Goal: Communication & Community: Share content

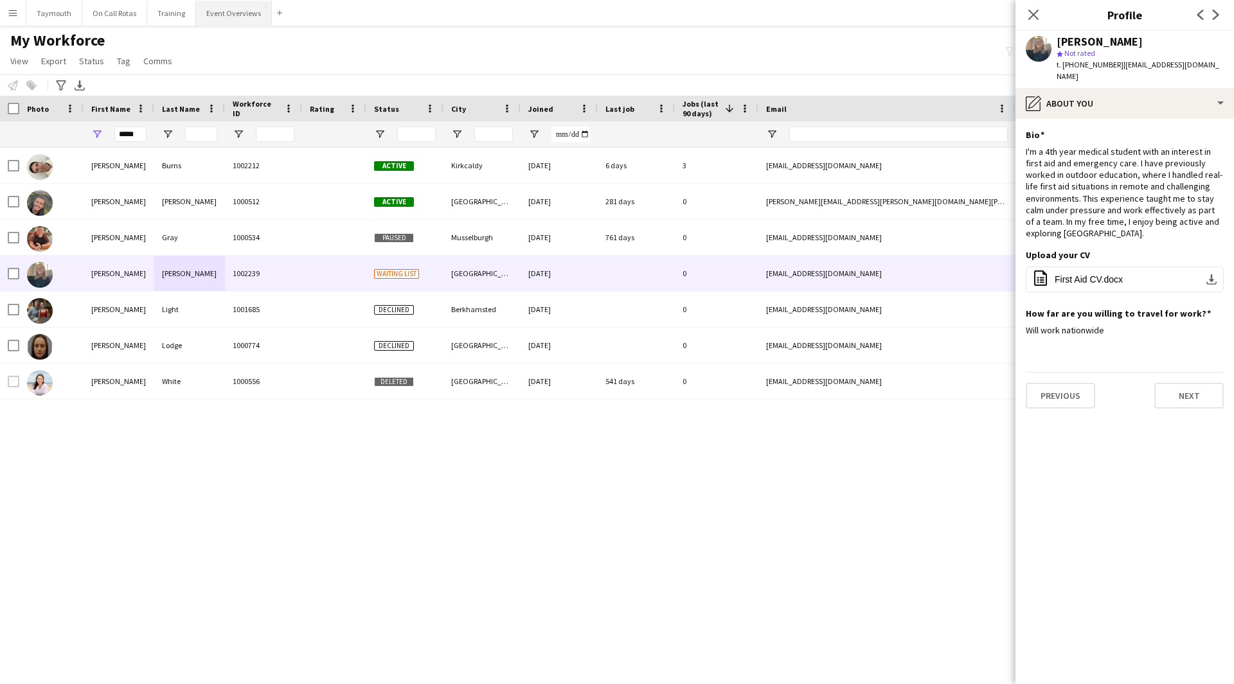
click at [208, 19] on button "Event Overviews Close" at bounding box center [234, 13] width 76 height 25
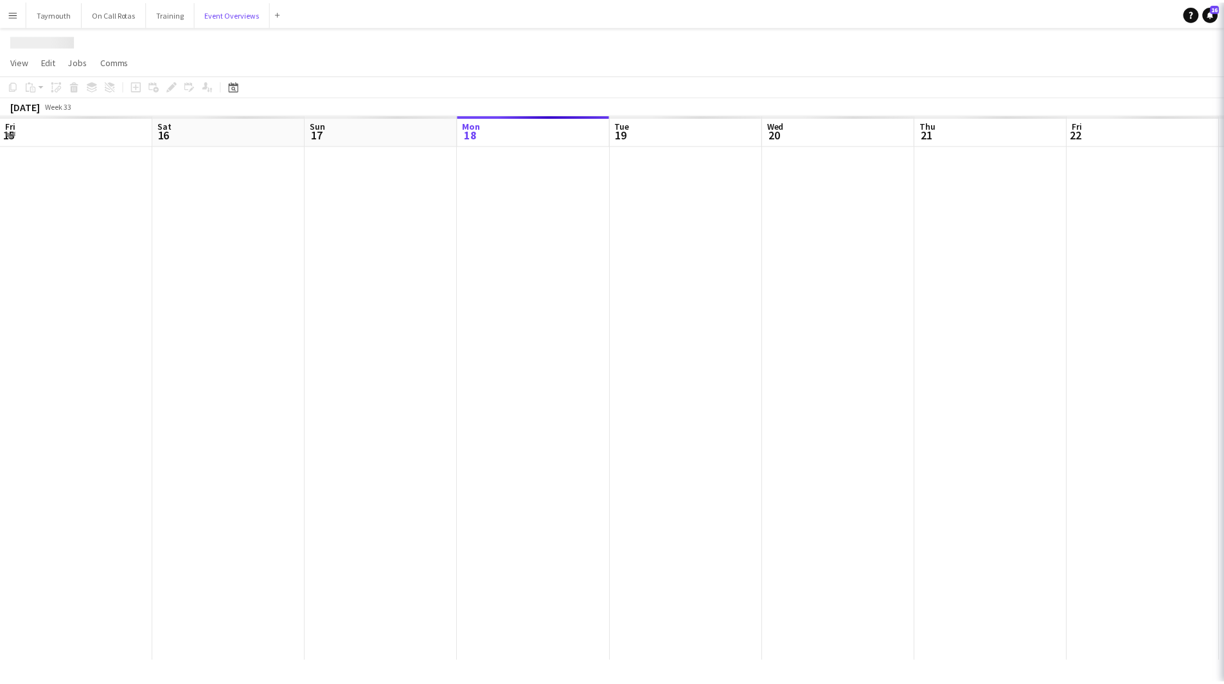
scroll to position [0, 307]
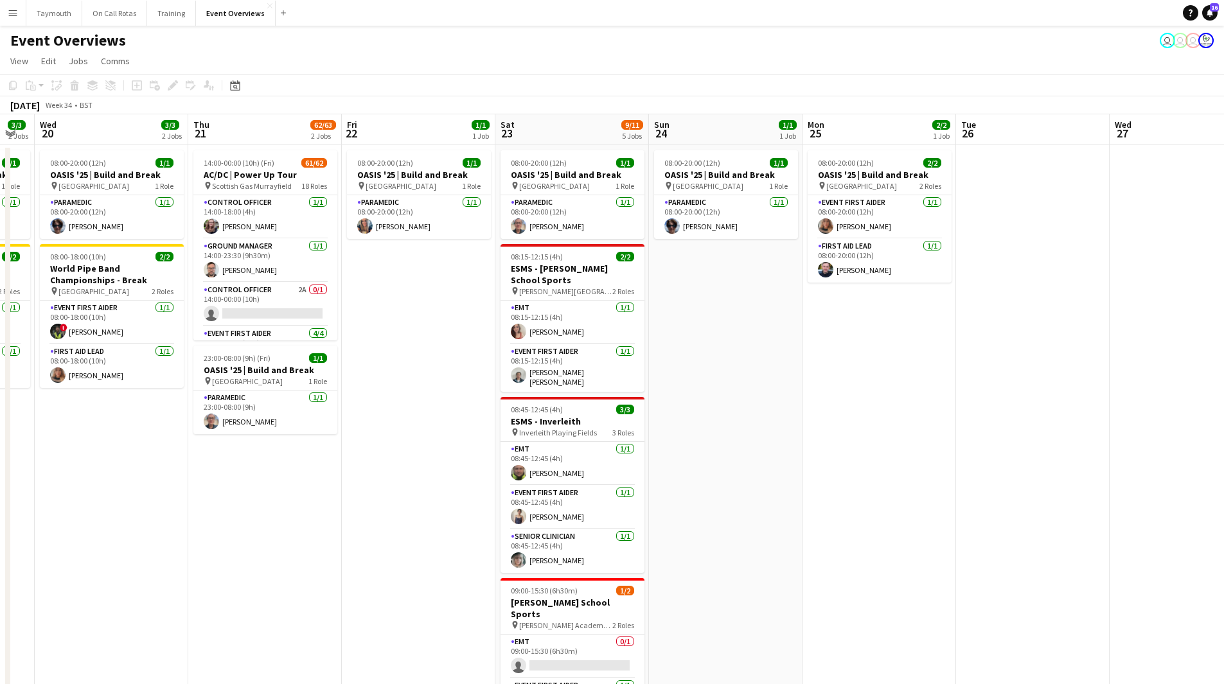
drag, startPoint x: 758, startPoint y: 532, endPoint x: 675, endPoint y: 515, distance: 85.2
click at [296, 531] on app-calendar-viewport "Sun 17 31/31 3 Jobs Mon 18 3/3 2 Jobs Tue 19 3/3 2 Jobs Wed 20 3/3 2 Jobs Thu 2…" at bounding box center [612, 521] width 1224 height 814
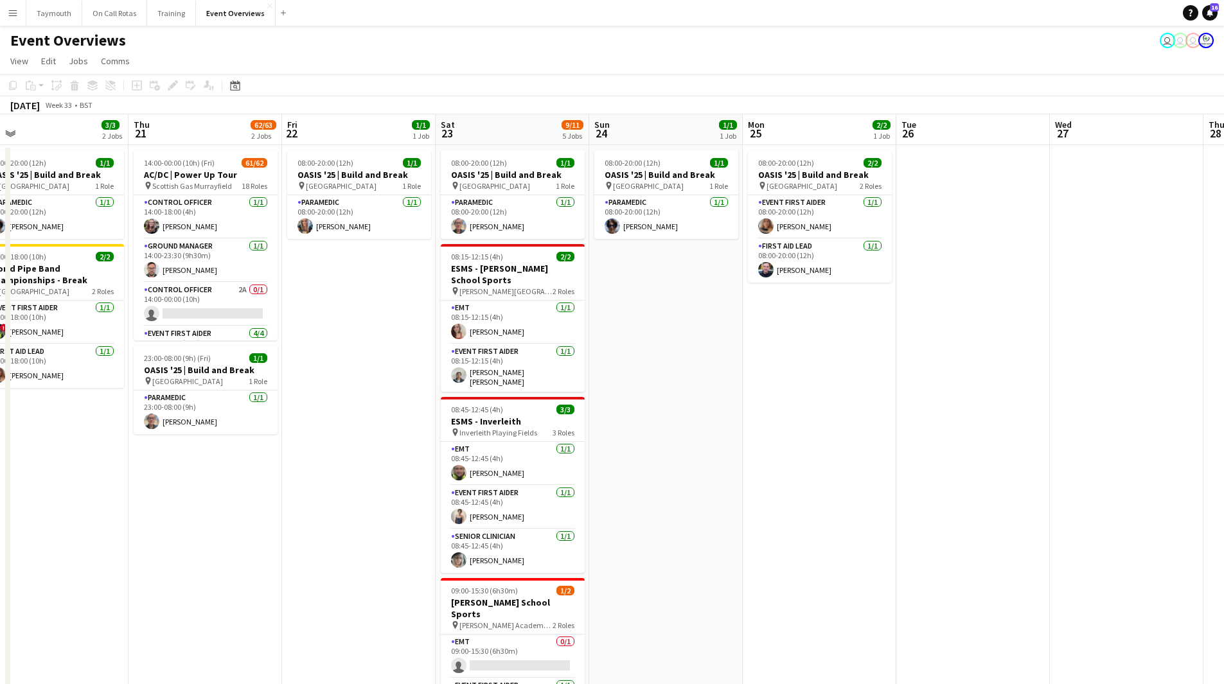
drag, startPoint x: 765, startPoint y: 526, endPoint x: 410, endPoint y: 529, distance: 354.8
click at [69, 529] on app-calendar-viewport "Sun 17 31/31 3 Jobs Mon 18 3/3 2 Jobs Tue 19 3/3 2 Jobs Wed 20 3/3 2 Jobs Thu 2…" at bounding box center [612, 521] width 1224 height 814
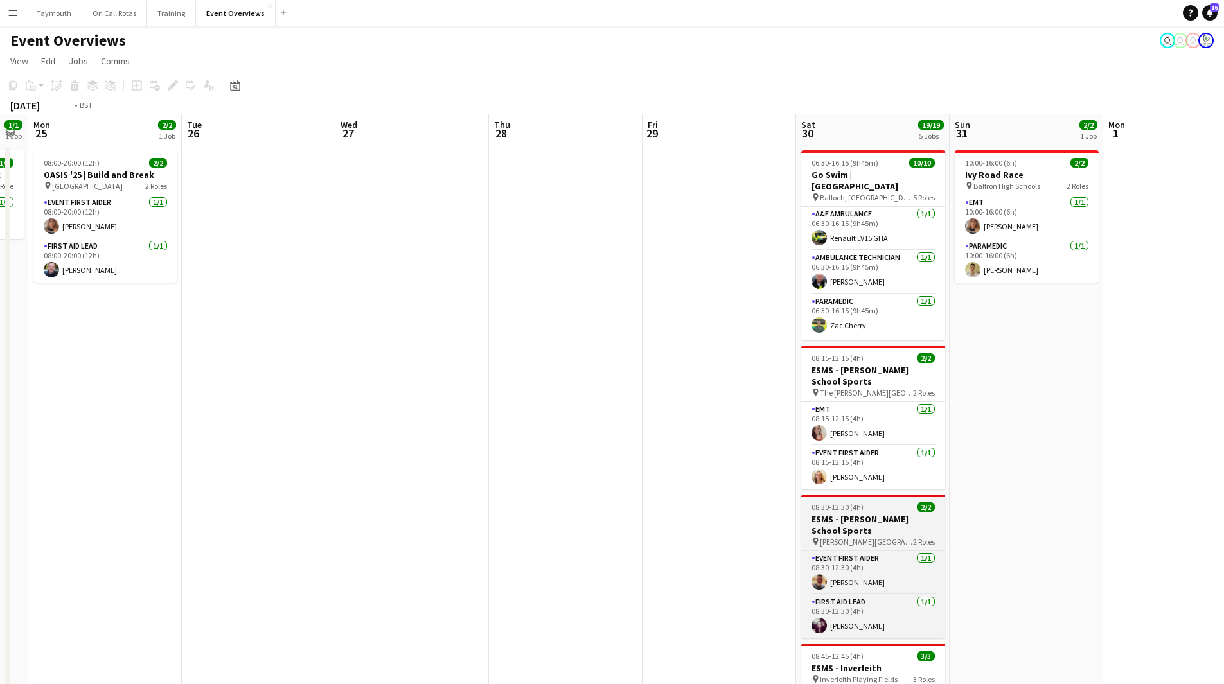
drag, startPoint x: 293, startPoint y: 535, endPoint x: 139, endPoint y: 523, distance: 154.8
click at [42, 533] on app-calendar-viewport "Fri 22 1/1 1 Job Sat 23 9/11 5 Jobs Sun 24 1/1 1 Job Mon 25 2/2 1 Job Tue 26 We…" at bounding box center [612, 550] width 1224 height 873
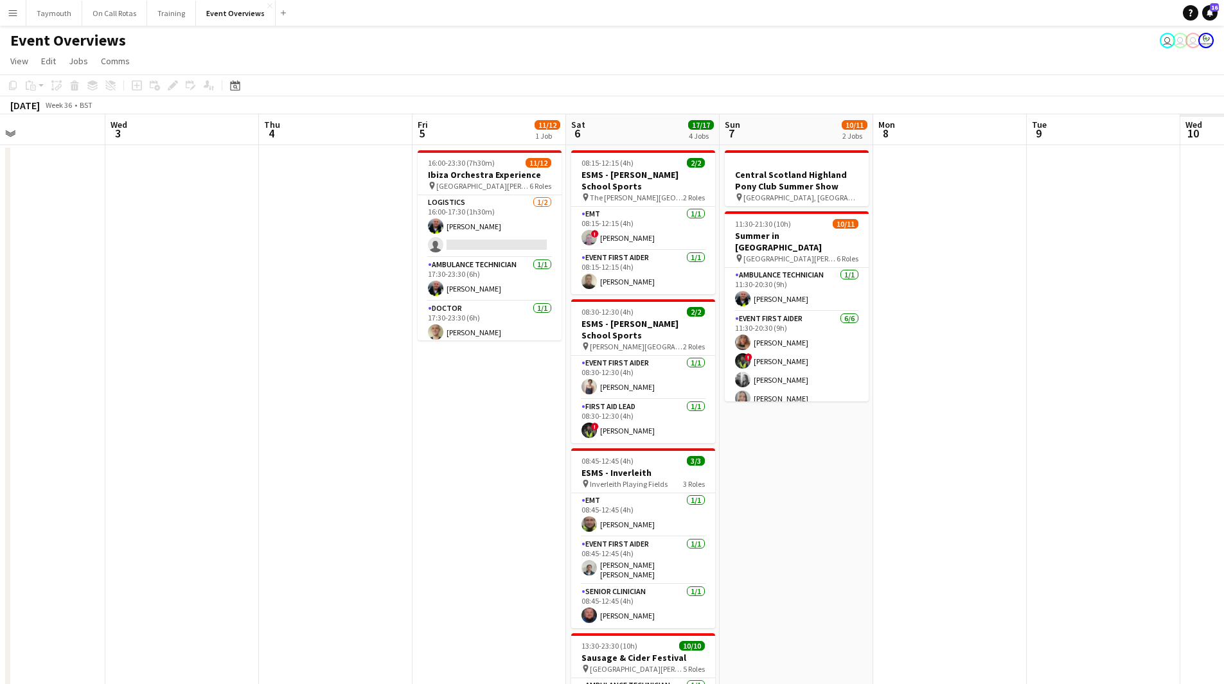
drag, startPoint x: 454, startPoint y: 527, endPoint x: 408, endPoint y: 496, distance: 55.6
click at [96, 510] on app-calendar-viewport "Sat 30 19/19 5 Jobs Sun 31 2/2 1 Job Mon 1 Tue 2 Wed 3 Thu 4 Fri 5 11/12 1 Job …" at bounding box center [612, 550] width 1224 height 873
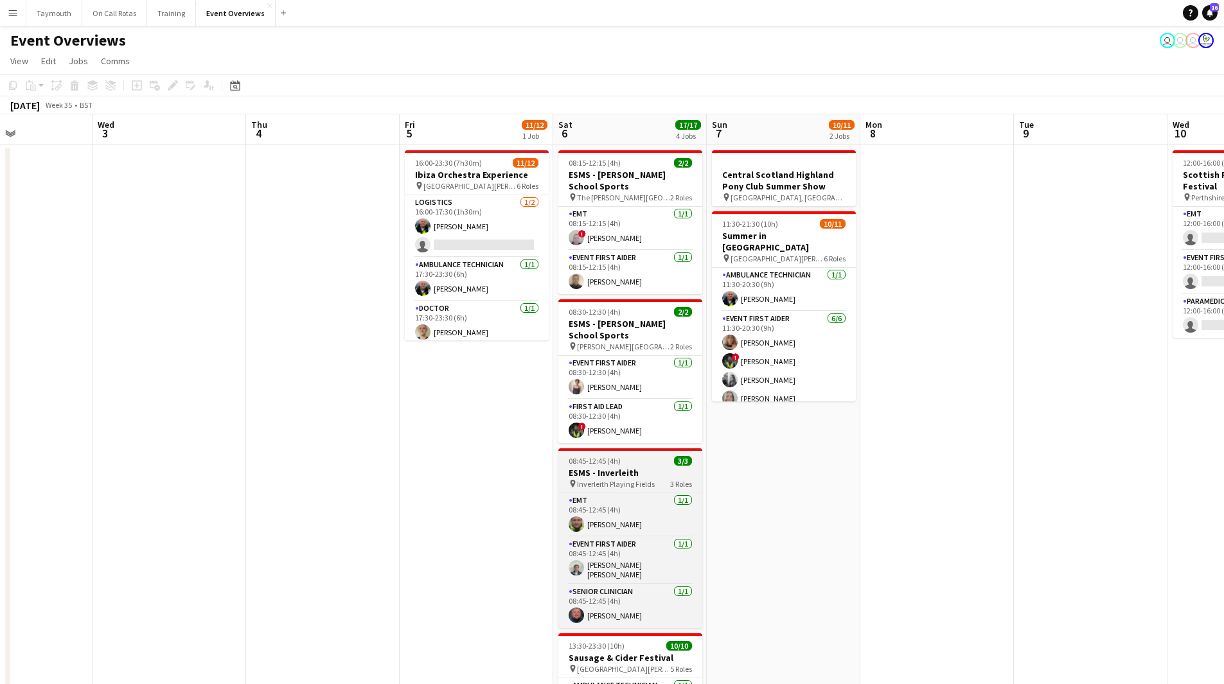
drag, startPoint x: 564, startPoint y: 516, endPoint x: 197, endPoint y: 489, distance: 367.3
click at [0, 505] on html "Menu Boards Boards Boards All jobs Status Workforce Workforce My Workforce Recr…" at bounding box center [612, 493] width 1224 height 987
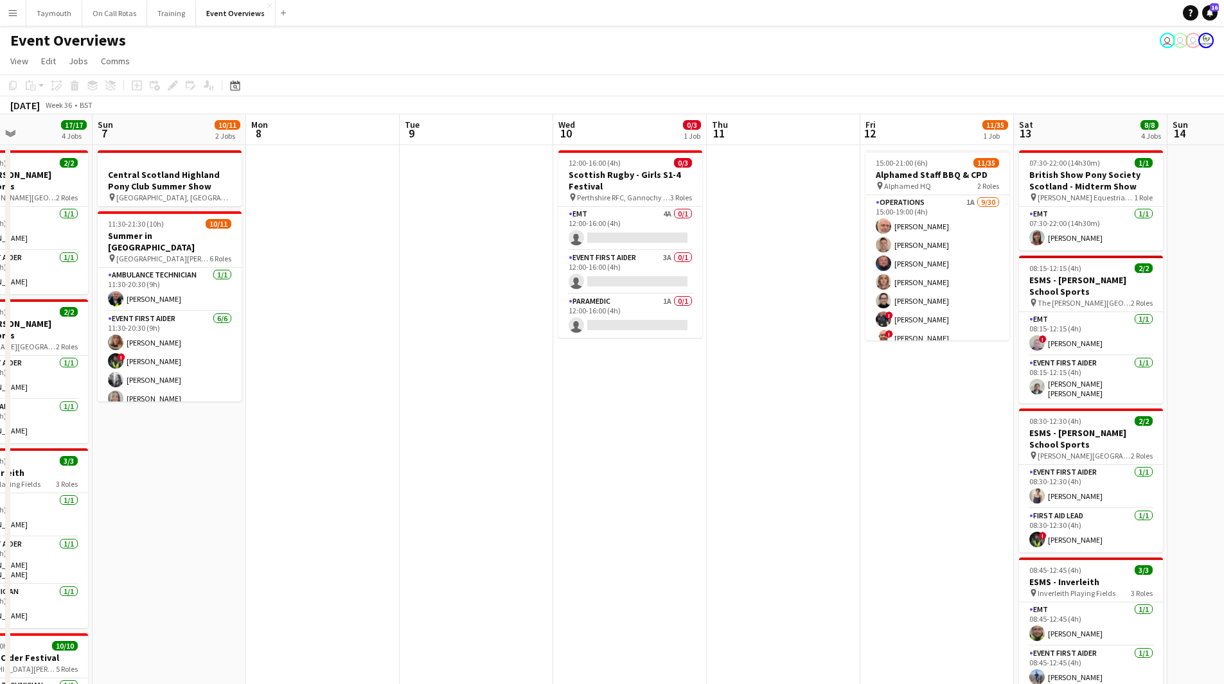
scroll to position [0, 465]
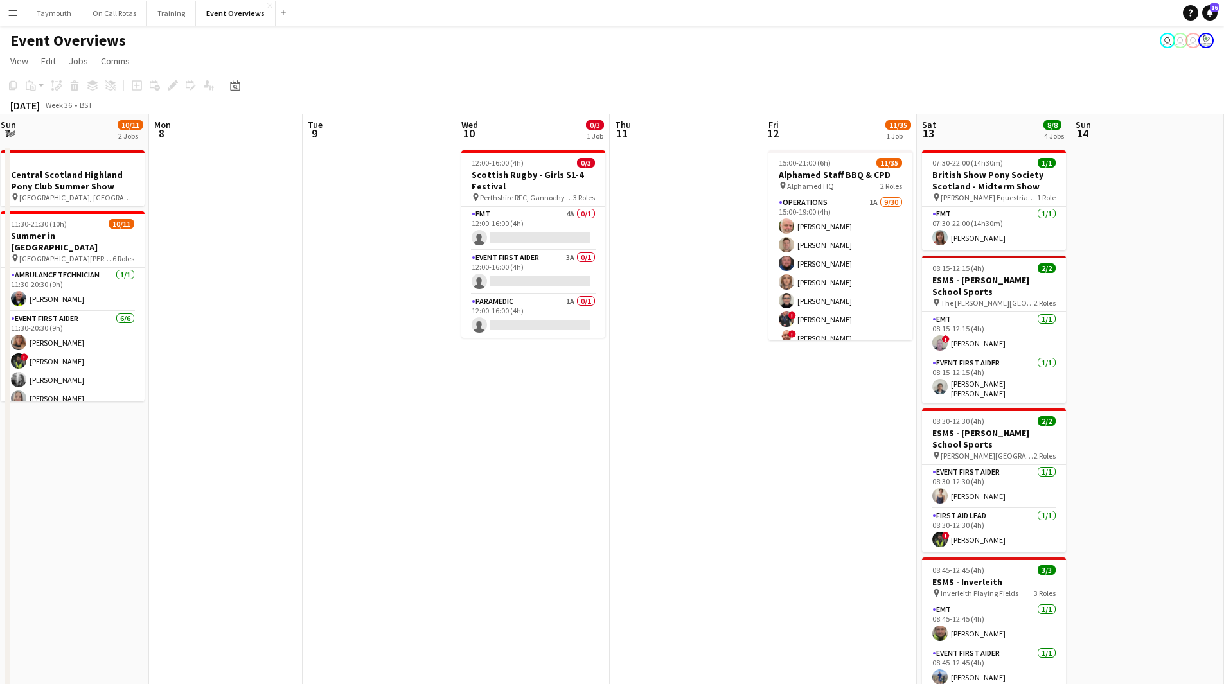
drag, startPoint x: 292, startPoint y: 513, endPoint x: 281, endPoint y: 516, distance: 11.4
click at [281, 516] on app-calendar-viewport "Thu 4 Fri 5 11/12 1 Job Sat 6 17/17 4 Jobs Sun 7 10/11 2 Jobs Mon 8 Tue 9 Wed 1…" at bounding box center [612, 550] width 1224 height 873
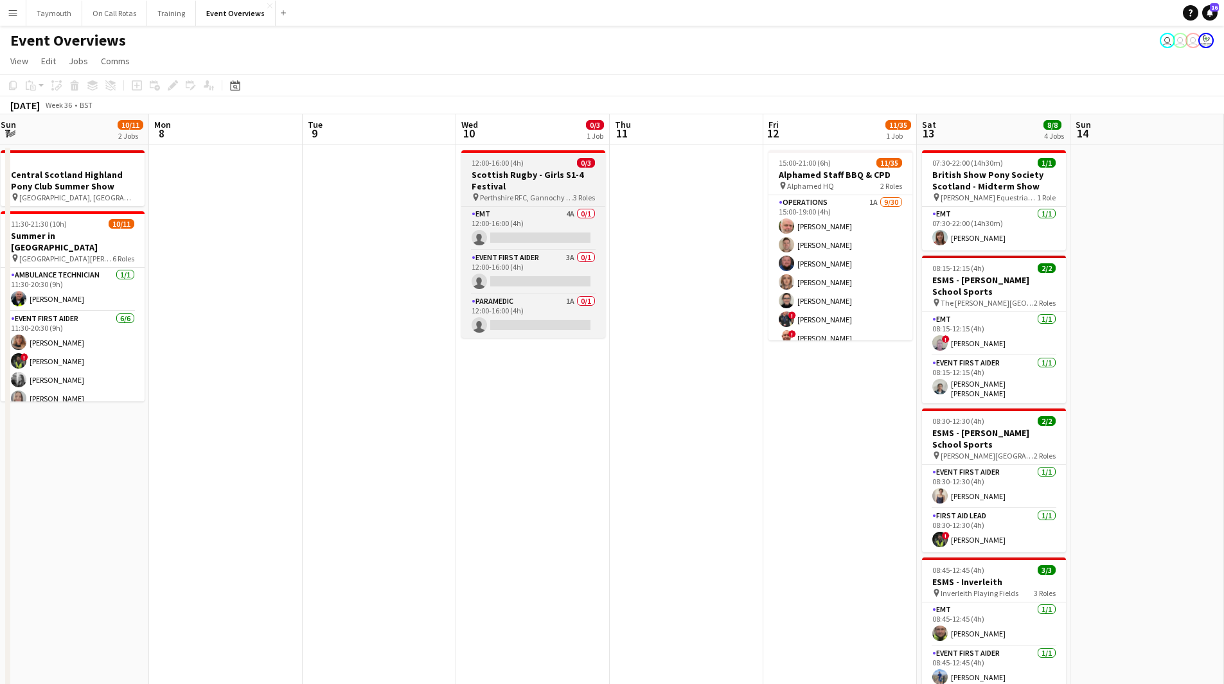
click at [542, 186] on h3 "Scottish Rugby - Girls S1-4 Festival" at bounding box center [533, 180] width 144 height 23
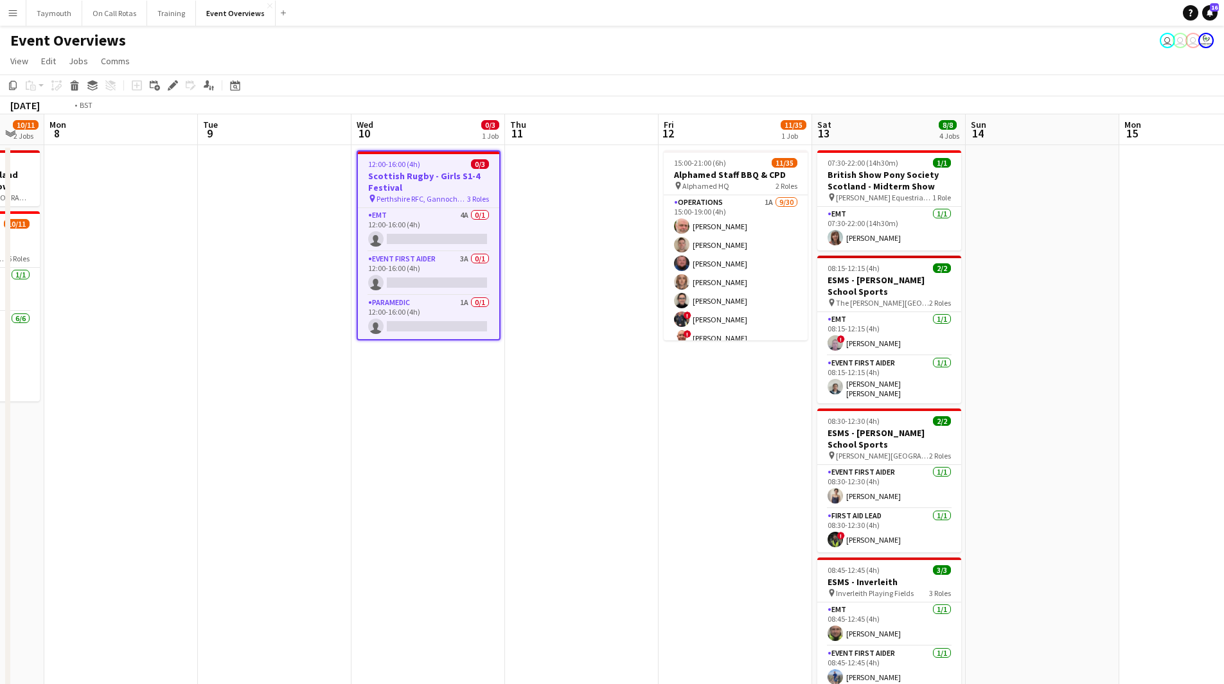
drag, startPoint x: 728, startPoint y: 443, endPoint x: 398, endPoint y: 438, distance: 330.4
click at [398, 439] on app-calendar-viewport "Thu 4 Fri 5 11/12 1 Job Sat 6 17/17 4 Jobs Sun 7 10/11 2 Jobs Mon 8 Tue 9 Wed 1…" at bounding box center [612, 550] width 1224 height 873
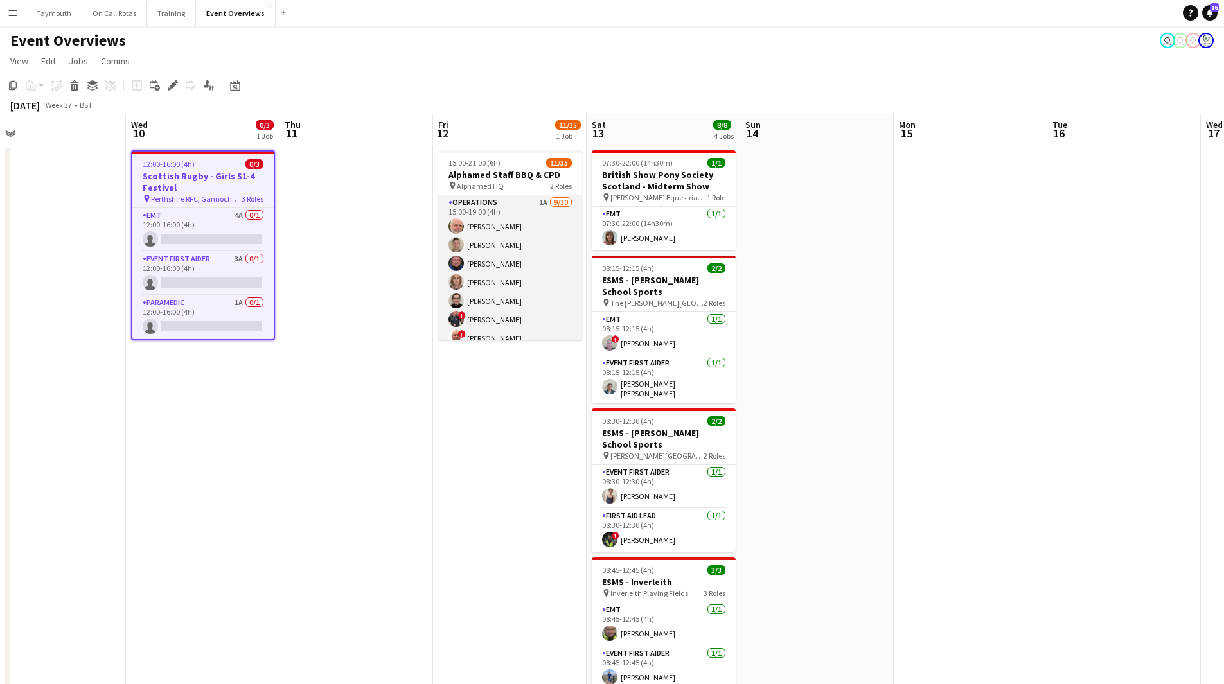
click at [506, 271] on app-card-role "Operations 1A [DATE] 15:00-19:00 (4h) [PERSON_NAME] [PERSON_NAME] [PERSON_NAME]…" at bounding box center [510, 489] width 144 height 588
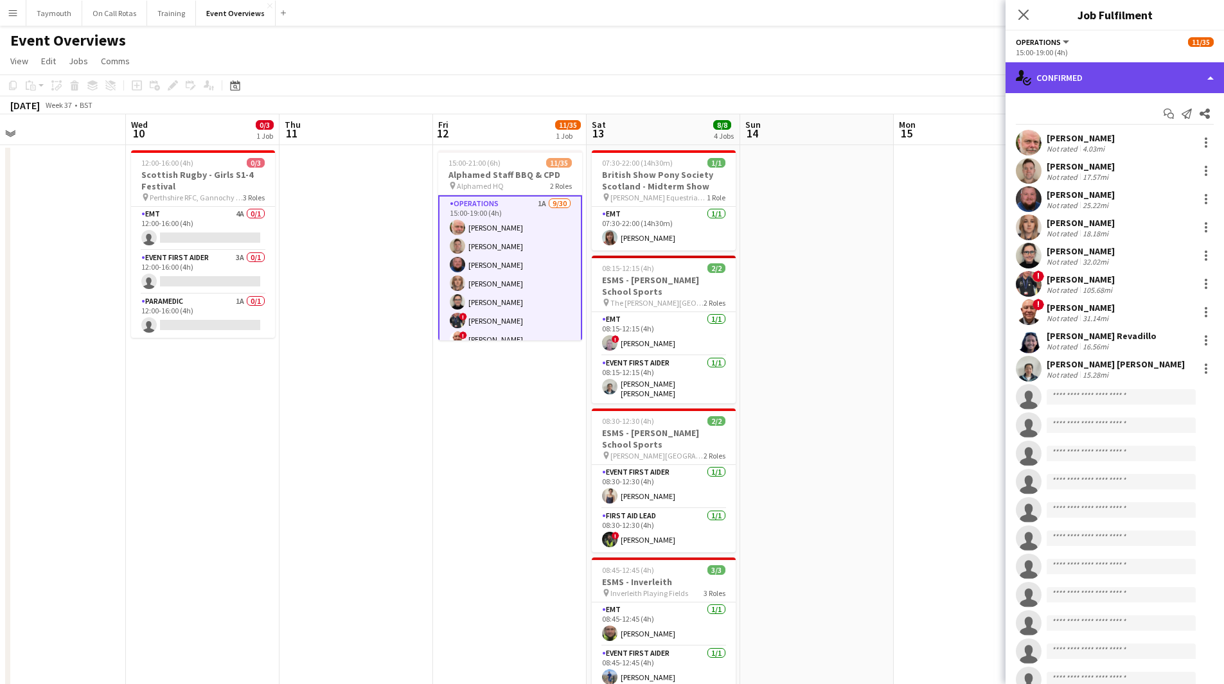
click at [1064, 75] on div "single-neutral-actions-check-2 Confirmed" at bounding box center [1115, 77] width 219 height 31
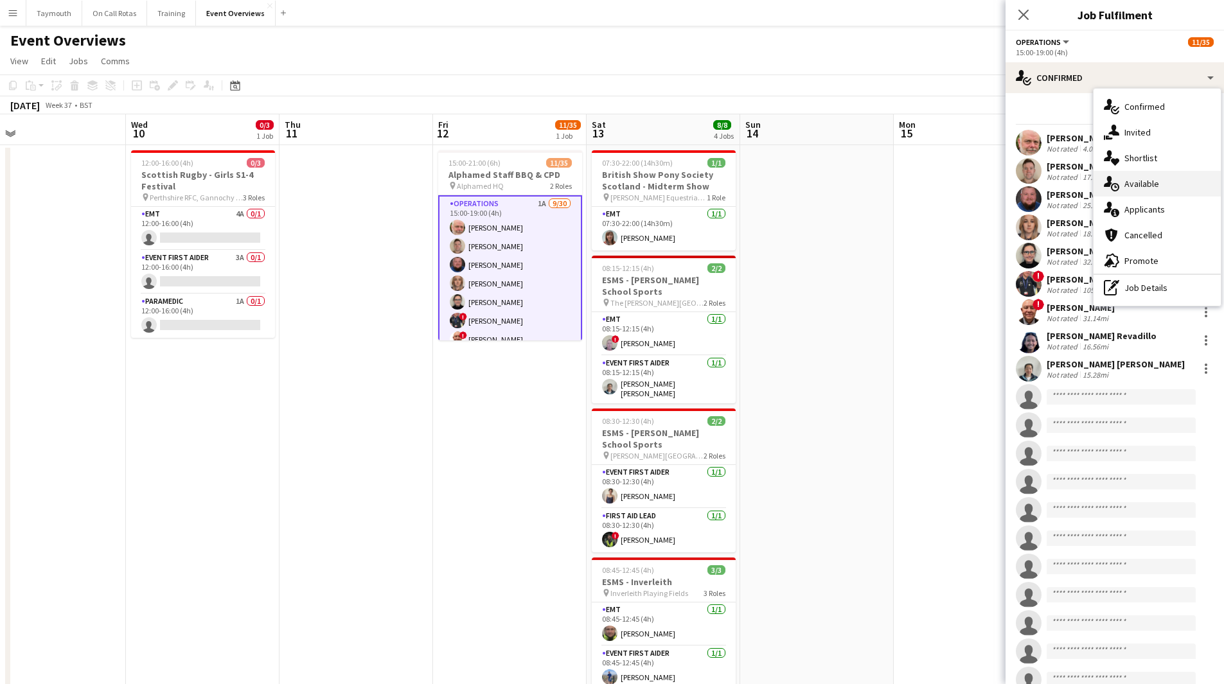
click at [1154, 190] on div "single-neutral-actions-upload Available" at bounding box center [1157, 184] width 127 height 26
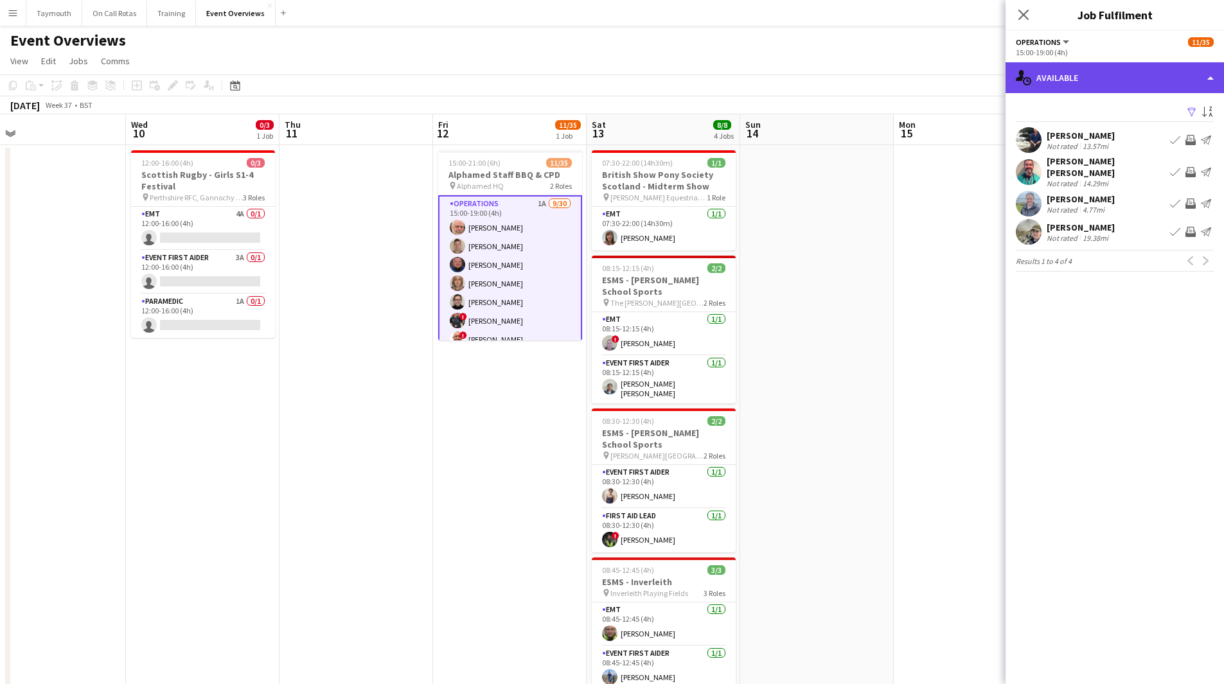
click at [1123, 82] on div "single-neutral-actions-upload Available" at bounding box center [1115, 77] width 219 height 31
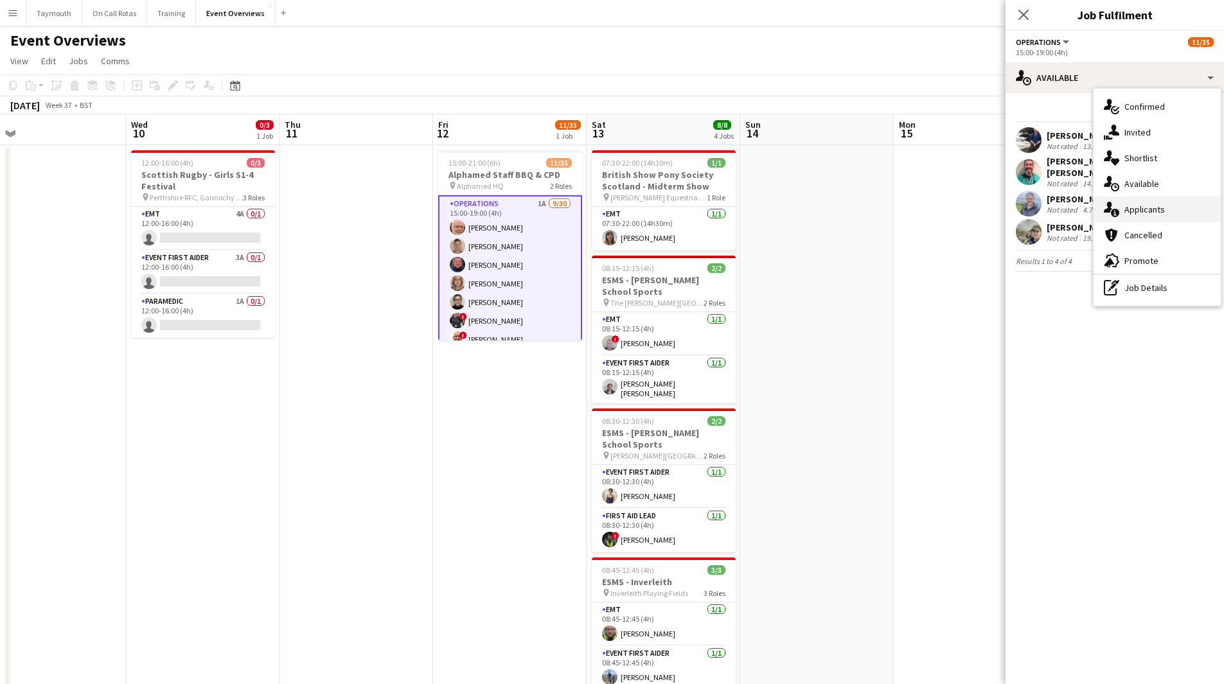
click at [1149, 204] on div "single-neutral-actions-information Applicants" at bounding box center [1157, 210] width 127 height 26
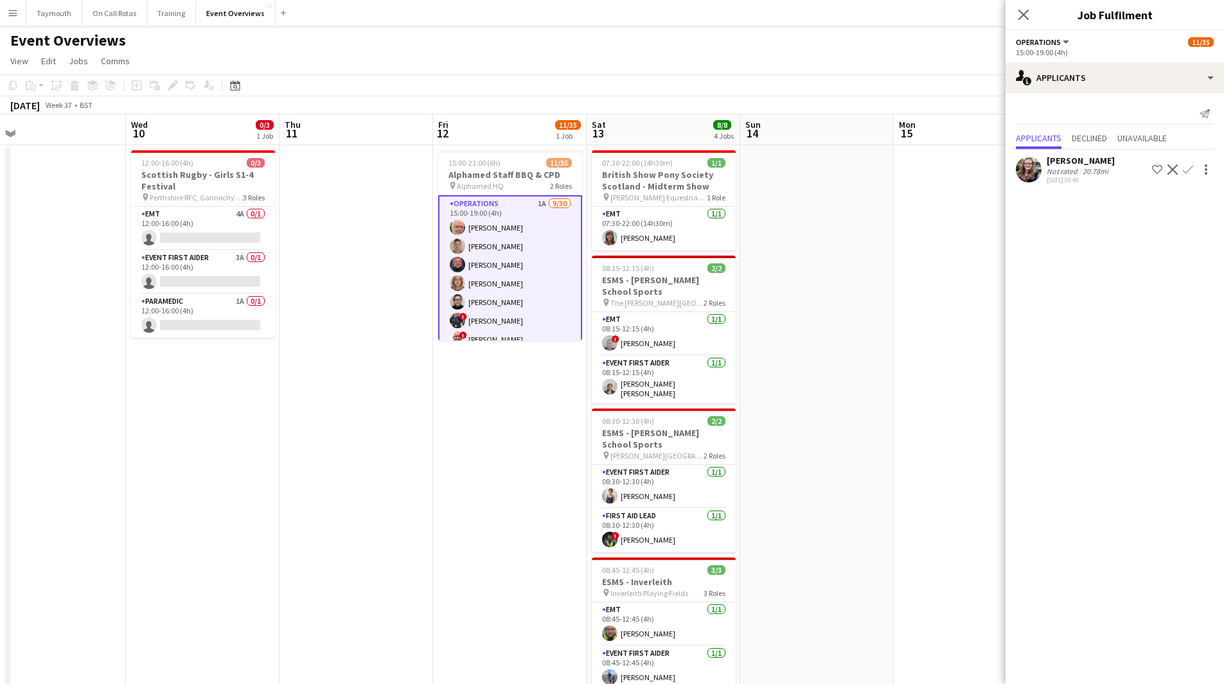
click at [1186, 169] on app-icon "Confirm" at bounding box center [1188, 170] width 10 height 10
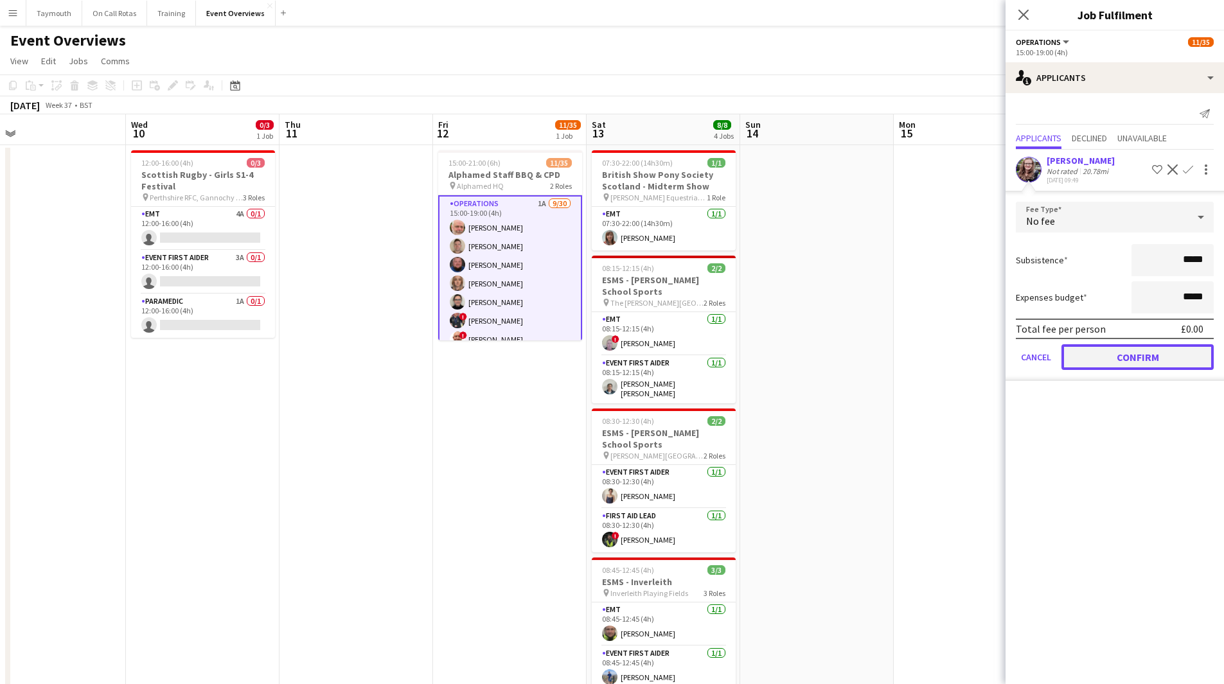
click at [1184, 361] on button "Confirm" at bounding box center [1138, 357] width 152 height 26
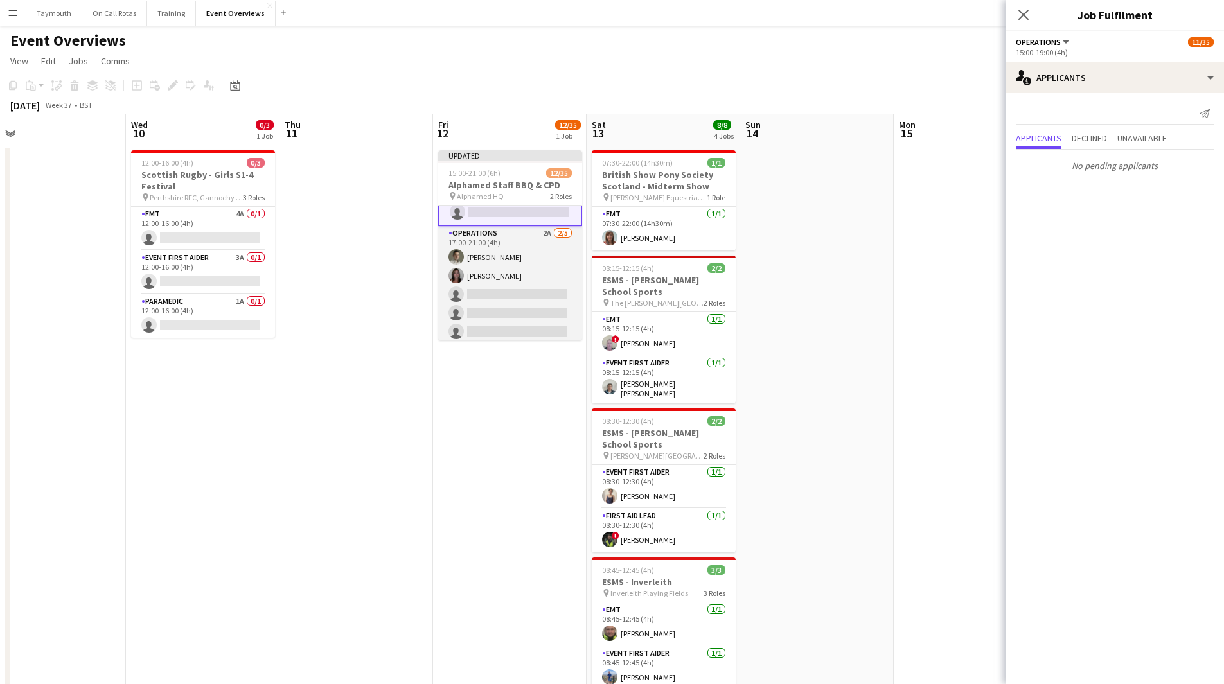
click at [490, 281] on app-card-role "Operations 2A [DATE] 17:00-21:00 (4h) [PERSON_NAME] [PERSON_NAME] single-neutra…" at bounding box center [510, 285] width 144 height 118
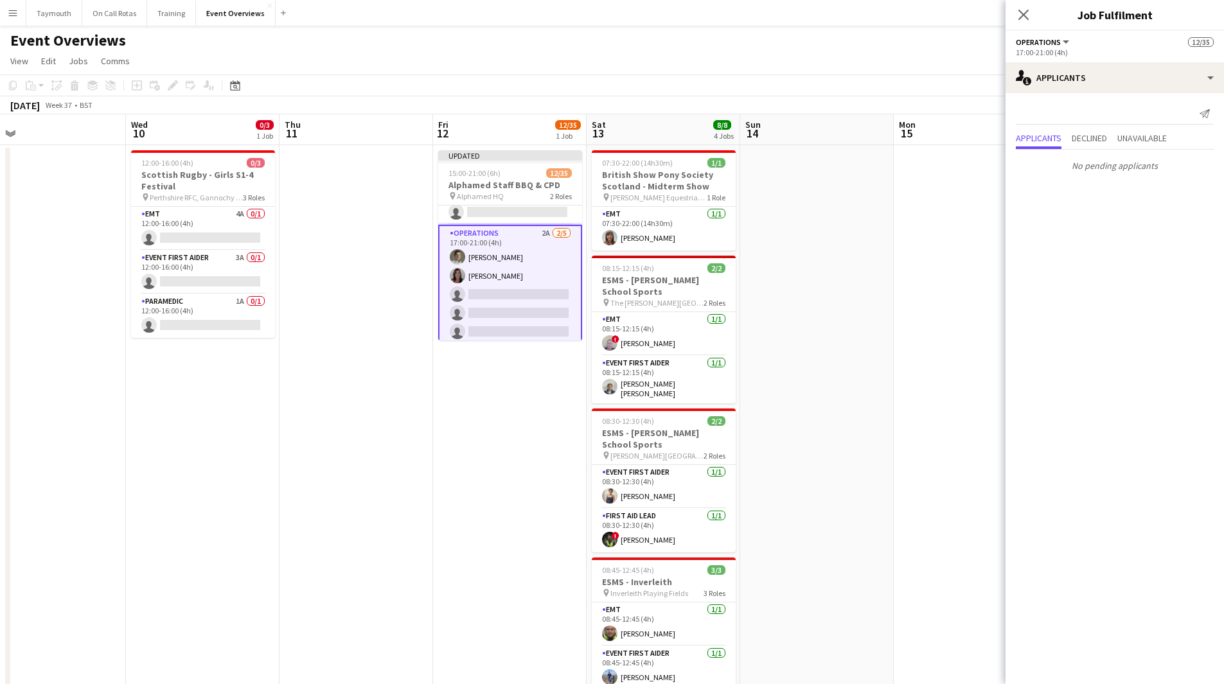
click at [513, 316] on app-card-role "Operations 2A [DATE] 17:00-21:00 (4h) [PERSON_NAME] [PERSON_NAME] single-neutra…" at bounding box center [510, 285] width 144 height 121
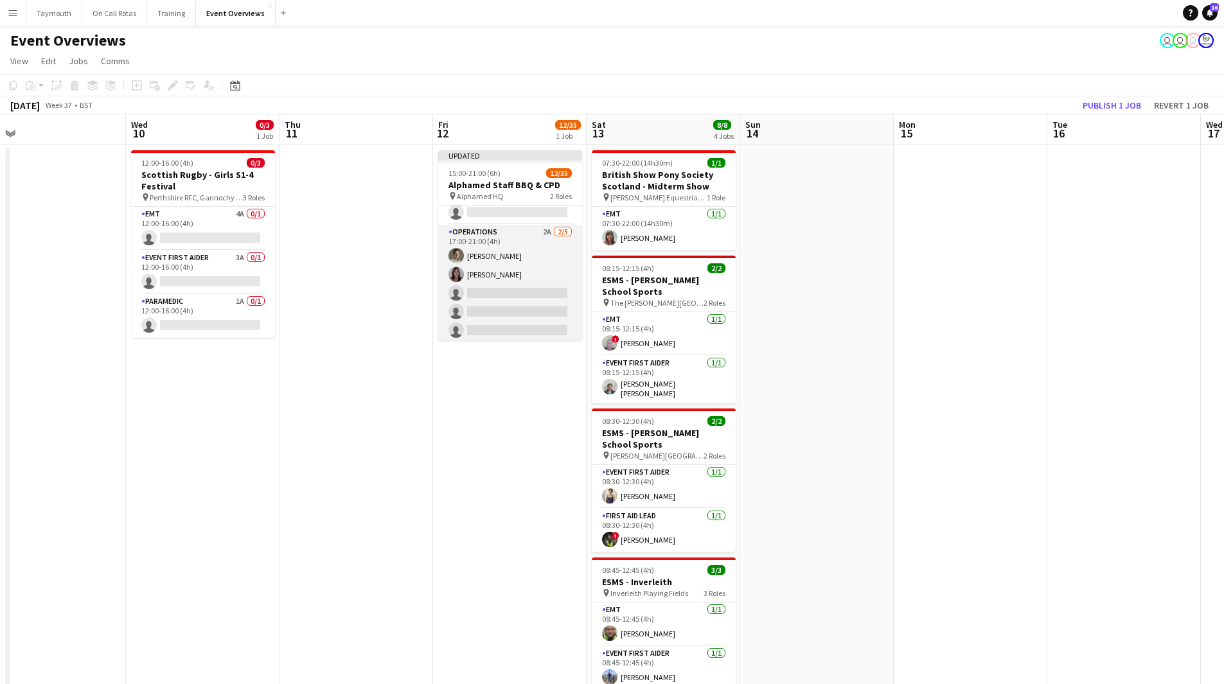
scroll to position [0, 488]
click at [519, 303] on app-card-role "Operations 2A [DATE] 17:00-21:00 (4h) [PERSON_NAME] [PERSON_NAME] single-neutra…" at bounding box center [511, 285] width 144 height 118
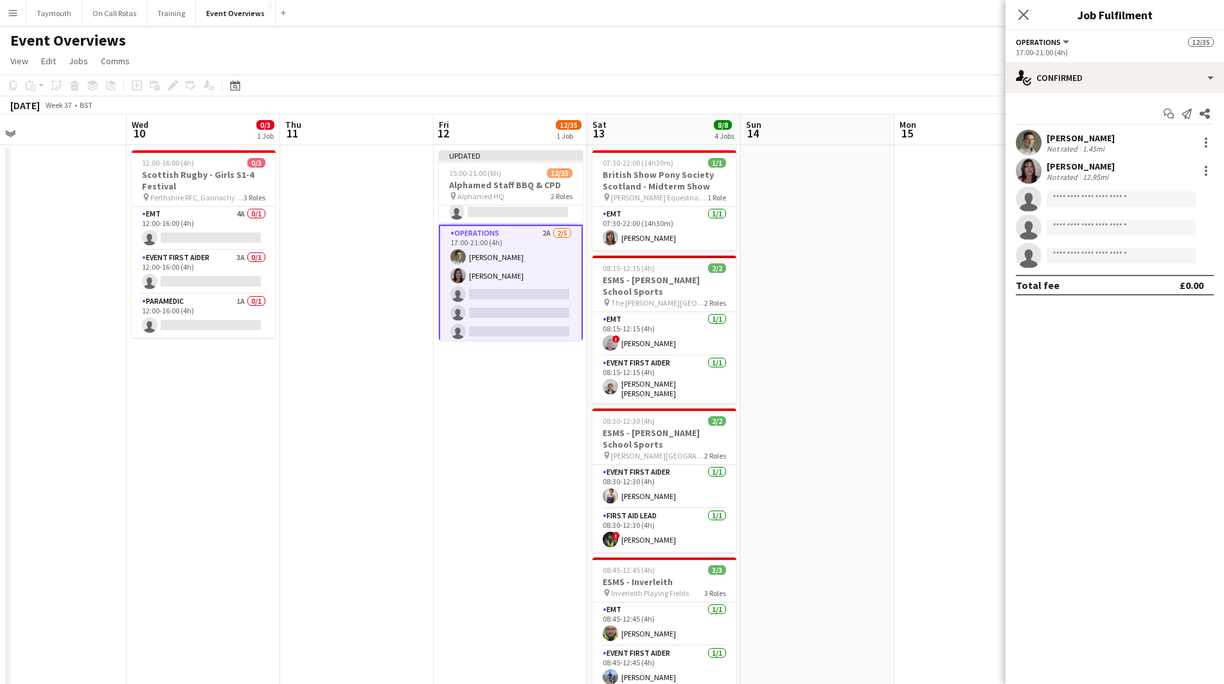
click at [900, 342] on app-date-cell at bounding box center [972, 566] width 154 height 842
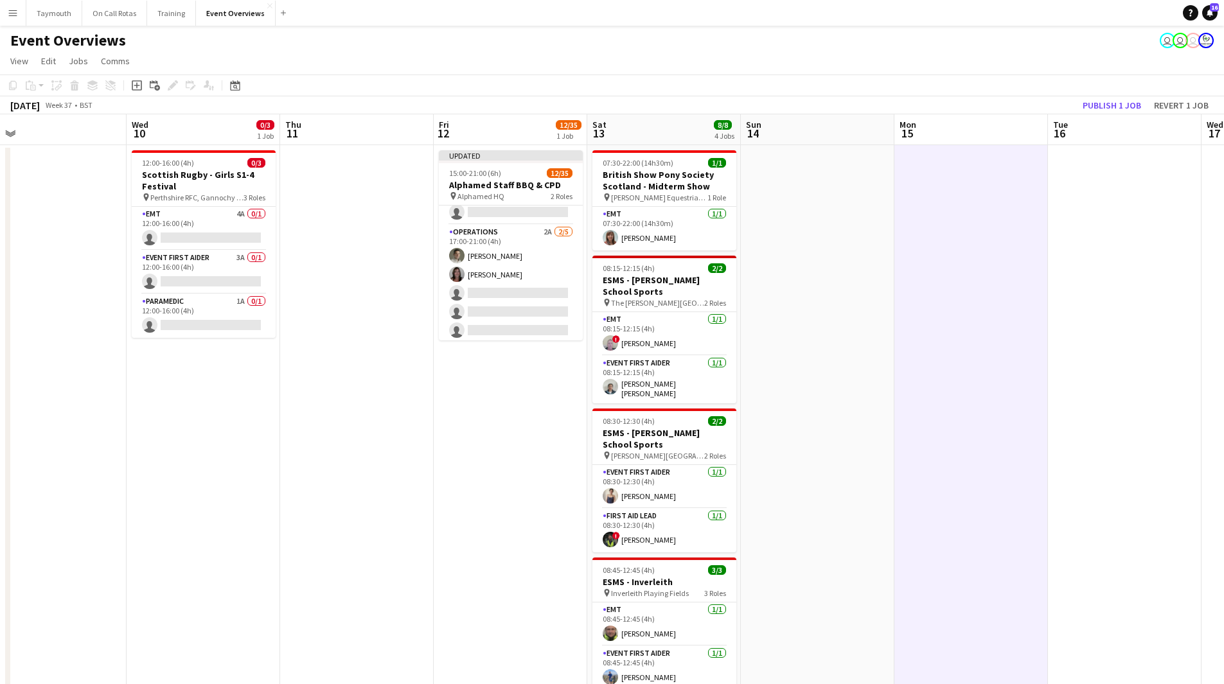
scroll to position [568, 0]
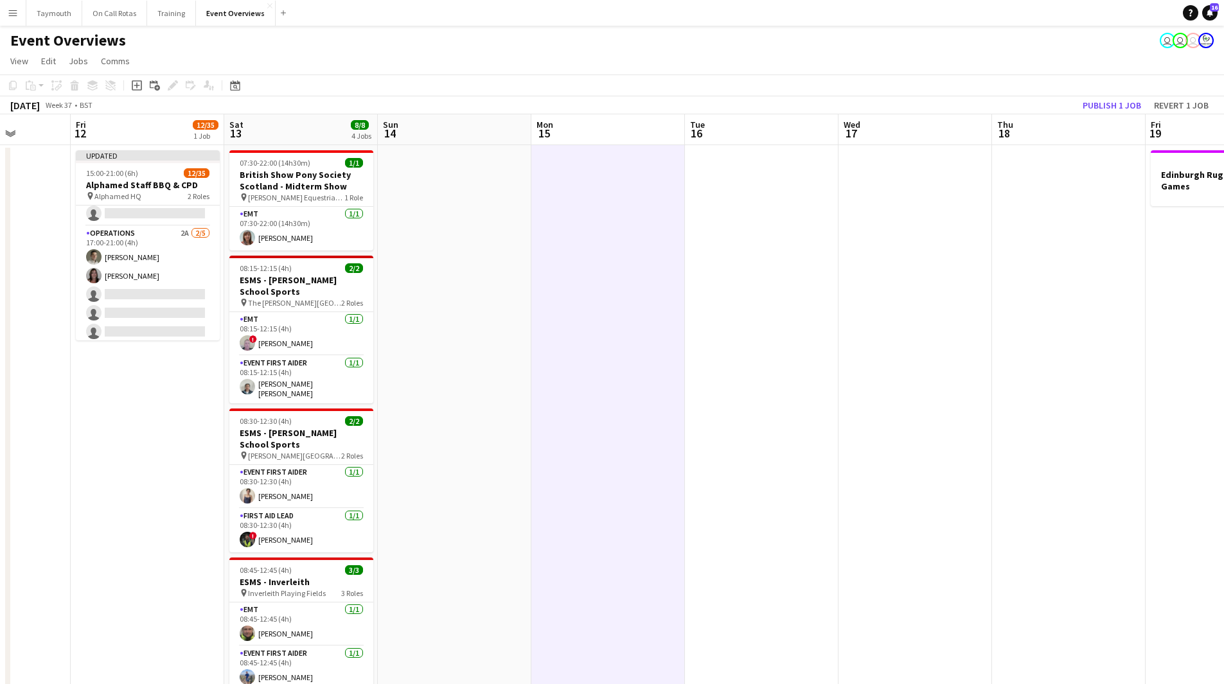
drag, startPoint x: 1006, startPoint y: 407, endPoint x: 345, endPoint y: 422, distance: 660.9
click at [352, 426] on app-calendar-viewport "Mon 8 Tue 9 Wed 10 0/3 1 Job Thu 11 Fri 12 12/35 1 Job Sat 13 8/8 4 Jobs Sun 14…" at bounding box center [612, 550] width 1224 height 873
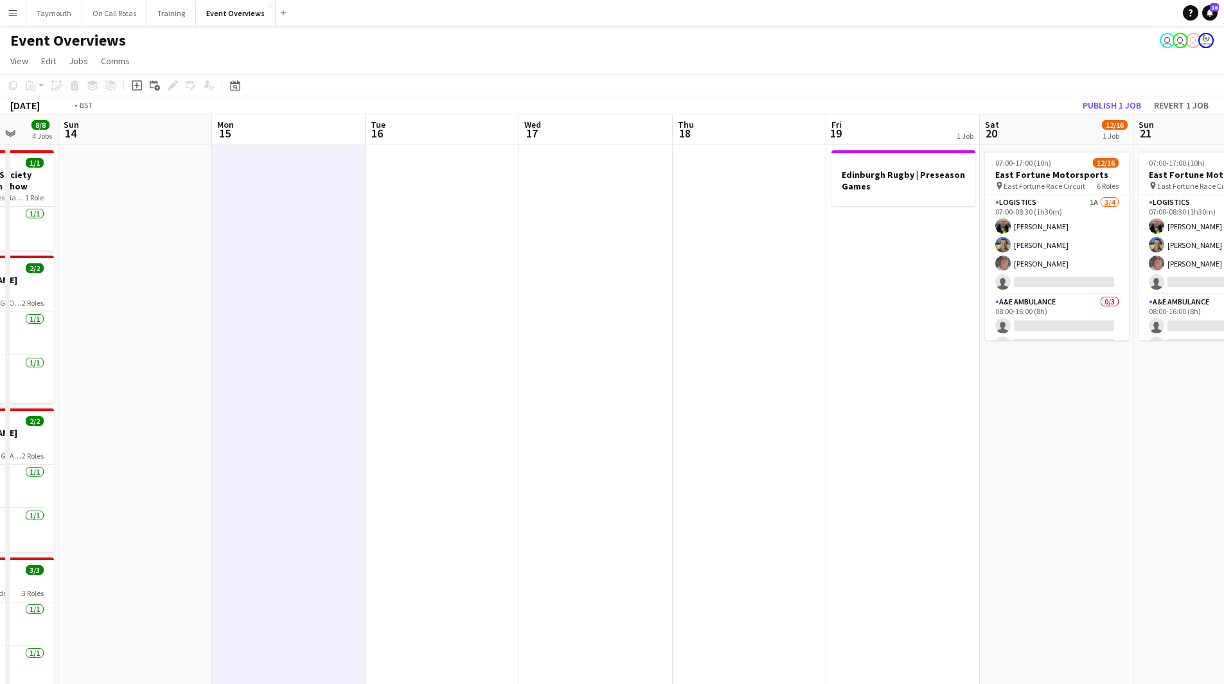
scroll to position [0, 480]
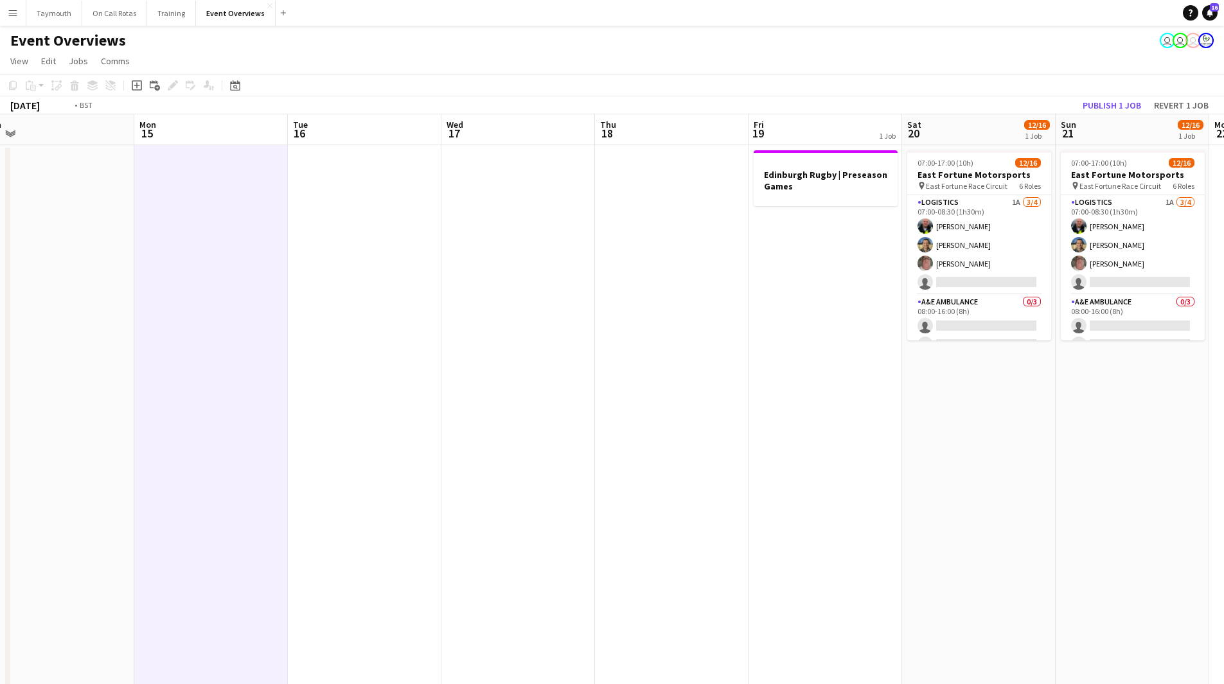
drag, startPoint x: 326, startPoint y: 438, endPoint x: 285, endPoint y: 438, distance: 40.5
click at [285, 438] on app-calendar-viewport "Thu 11 Fri 12 12/35 1 Job Sat 13 8/8 4 Jobs Sun 14 Mon 15 Tue 16 Wed 17 Thu 18 …" at bounding box center [612, 550] width 1224 height 873
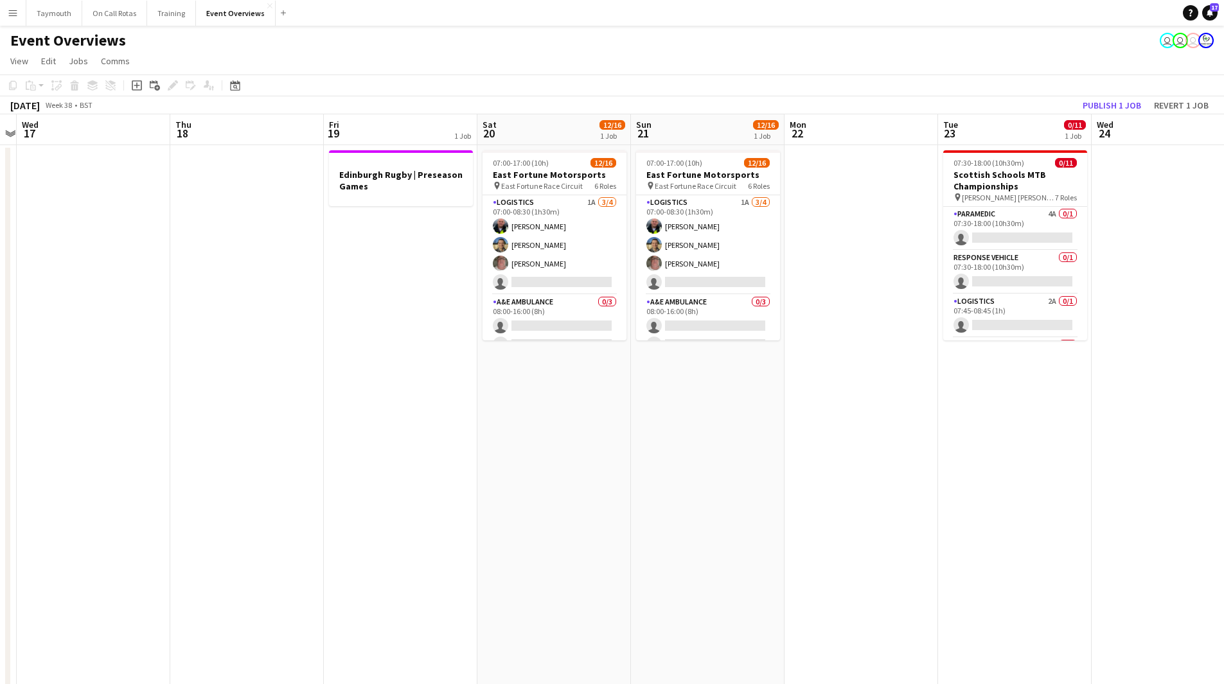
drag, startPoint x: 662, startPoint y: 440, endPoint x: 291, endPoint y: 457, distance: 371.9
click at [292, 456] on app-calendar-viewport "Sat 13 8/8 4 Jobs Sun 14 Mon 15 Tue 16 Wed 17 Thu 18 Fri 19 1 Job Sat 20 12/16 …" at bounding box center [612, 550] width 1224 height 873
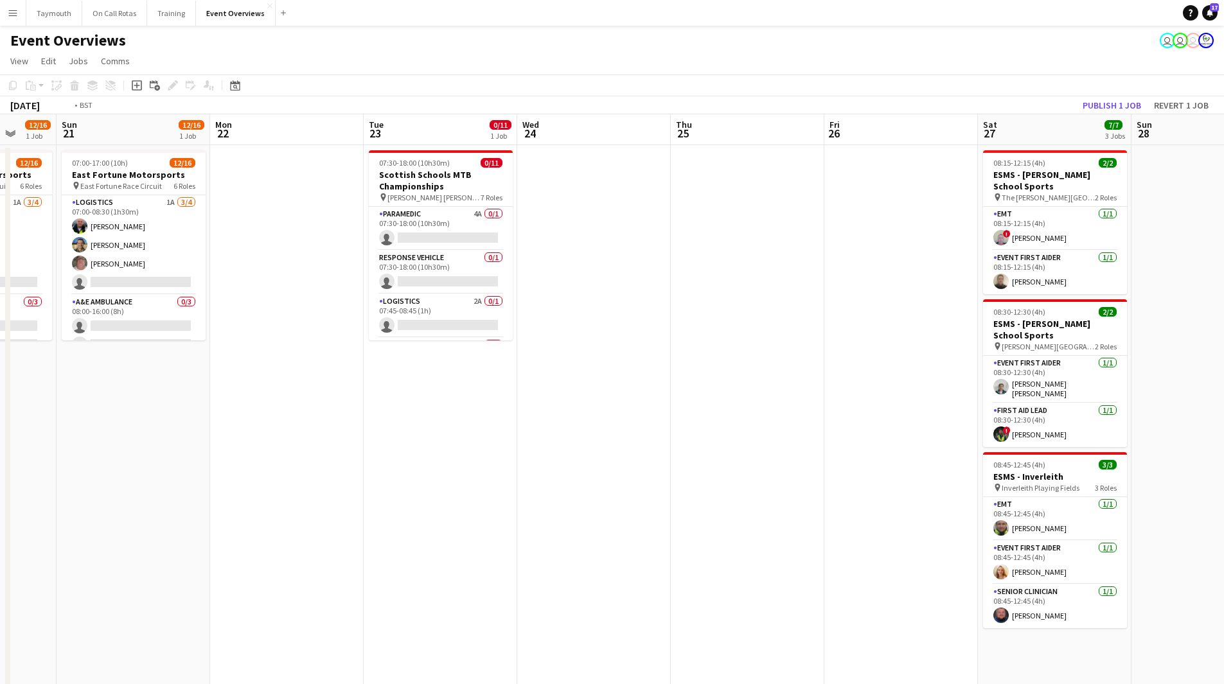
drag, startPoint x: 409, startPoint y: 451, endPoint x: 87, endPoint y: 458, distance: 322.7
click at [87, 463] on app-calendar-viewport "Thu 18 Fri 19 1 Job Sat 20 12/16 1 Job Sun 21 12/16 1 Job Mon 22 Tue 23 0/11 1 …" at bounding box center [612, 550] width 1224 height 873
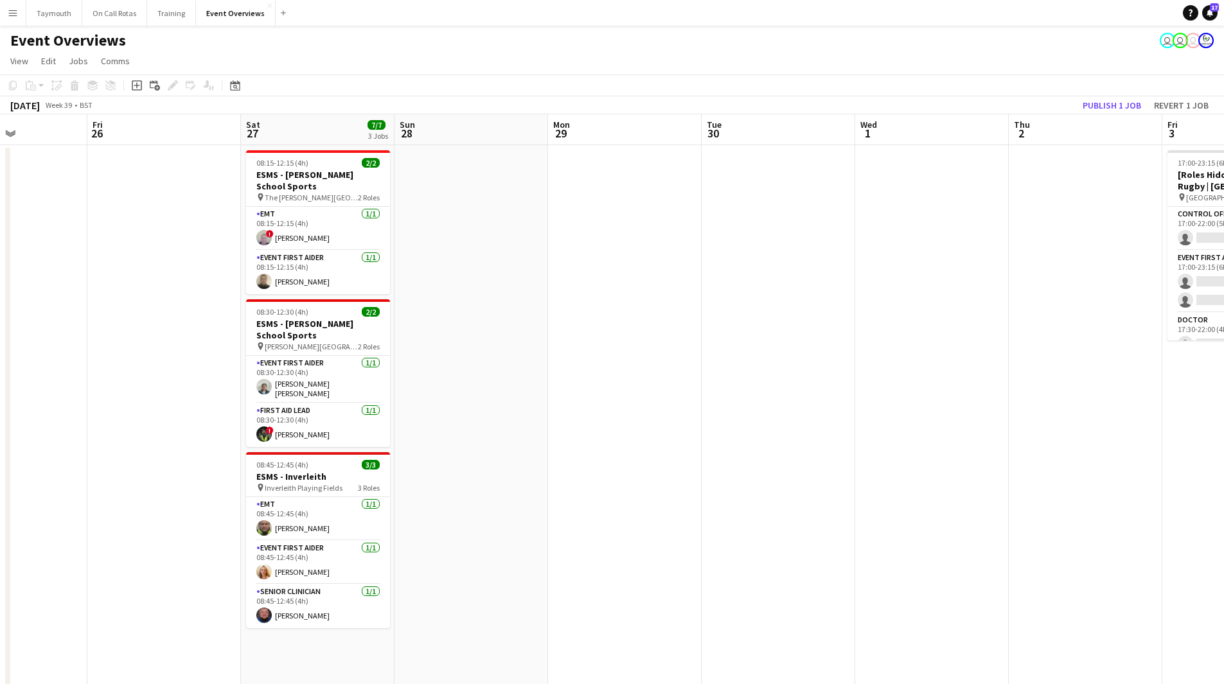
drag, startPoint x: 341, startPoint y: 454, endPoint x: -123, endPoint y: 478, distance: 465.3
click at [0, 478] on html "Menu Boards Boards Boards All jobs Status Workforce Workforce My Workforce Recr…" at bounding box center [612, 493] width 1224 height 987
drag, startPoint x: 616, startPoint y: 471, endPoint x: 197, endPoint y: 487, distance: 419.3
click at [209, 486] on app-calendar-viewport "Tue 23 0/11 1 Job Wed 24 Thu 25 Fri 26 Sat 27 7/7 3 Jobs Sun 28 Mon 29 Tue 30 W…" at bounding box center [612, 550] width 1224 height 873
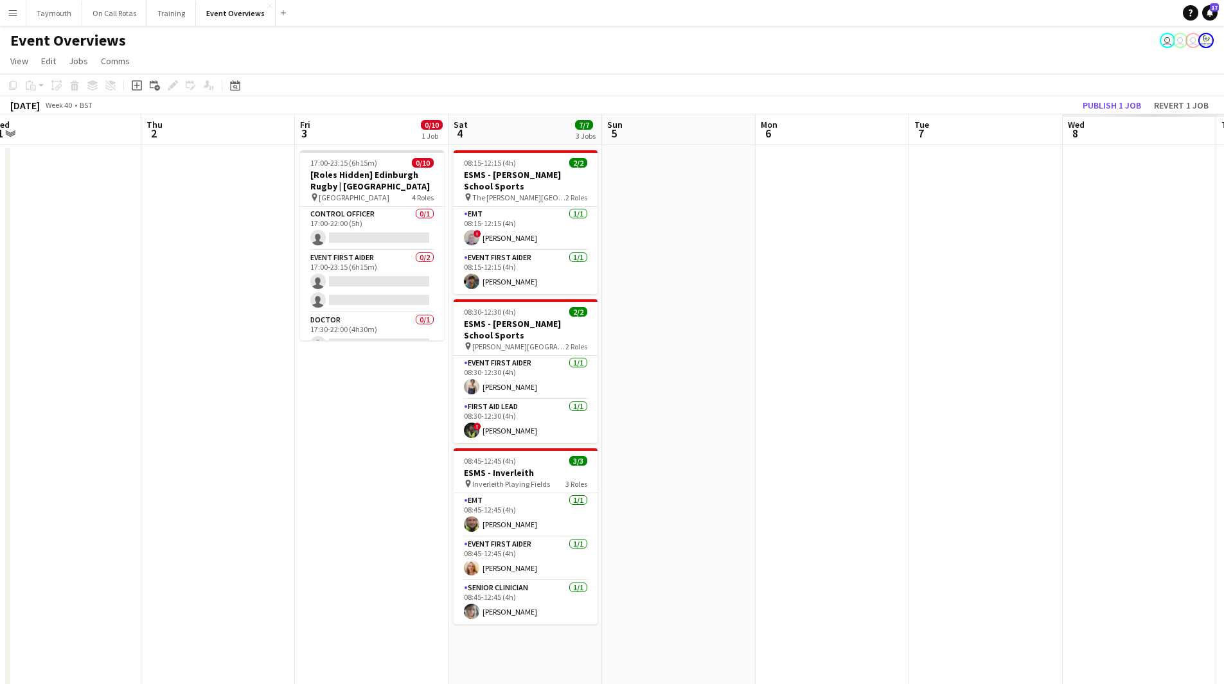
drag, startPoint x: 535, startPoint y: 489, endPoint x: 145, endPoint y: 487, distance: 389.5
click at [154, 490] on app-calendar-viewport "Sun 28 Mon 29 Tue 30 Wed 1 Thu 2 Fri 3 0/10 1 Job Sat 4 7/7 3 Jobs Sun 5 Mon 6 …" at bounding box center [612, 550] width 1224 height 873
drag, startPoint x: 384, startPoint y: 482, endPoint x: 297, endPoint y: 493, distance: 88.1
click at [297, 493] on app-calendar-viewport "Sun 28 Mon 29 Tue 30 Wed 1 Thu 2 Fri 3 0/10 1 Job Sat 4 7/7 3 Jobs Sun 5 Mon 6 …" at bounding box center [612, 550] width 1224 height 873
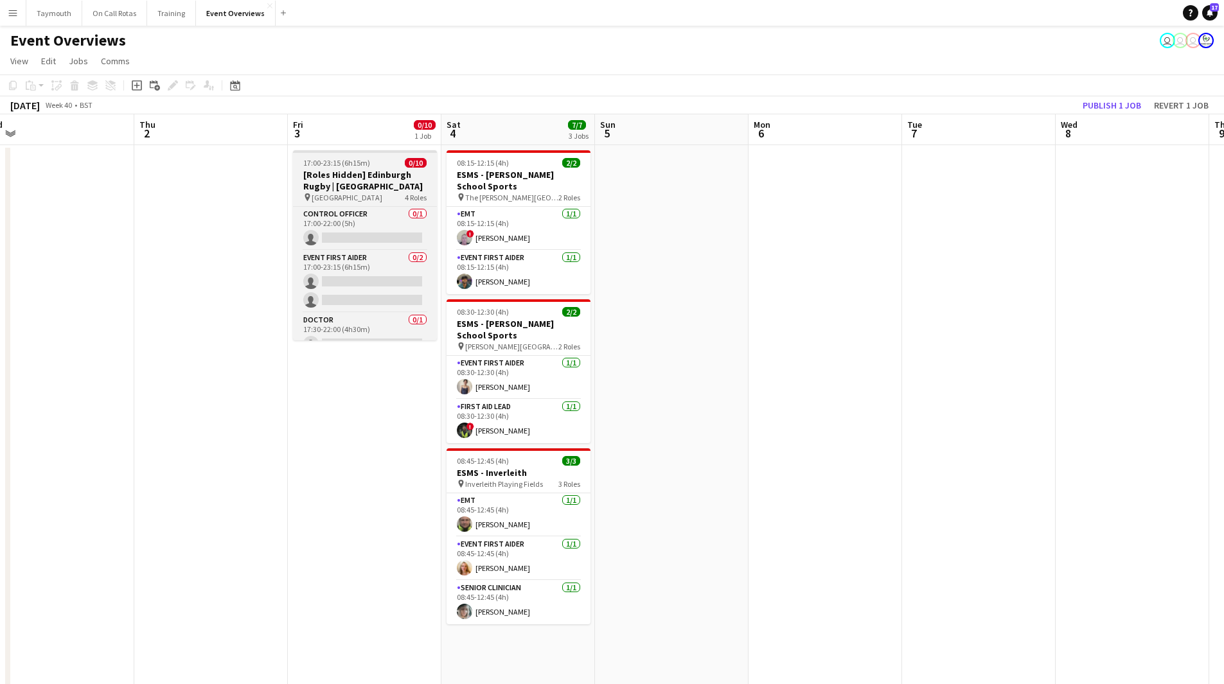
click at [379, 182] on h3 "[Roles Hidden] Edinburgh Rugby | [GEOGRAPHIC_DATA]" at bounding box center [365, 180] width 144 height 23
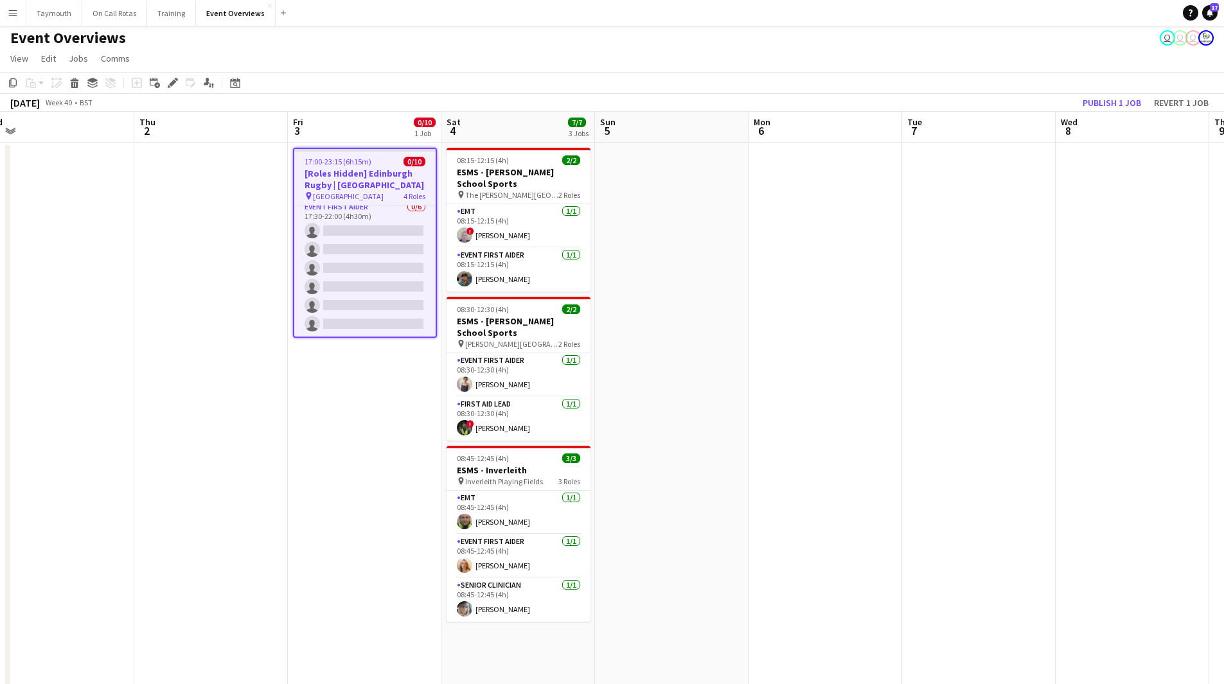
scroll to position [0, 0]
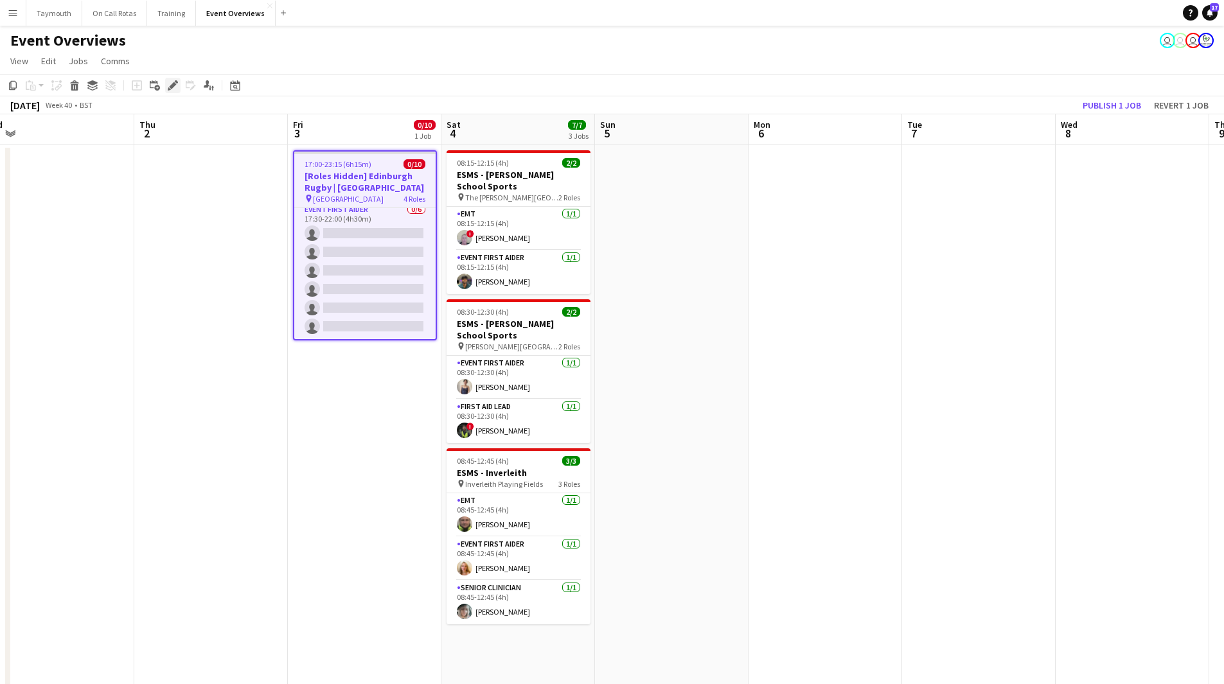
click at [175, 85] on icon at bounding box center [172, 85] width 7 height 7
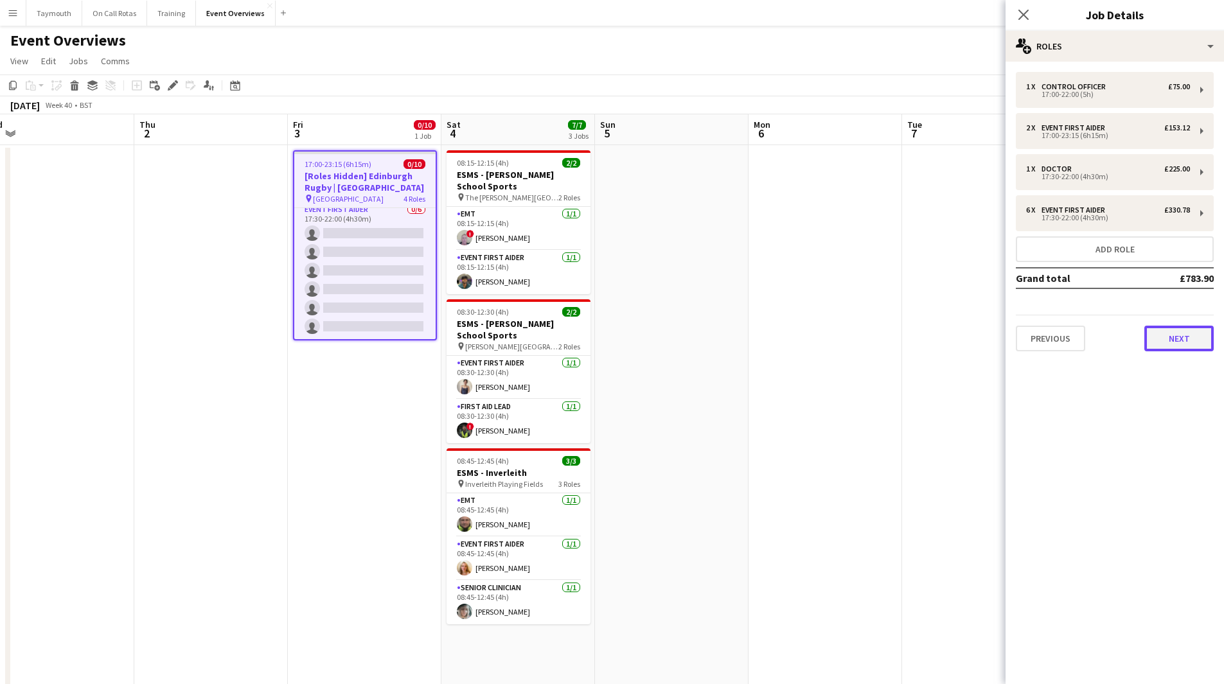
click at [1201, 328] on button "Next" at bounding box center [1179, 339] width 69 height 26
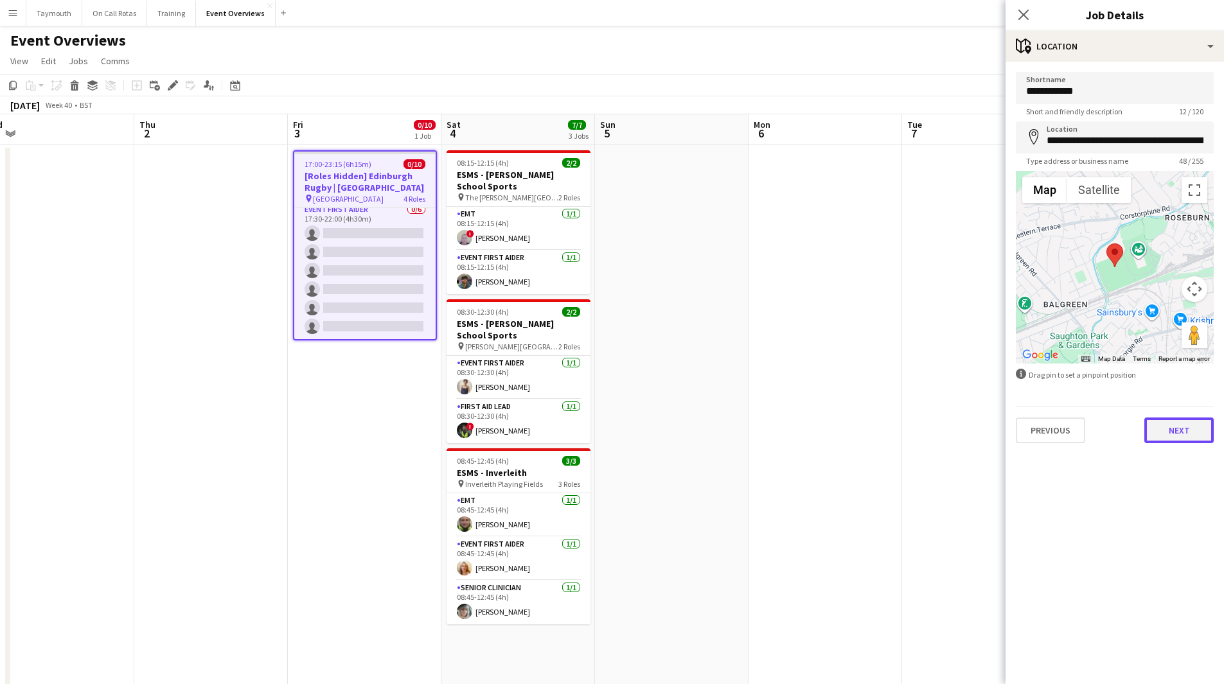
click at [1183, 438] on button "Next" at bounding box center [1179, 431] width 69 height 26
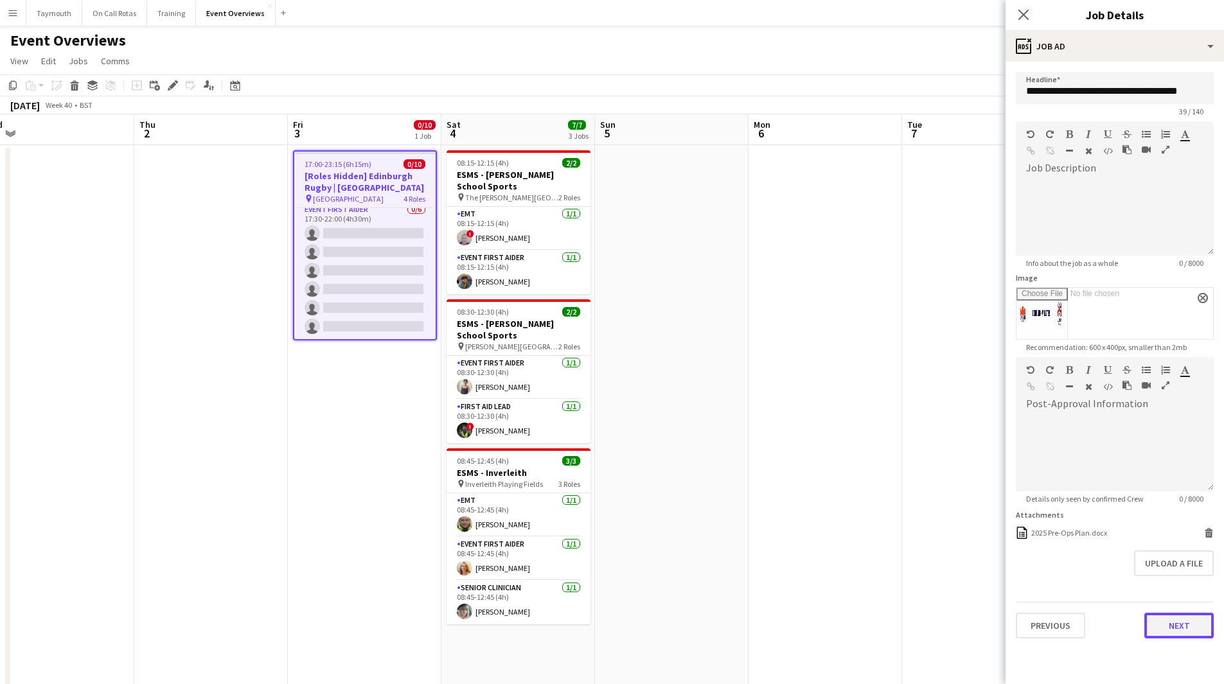
click at [1194, 625] on button "Next" at bounding box center [1179, 626] width 69 height 26
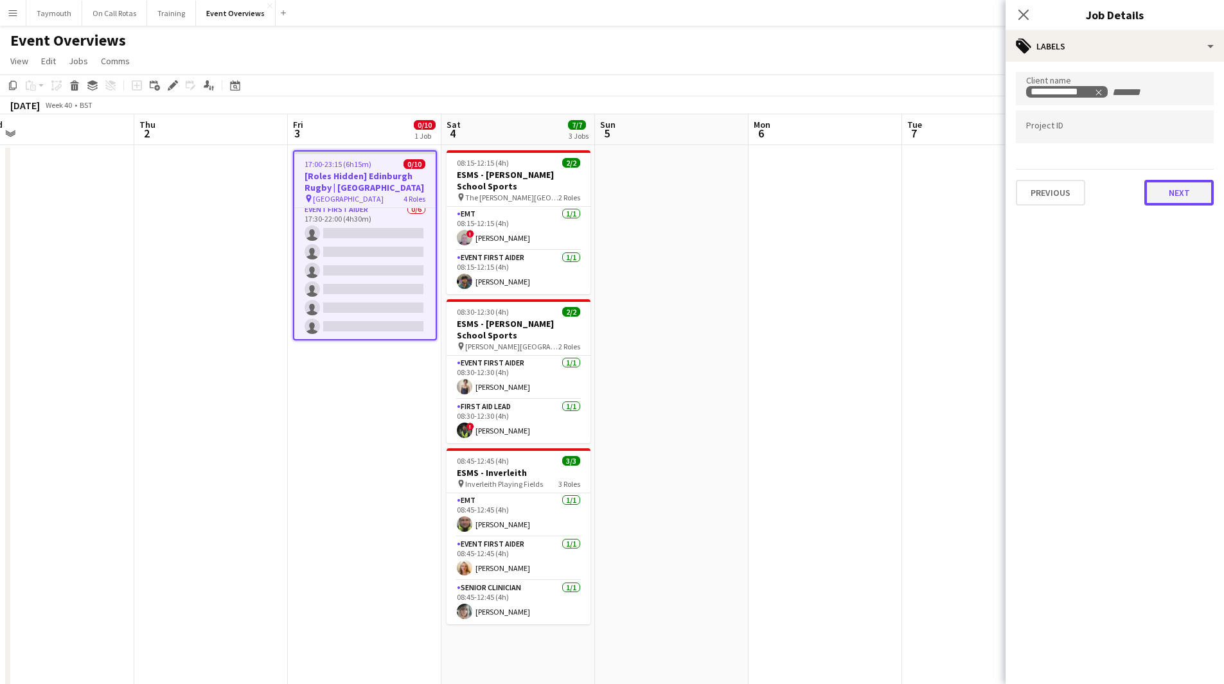
click at [1187, 194] on button "Next" at bounding box center [1179, 193] width 69 height 26
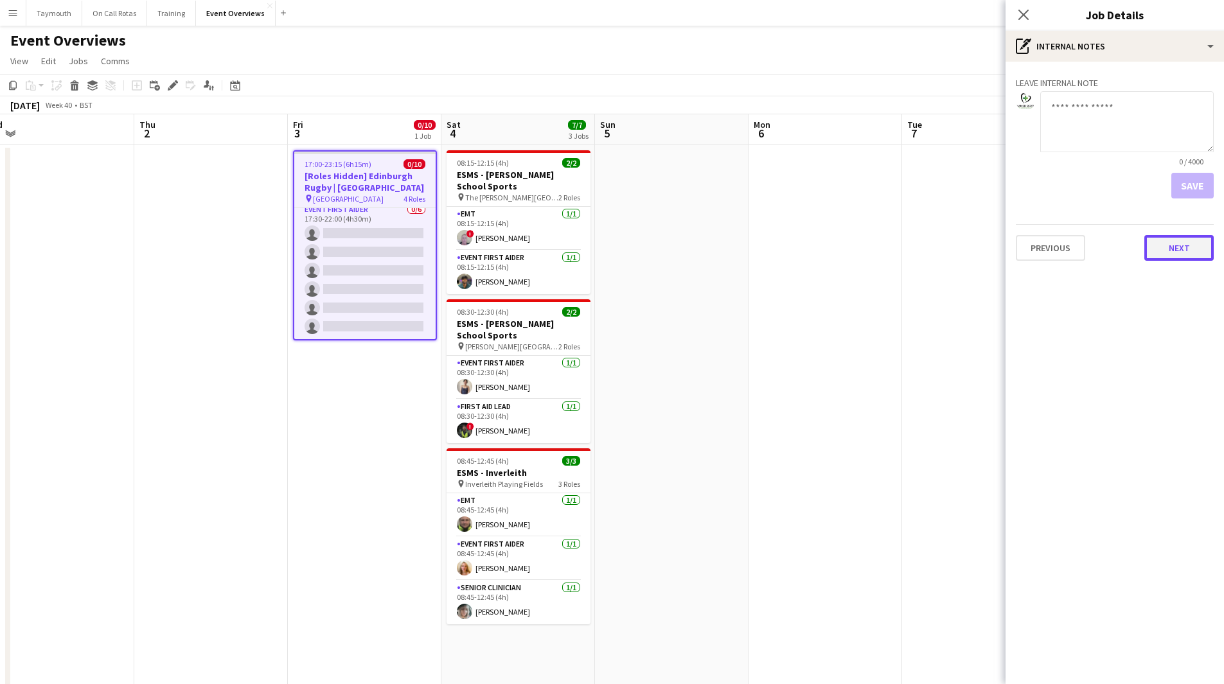
click at [1172, 238] on button "Next" at bounding box center [1179, 248] width 69 height 26
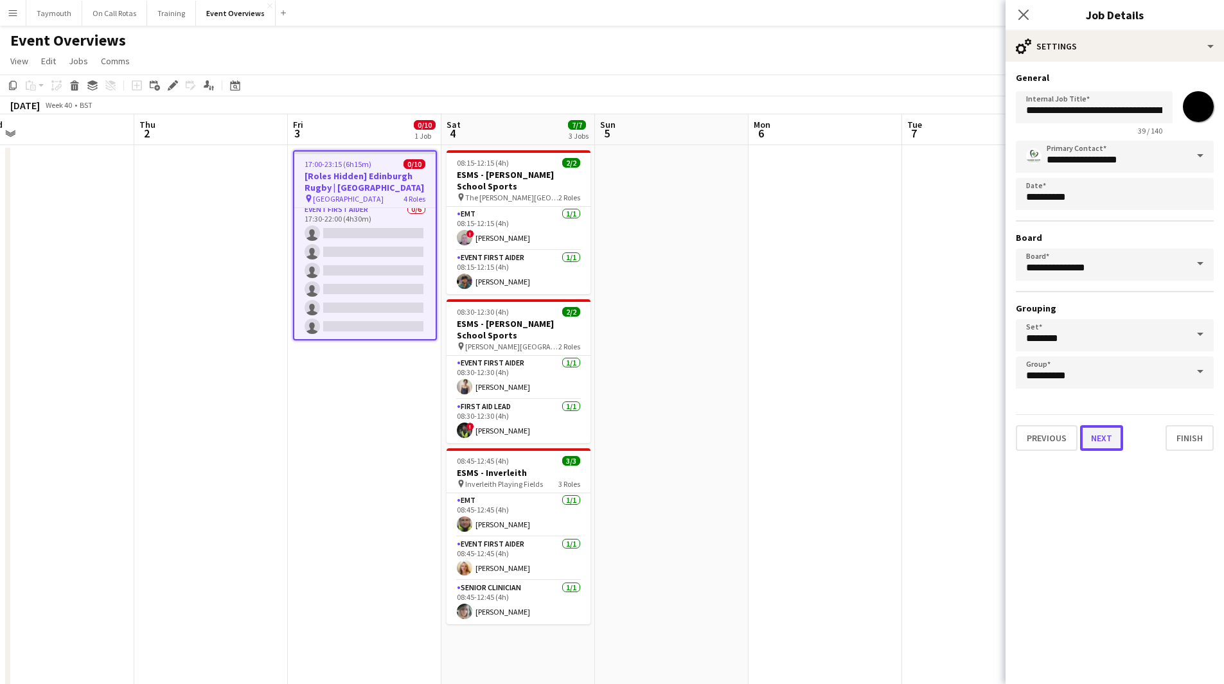
click at [1114, 448] on button "Next" at bounding box center [1101, 438] width 43 height 26
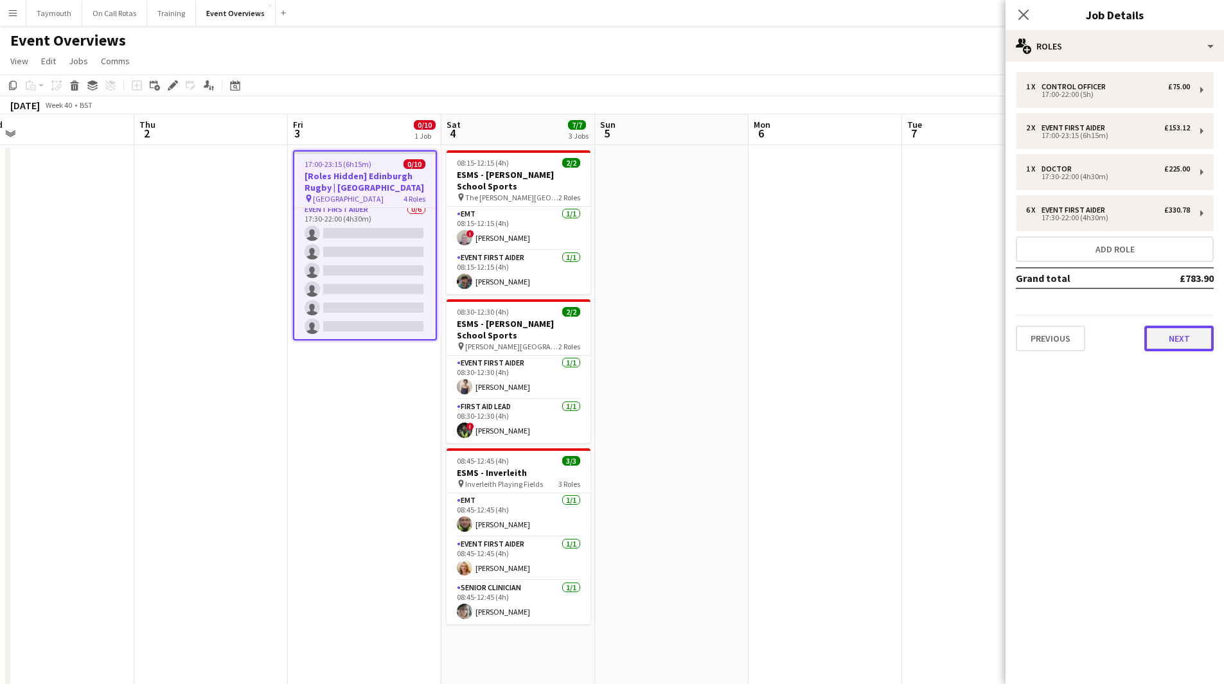
click at [1207, 338] on button "Next" at bounding box center [1179, 339] width 69 height 26
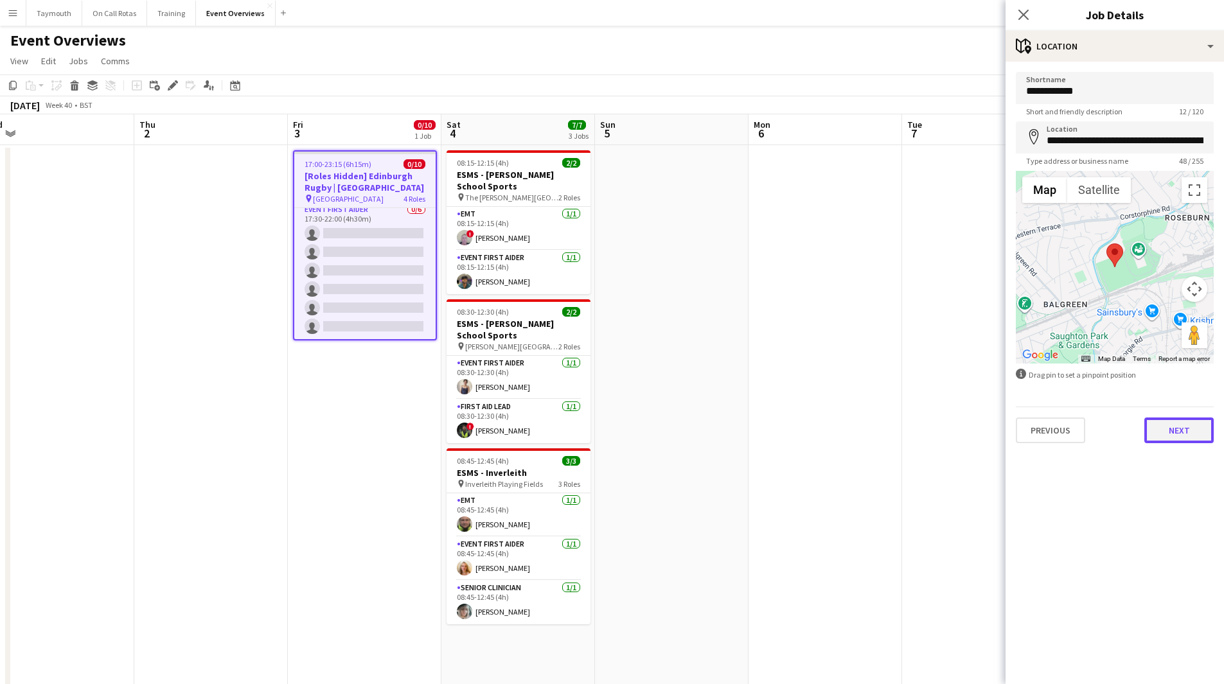
click at [1165, 429] on button "Next" at bounding box center [1179, 431] width 69 height 26
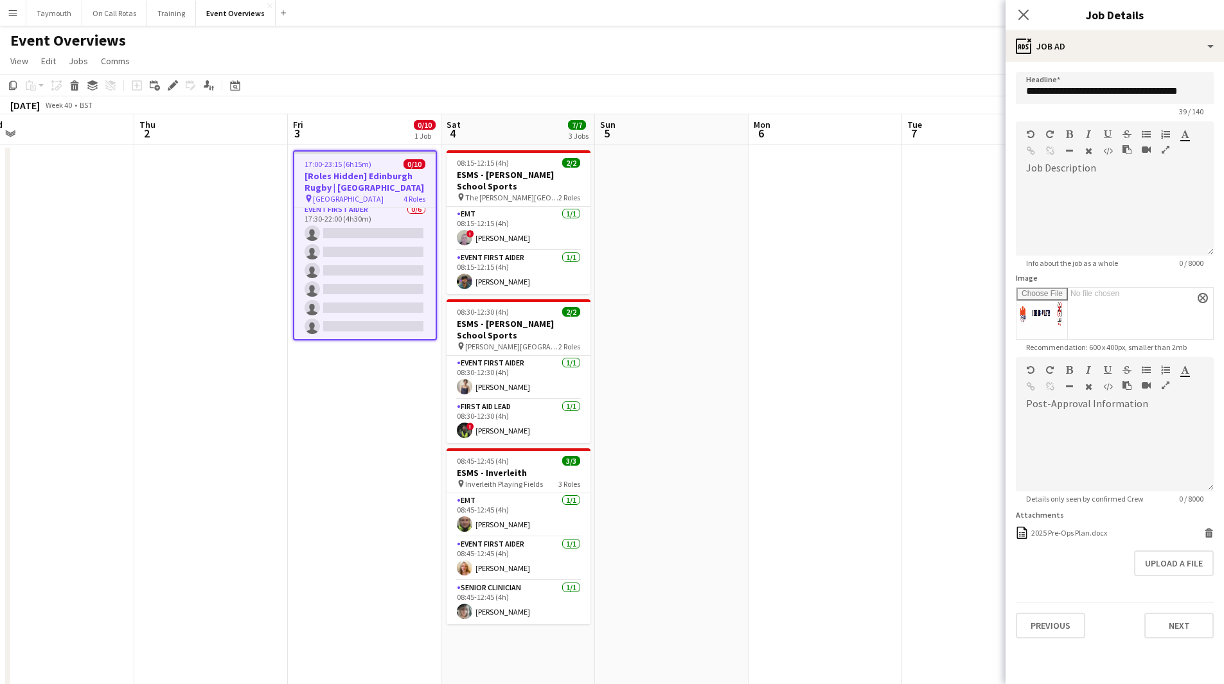
click at [686, 300] on app-date-cell at bounding box center [672, 566] width 154 height 842
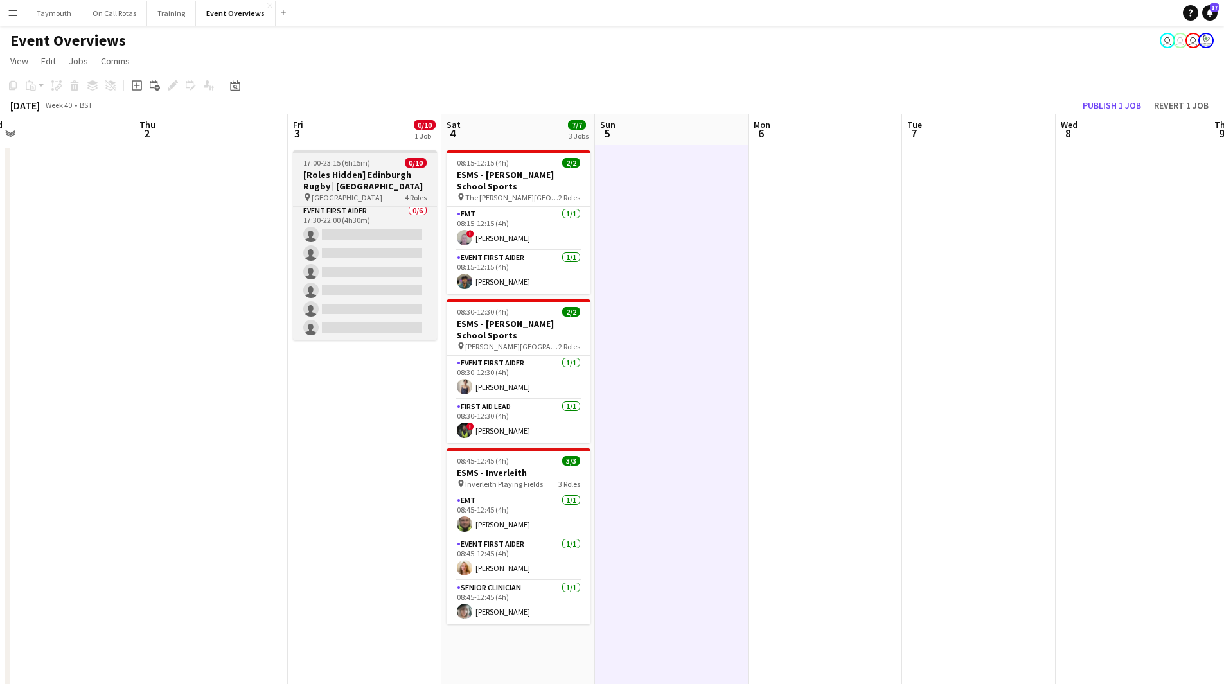
click at [370, 199] on div "pin Hive Stadium 4 Roles" at bounding box center [365, 197] width 144 height 10
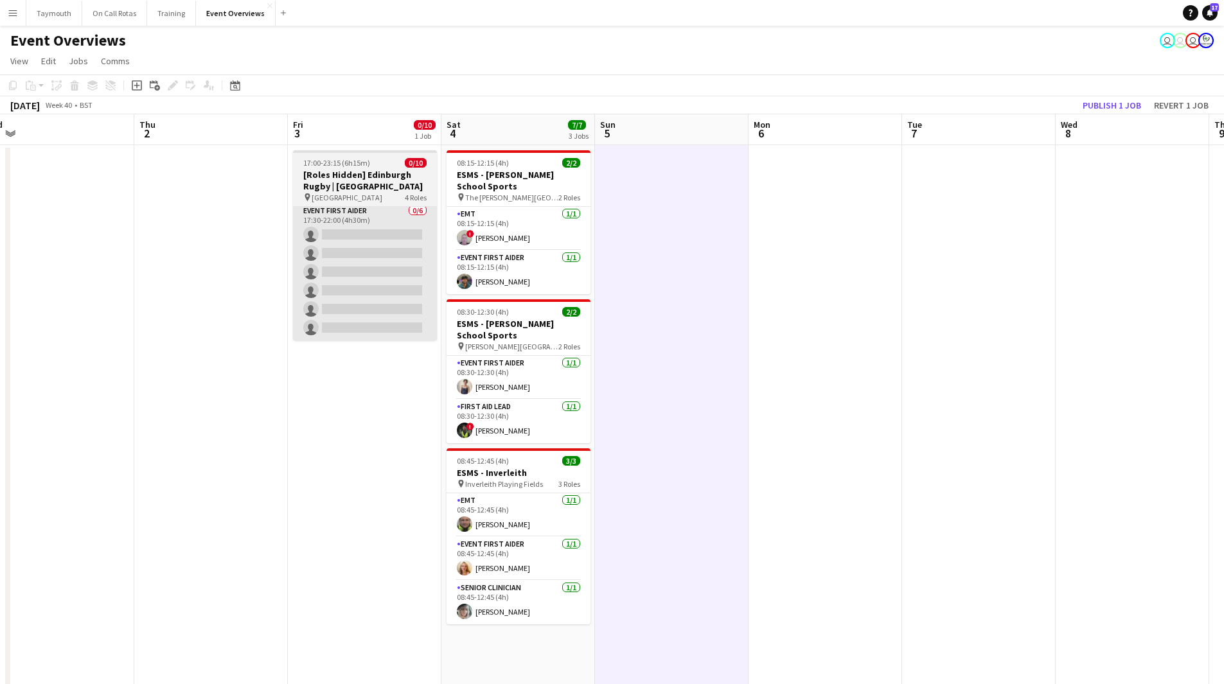
scroll to position [156, 0]
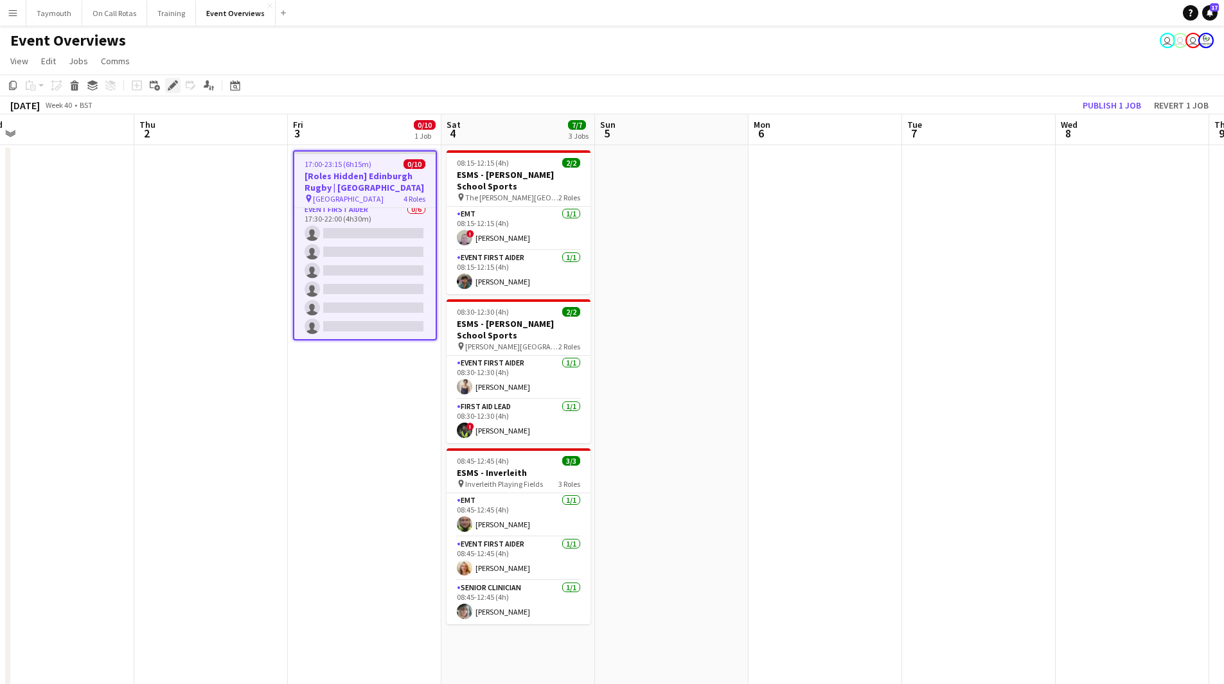
click at [167, 86] on div "Edit" at bounding box center [172, 85] width 15 height 15
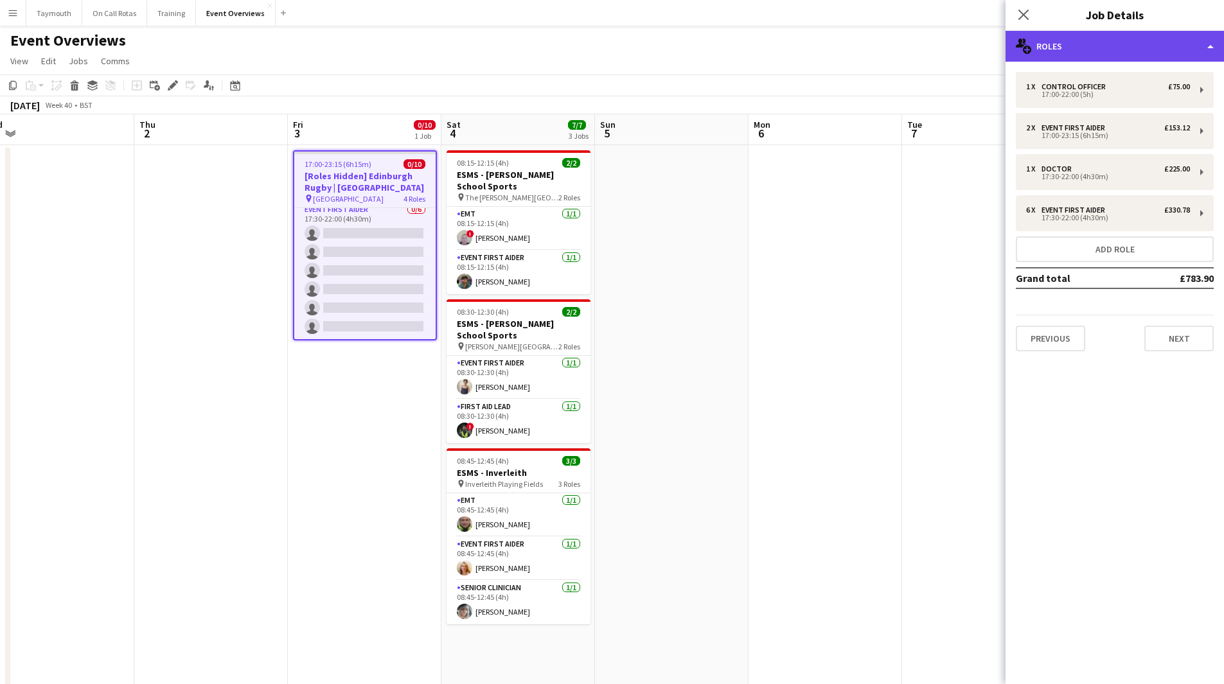
click at [1074, 49] on div "multiple-users-add Roles" at bounding box center [1115, 46] width 219 height 31
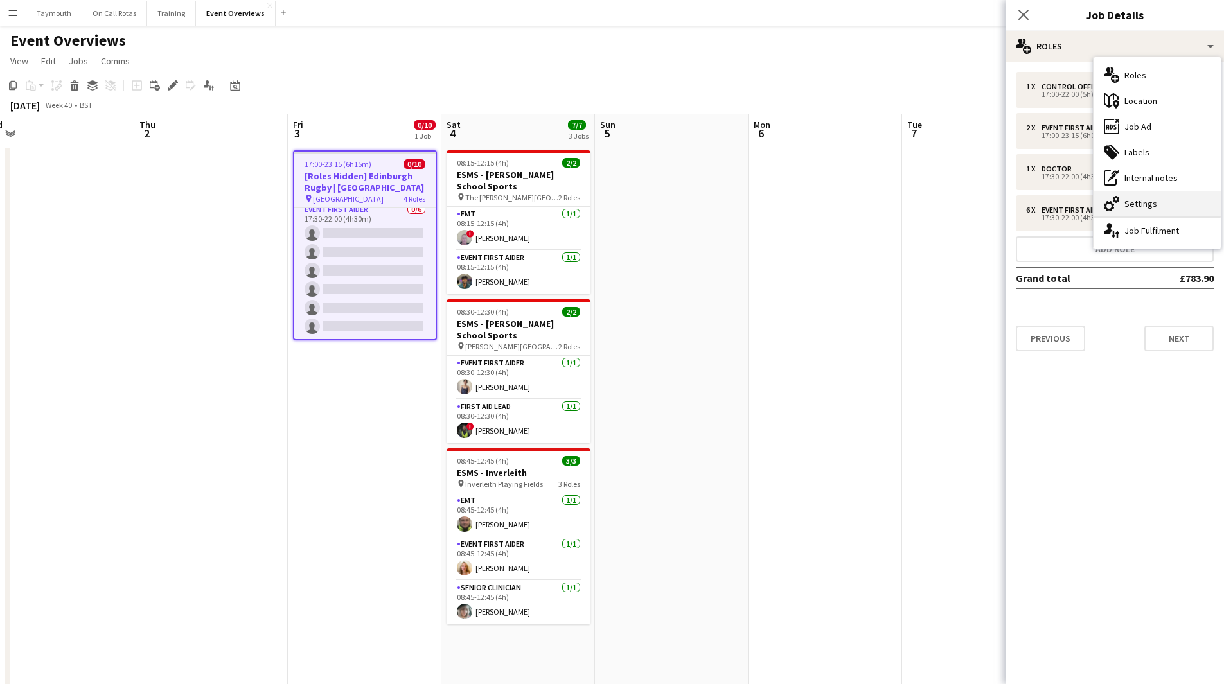
click at [1176, 197] on div "cog-double-3 Settings" at bounding box center [1157, 204] width 127 height 26
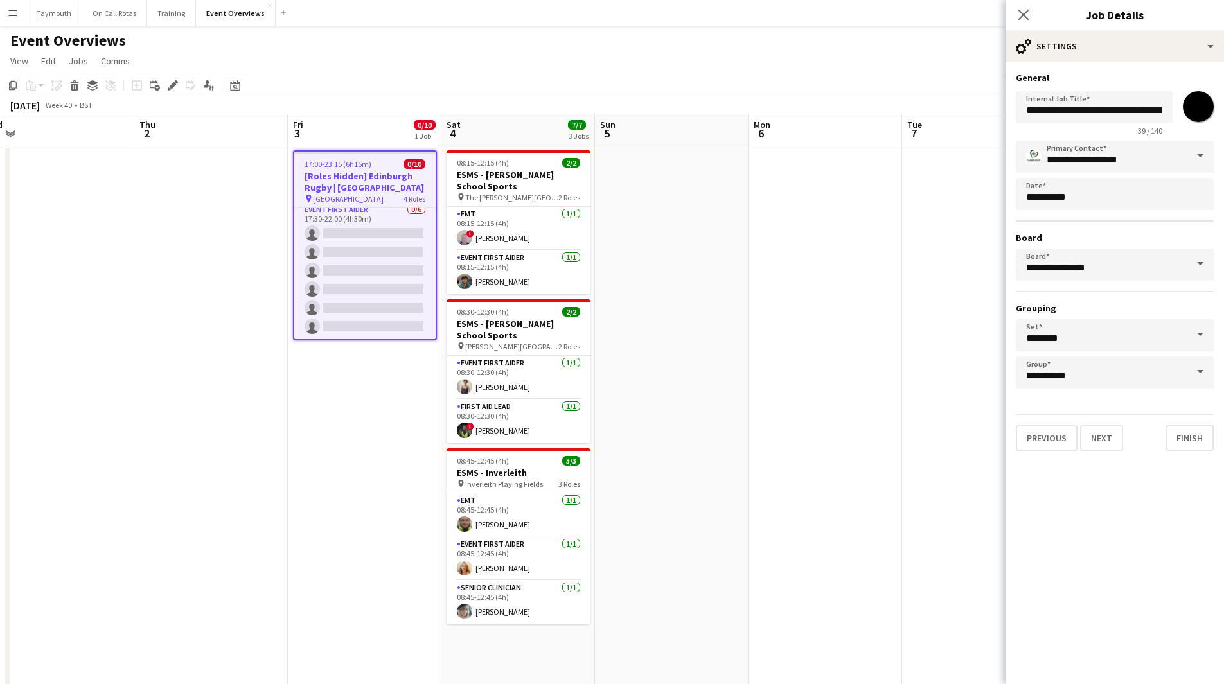
click at [1213, 107] on input "*******" at bounding box center [1199, 107] width 46 height 46
type input "*******"
click at [807, 275] on app-date-cell at bounding box center [826, 566] width 154 height 842
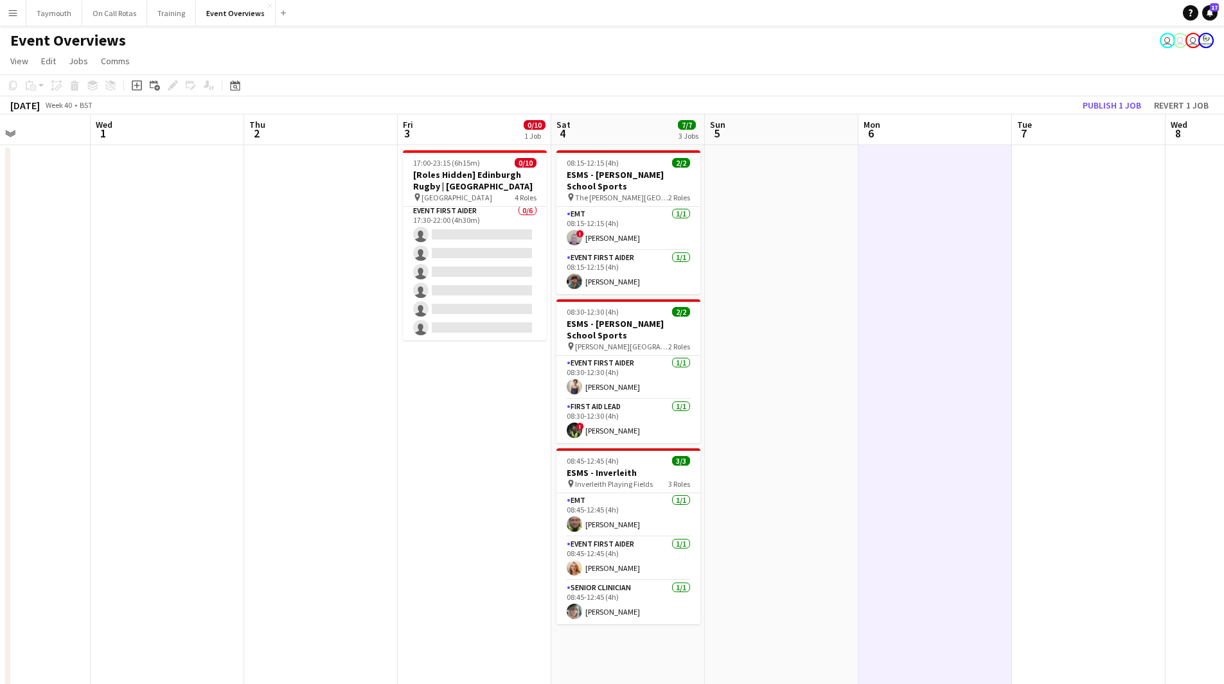
drag, startPoint x: 860, startPoint y: 376, endPoint x: 469, endPoint y: 435, distance: 395.8
click at [474, 436] on app-calendar-viewport "Sun 28 Mon 29 Tue 30 Wed 1 Thu 2 Fri 3 0/10 1 Job Sat 4 7/7 3 Jobs Sun 5 Mon 6 …" at bounding box center [612, 550] width 1224 height 873
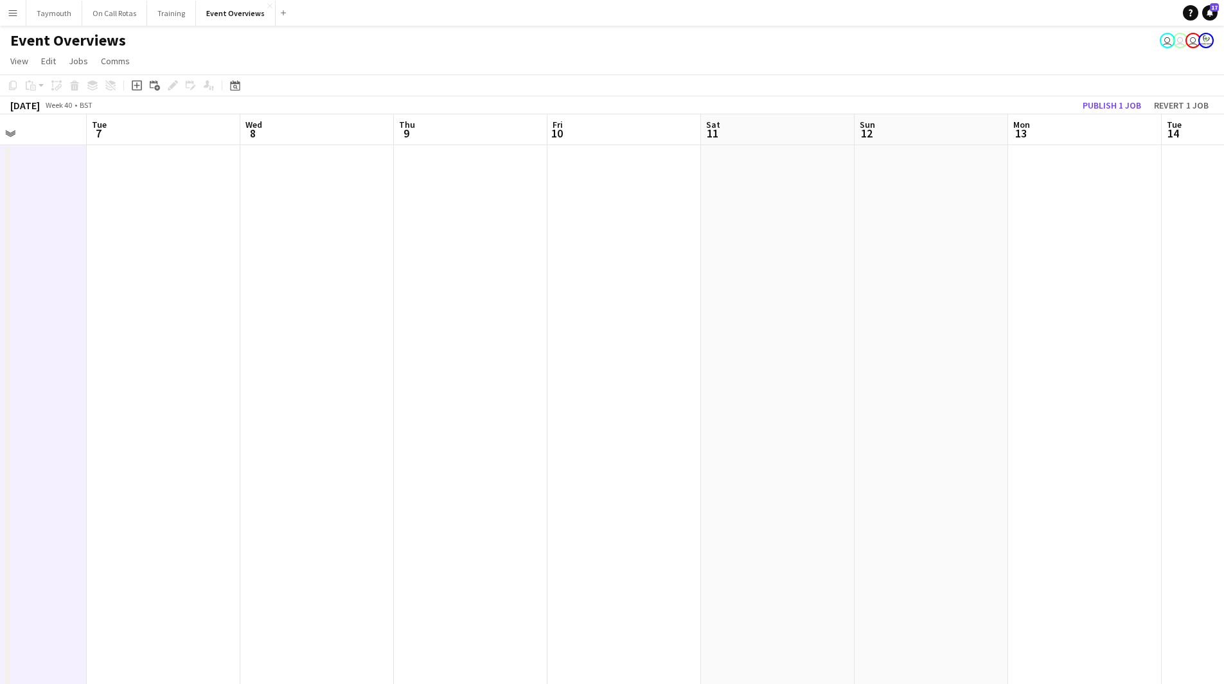
drag, startPoint x: 658, startPoint y: 458, endPoint x: 420, endPoint y: 455, distance: 237.8
click at [329, 461] on app-calendar-viewport "Sat 4 7/7 3 Jobs Sun 5 Mon 6 Tue 7 Wed 8 Thu 9 Fri 10 Sat 11 Sun 12 Mon 13 Tue …" at bounding box center [612, 550] width 1224 height 873
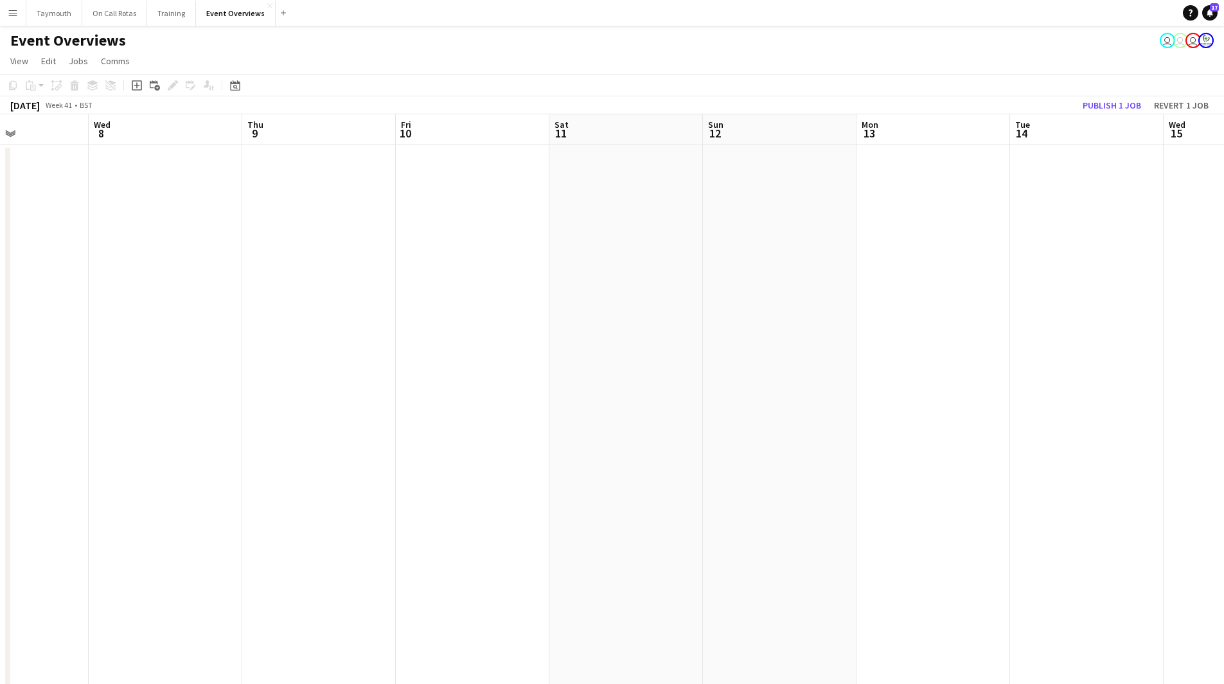
drag, startPoint x: 961, startPoint y: 445, endPoint x: 190, endPoint y: 456, distance: 771.3
click at [193, 458] on app-calendar-viewport "Sat 4 7/7 3 Jobs Sun 5 Mon 6 Tue 7 Wed 8 Thu 9 Fri 10 Sat 11 Sun 12 Mon 13 Tue …" at bounding box center [612, 550] width 1224 height 873
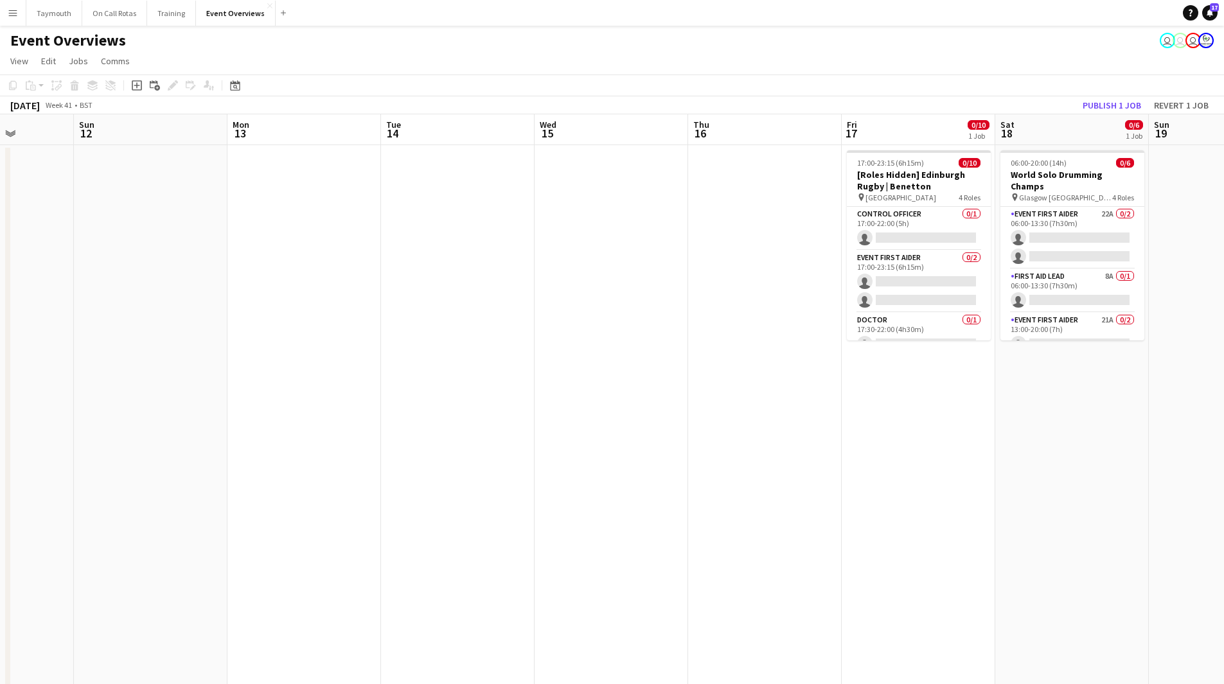
click at [300, 471] on app-calendar-viewport "Thu 9 Fri 10 Sat 11 Sun 12 Mon 13 Tue 14 Wed 15 Thu 16 Fri 17 0/10 1 Job Sat 18…" at bounding box center [612, 550] width 1224 height 873
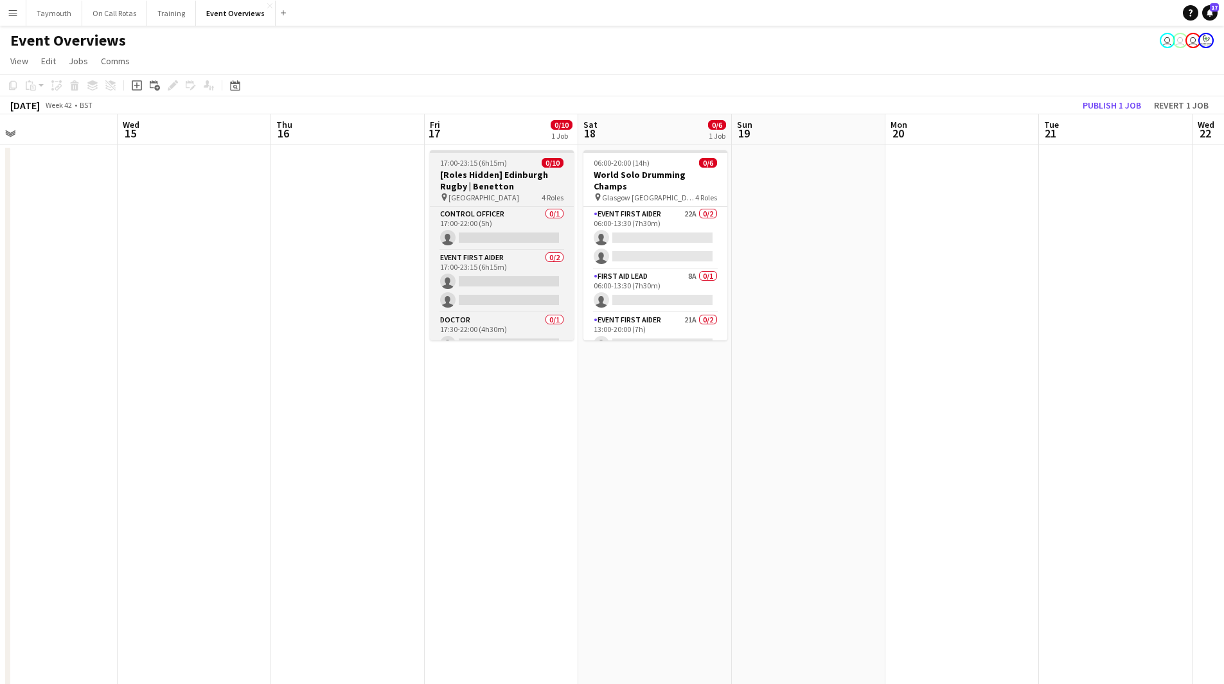
drag, startPoint x: 506, startPoint y: 168, endPoint x: 501, endPoint y: 157, distance: 12.1
click at [501, 157] on app-calendar-viewport "Sat 11 Sun 12 Mon 13 Tue 14 Wed 15 Thu 16 Fri 17 0/10 1 Job Sat 18 0/6 1 Job Su…" at bounding box center [612, 550] width 1224 height 873
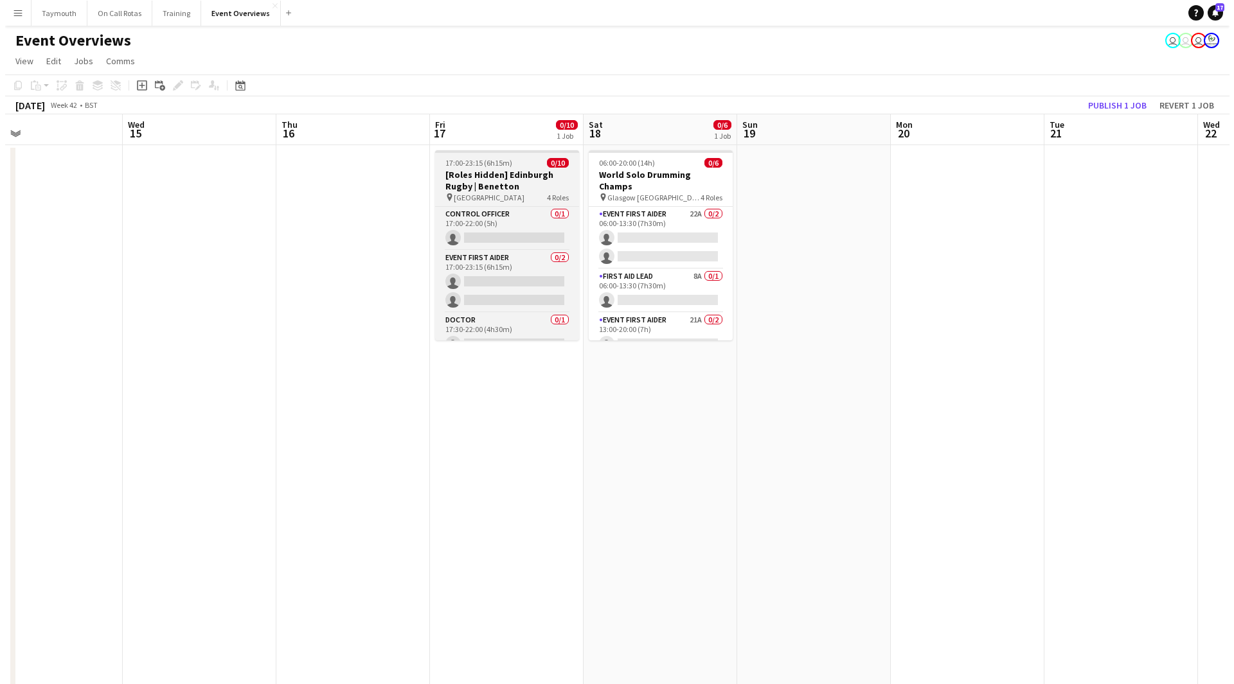
scroll to position [0, 502]
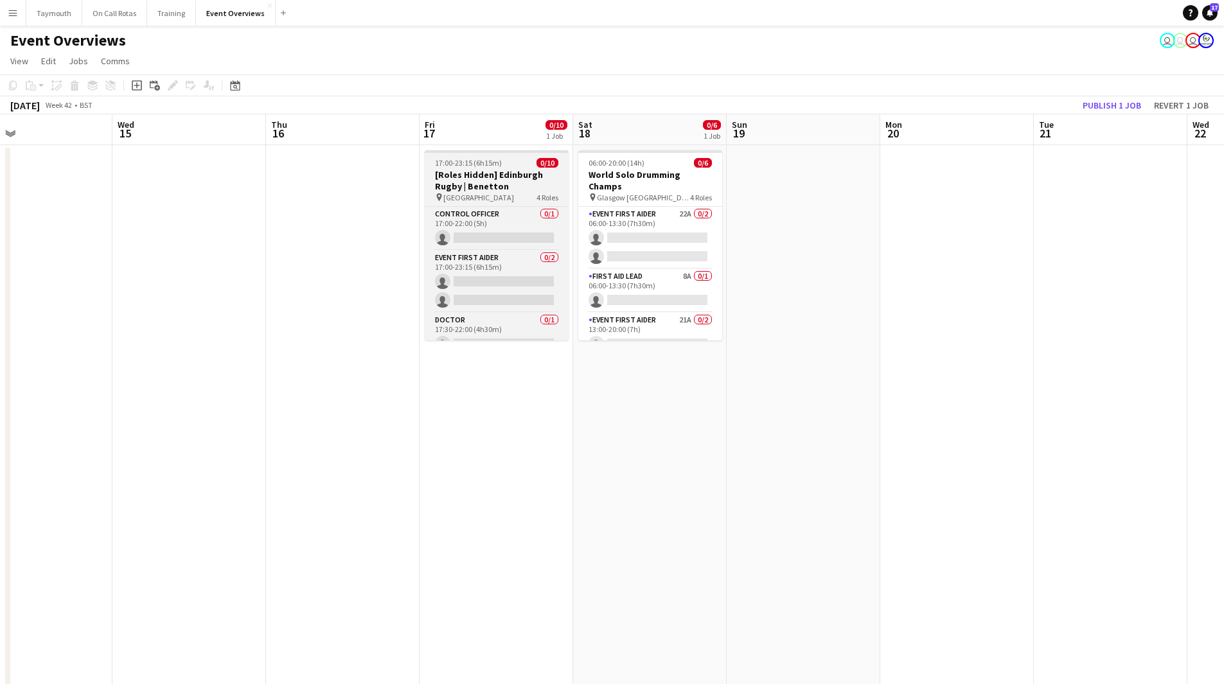
click at [516, 173] on h3 "[Roles Hidden] Edinburgh Rugby | Benetton" at bounding box center [497, 180] width 144 height 23
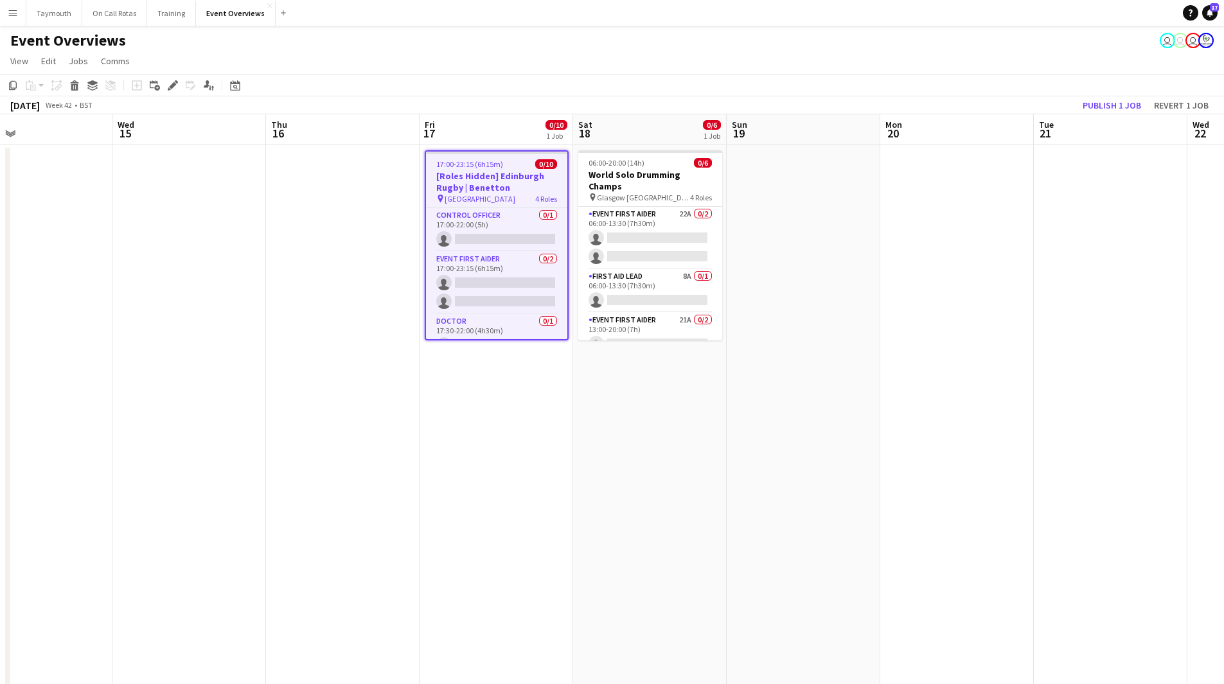
click at [175, 81] on icon "Edit" at bounding box center [173, 85] width 10 height 10
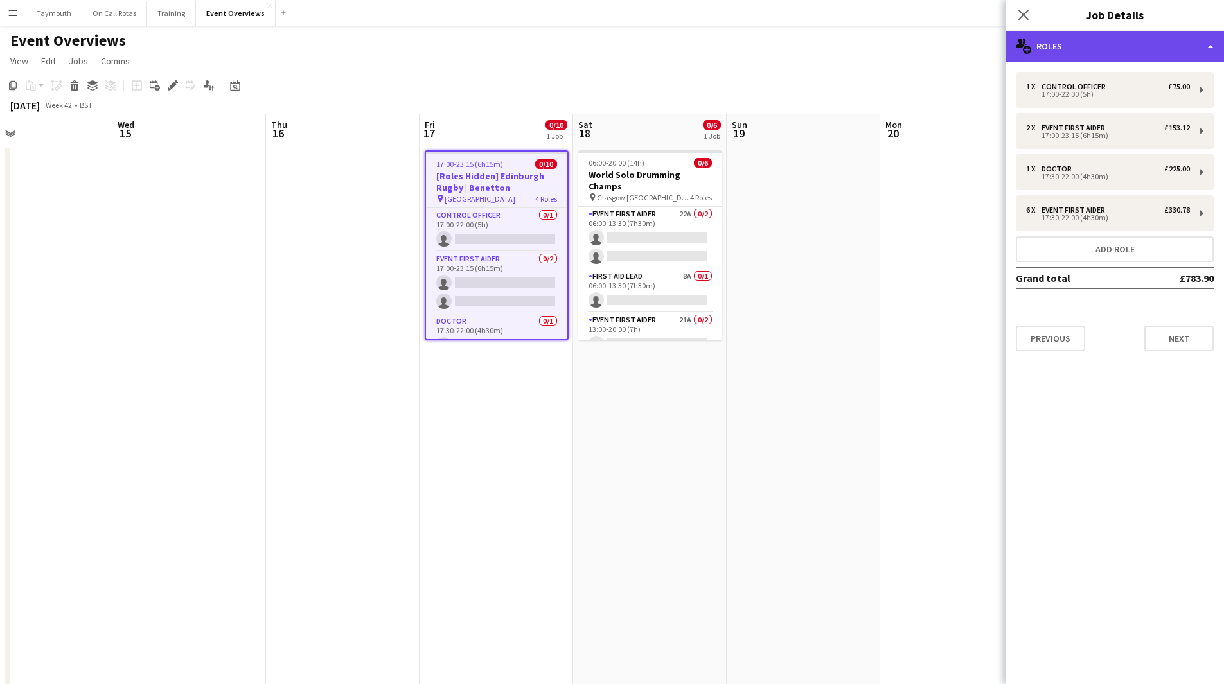
click at [1162, 44] on div "multiple-users-add Roles" at bounding box center [1115, 46] width 219 height 31
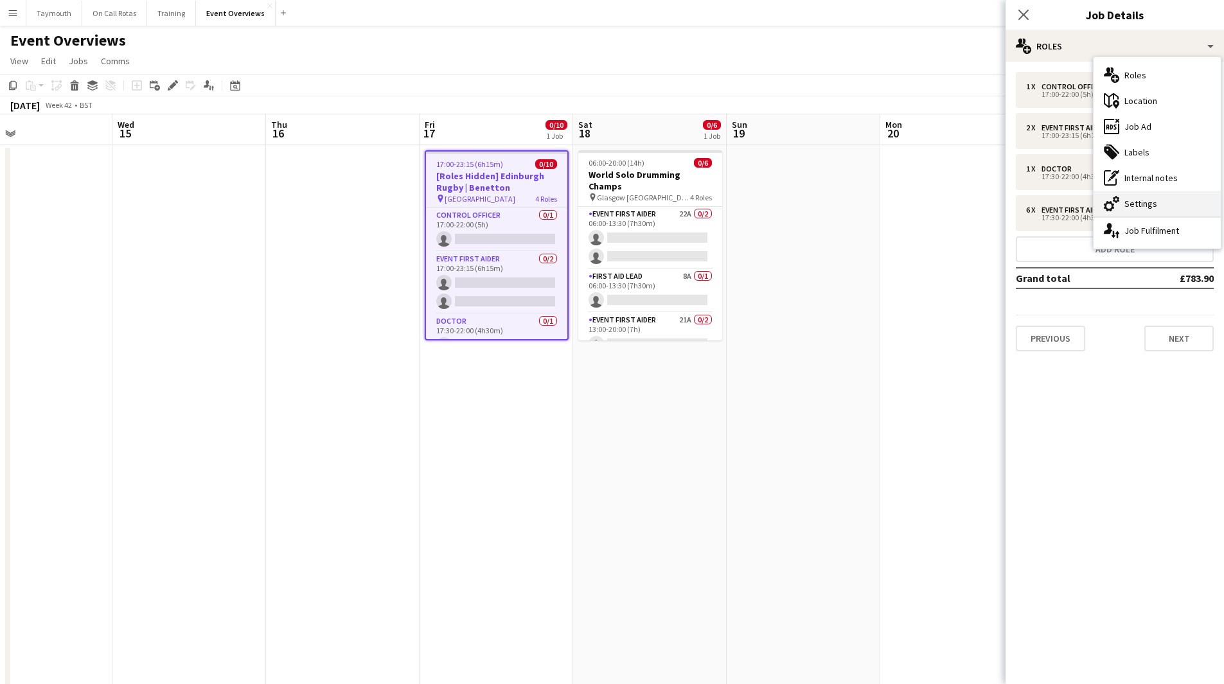
click at [1170, 198] on div "cog-double-3 Settings" at bounding box center [1157, 204] width 127 height 26
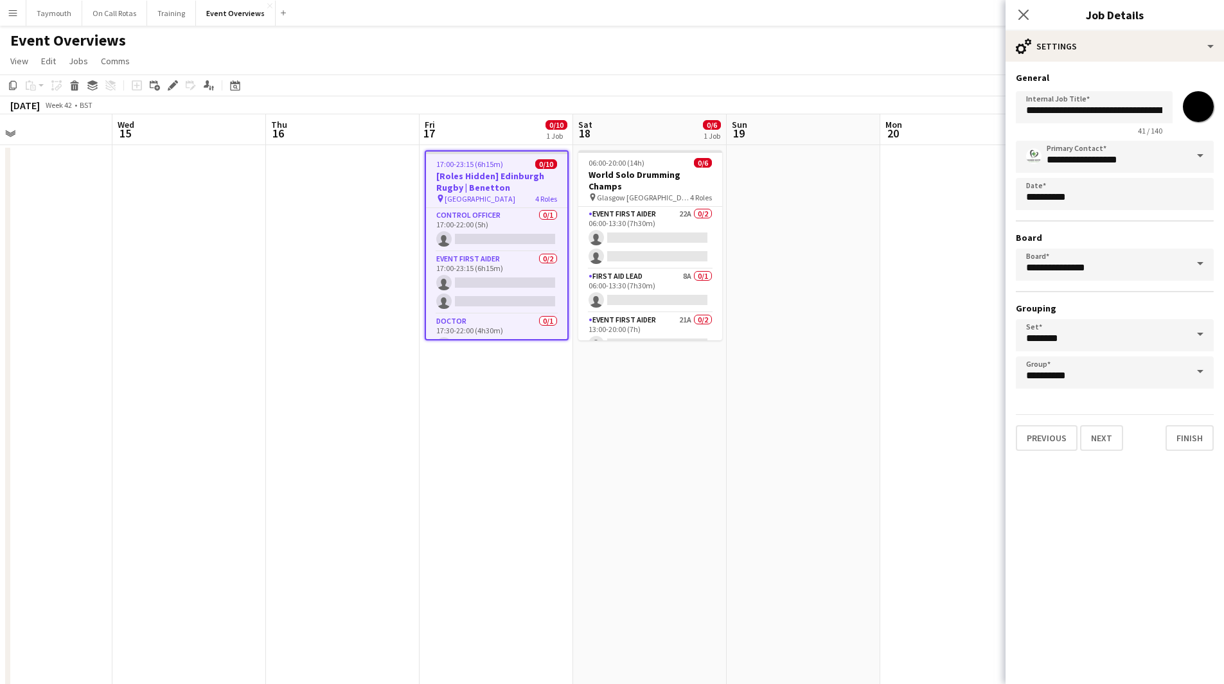
click at [1199, 108] on input "*******" at bounding box center [1199, 107] width 46 height 46
type input "*******"
drag, startPoint x: 821, startPoint y: 233, endPoint x: 795, endPoint y: 217, distance: 30.9
click at [821, 233] on app-date-cell at bounding box center [804, 566] width 154 height 842
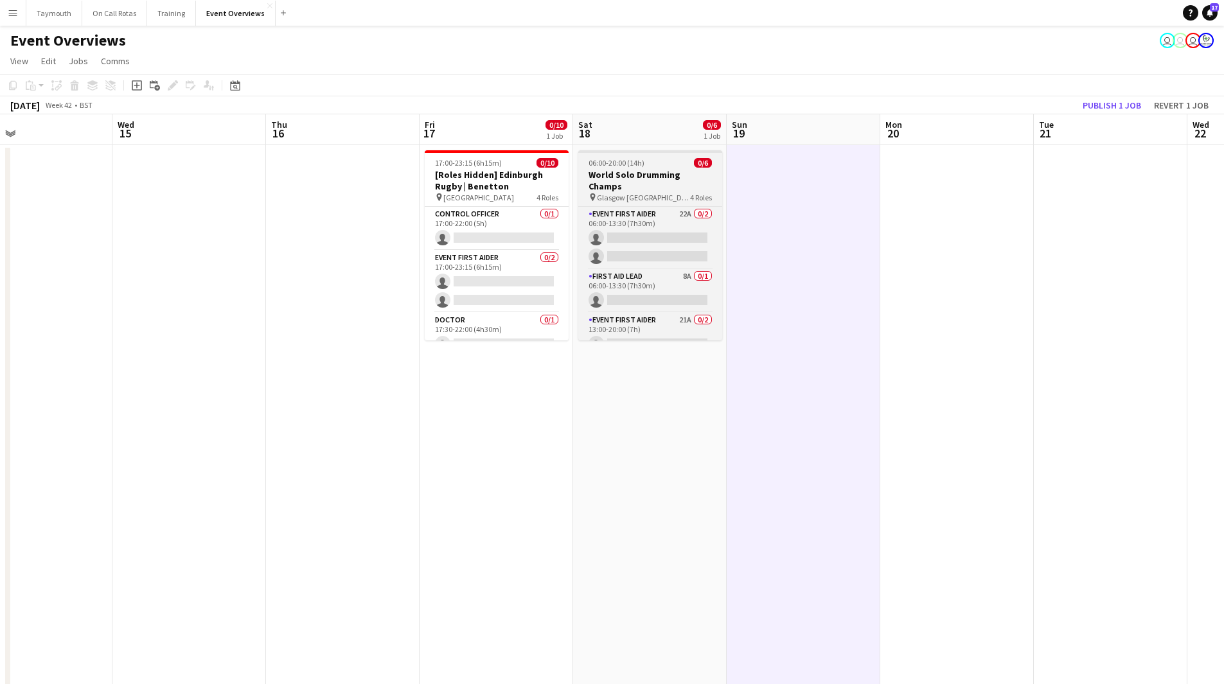
click at [664, 180] on h3 "World Solo Drumming Champs" at bounding box center [650, 180] width 144 height 23
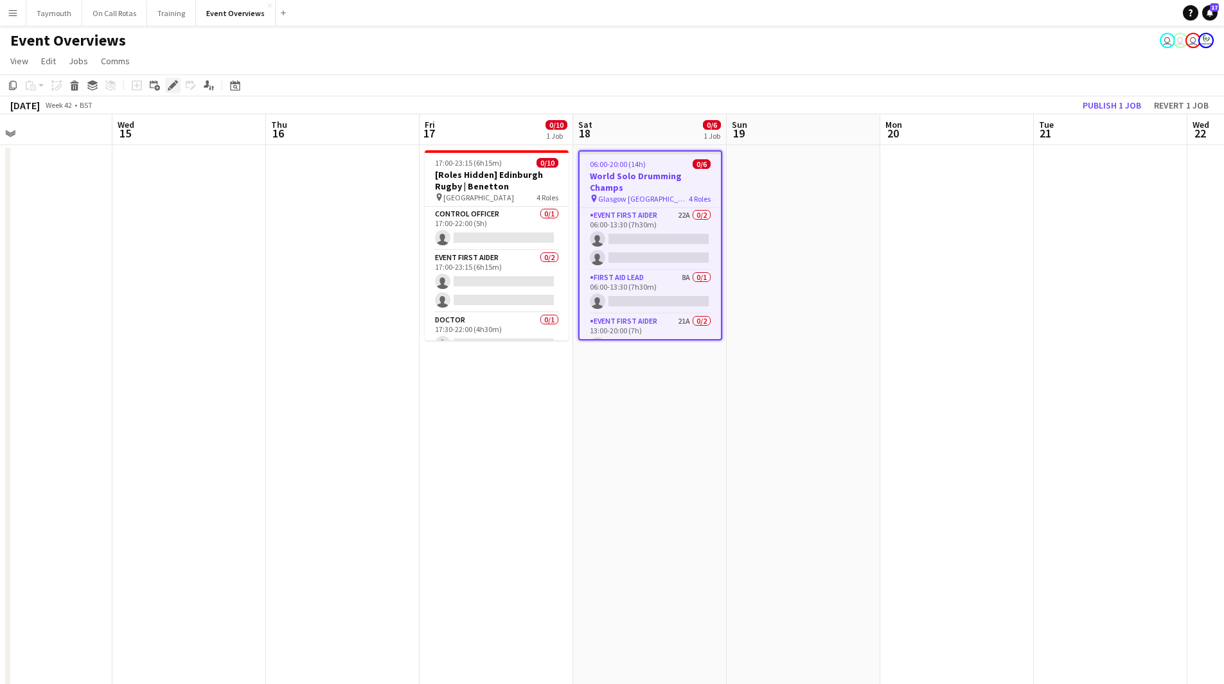
click at [175, 86] on icon "Edit" at bounding box center [173, 85] width 10 height 10
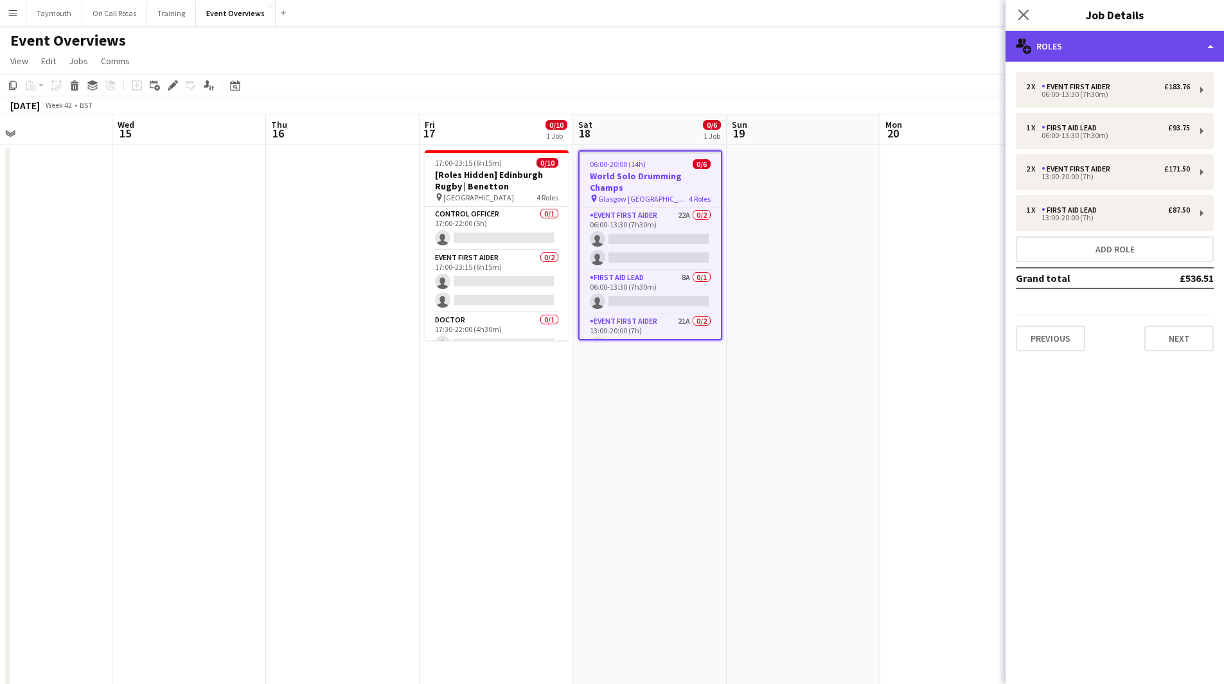
click at [1141, 44] on div "multiple-users-add Roles" at bounding box center [1115, 46] width 219 height 31
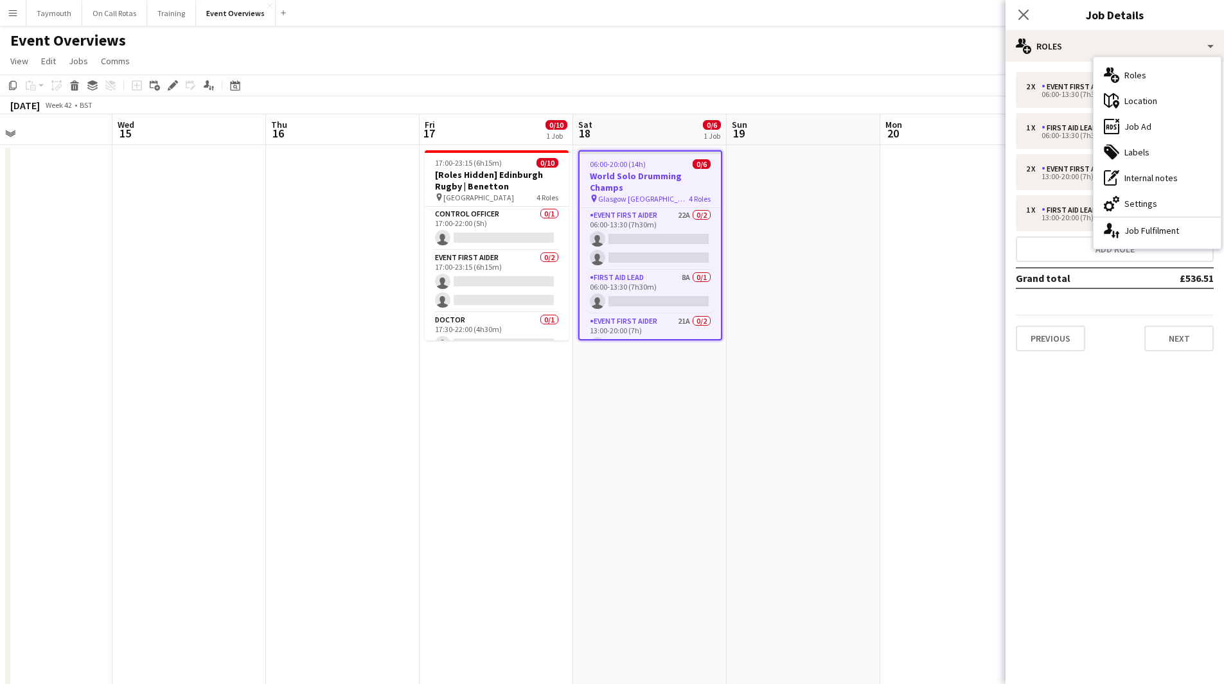
click at [1199, 206] on div "cog-double-3 Settings" at bounding box center [1157, 204] width 127 height 26
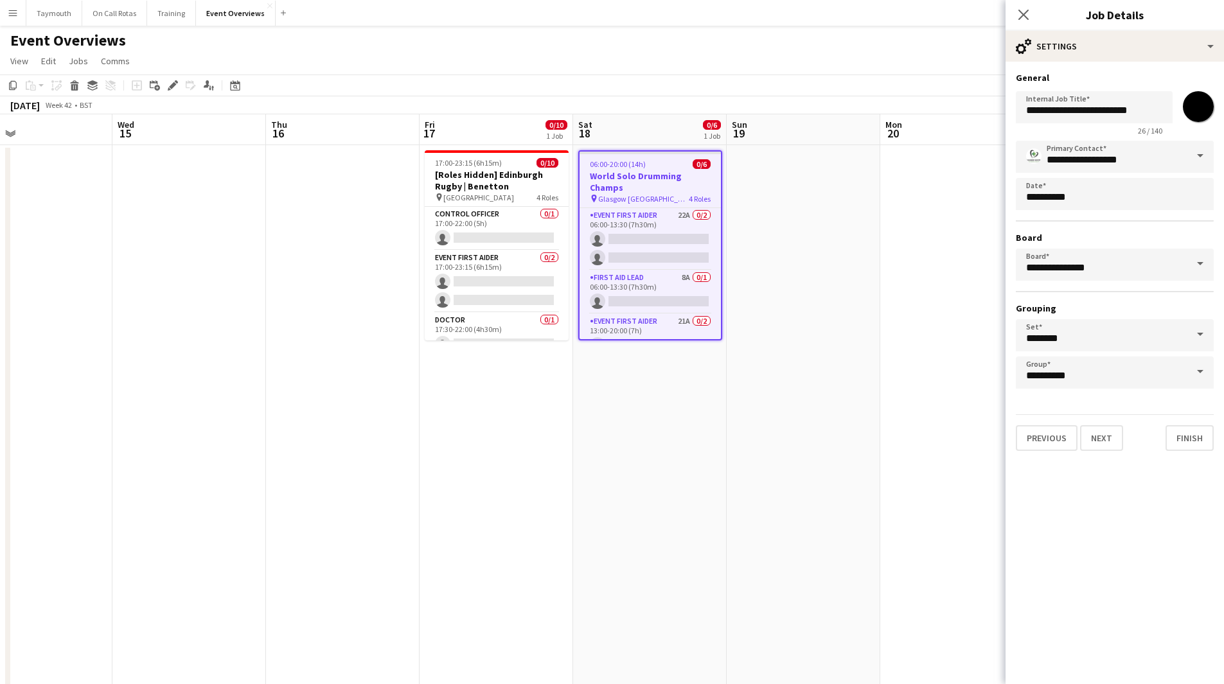
click at [1213, 114] on div "*******" at bounding box center [1198, 106] width 31 height 31
click at [1204, 103] on input "*******" at bounding box center [1199, 107] width 46 height 46
type input "*******"
click at [696, 224] on app-card-role "Event First Aider 22A 0/2 06:00-13:30 (7h30m) single-neutral-actions single-neu…" at bounding box center [650, 239] width 141 height 62
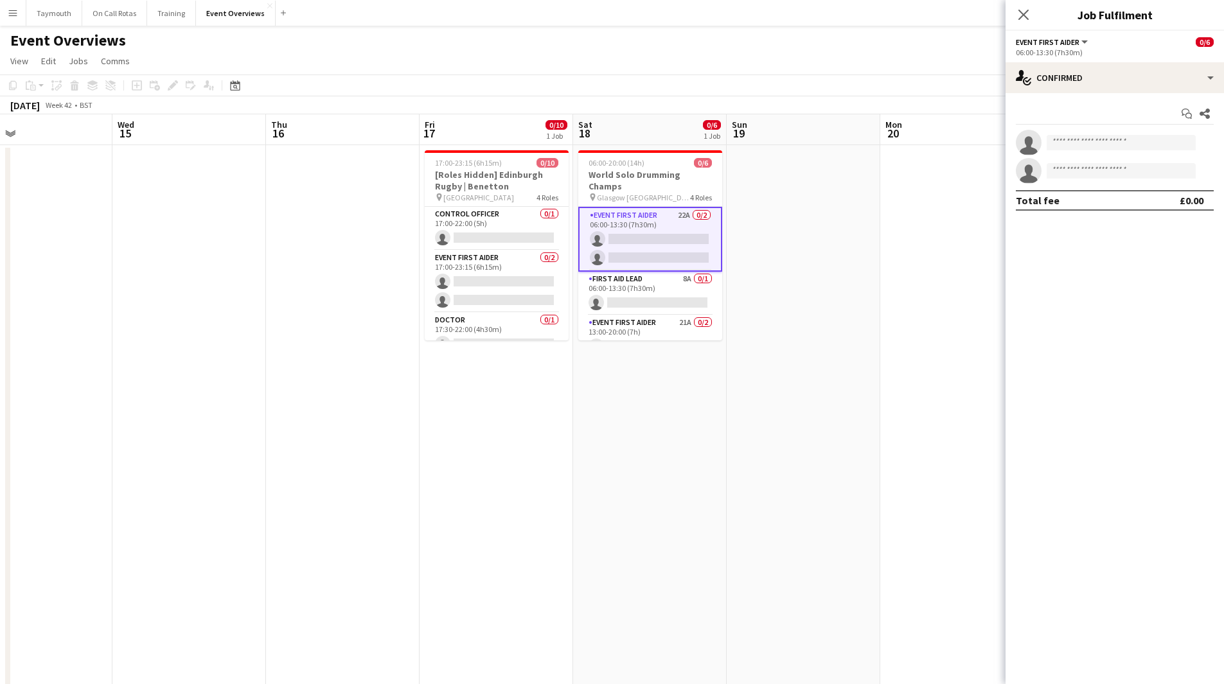
click at [827, 244] on app-date-cell at bounding box center [804, 566] width 154 height 842
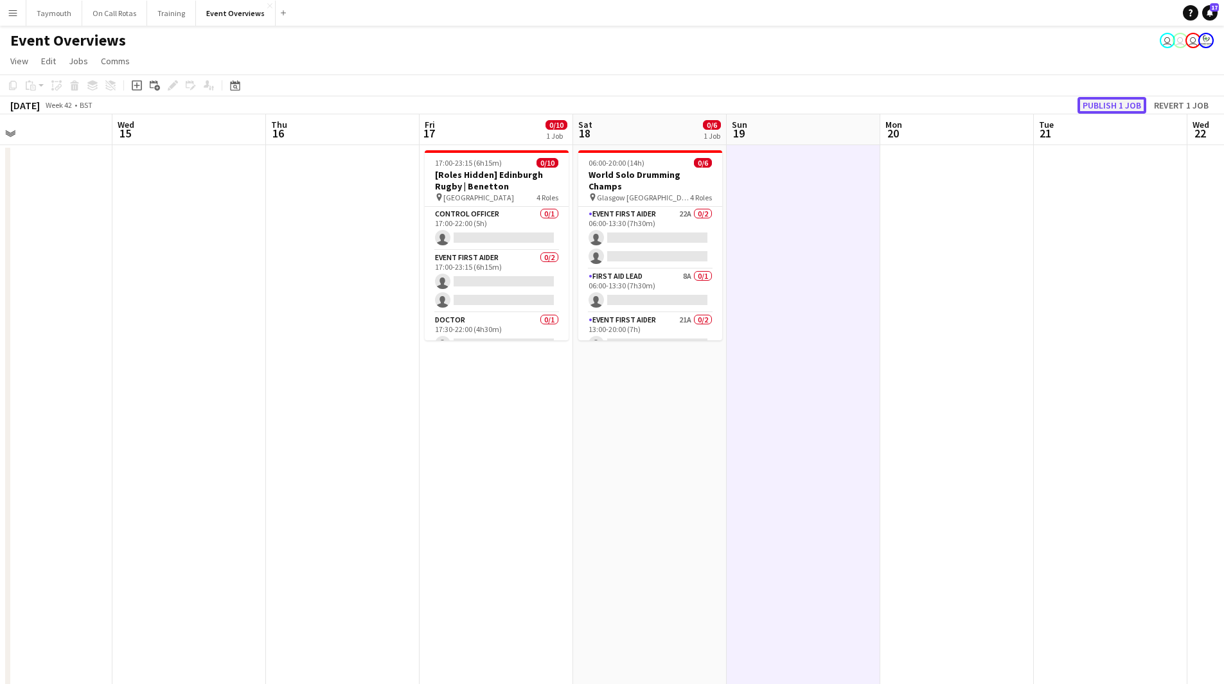
click at [1095, 106] on button "Publish 1 job" at bounding box center [1112, 105] width 69 height 17
click at [20, 15] on button "Menu" at bounding box center [13, 13] width 26 height 26
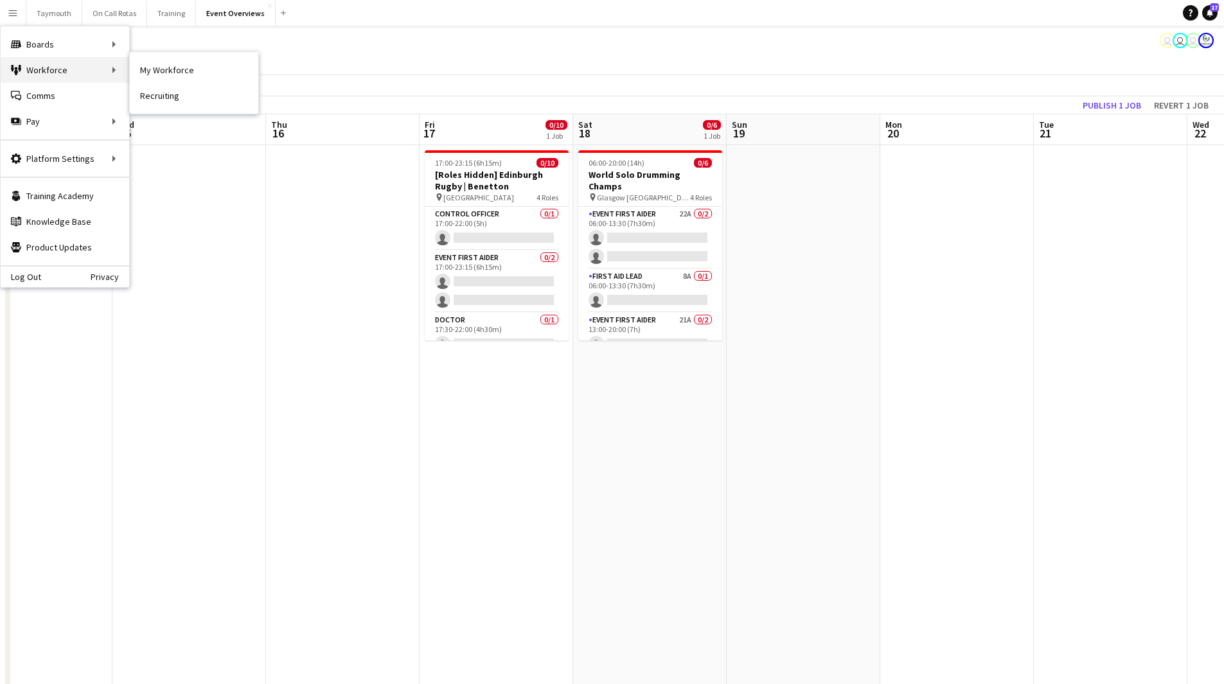
click at [75, 73] on div "Workforce Workforce" at bounding box center [65, 70] width 129 height 26
click at [78, 71] on div "Workforce Workforce" at bounding box center [65, 70] width 129 height 26
click at [160, 65] on link "My Workforce" at bounding box center [194, 70] width 129 height 26
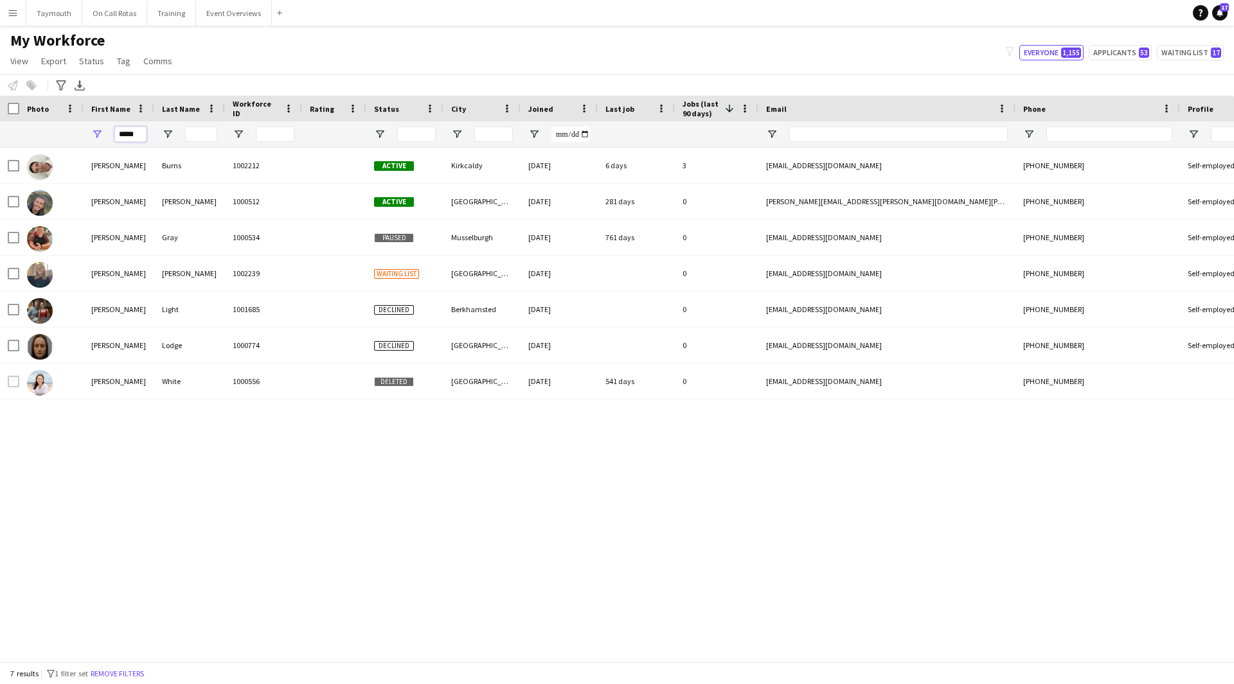
drag, startPoint x: 144, startPoint y: 129, endPoint x: -39, endPoint y: 137, distance: 182.7
click at [0, 137] on html "Menu Boards Boards Boards All jobs Status Workforce Workforce My Workforce Recr…" at bounding box center [617, 342] width 1234 height 684
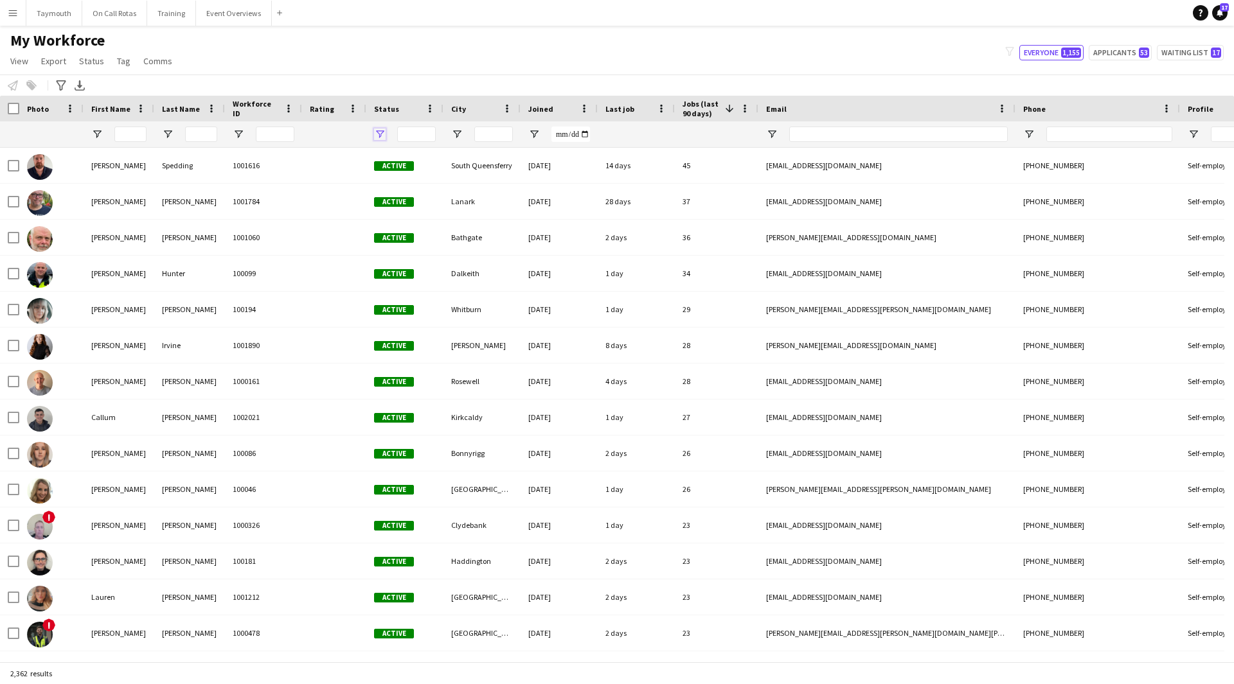
click at [382, 134] on span "Open Filter Menu" at bounding box center [380, 135] width 12 height 12
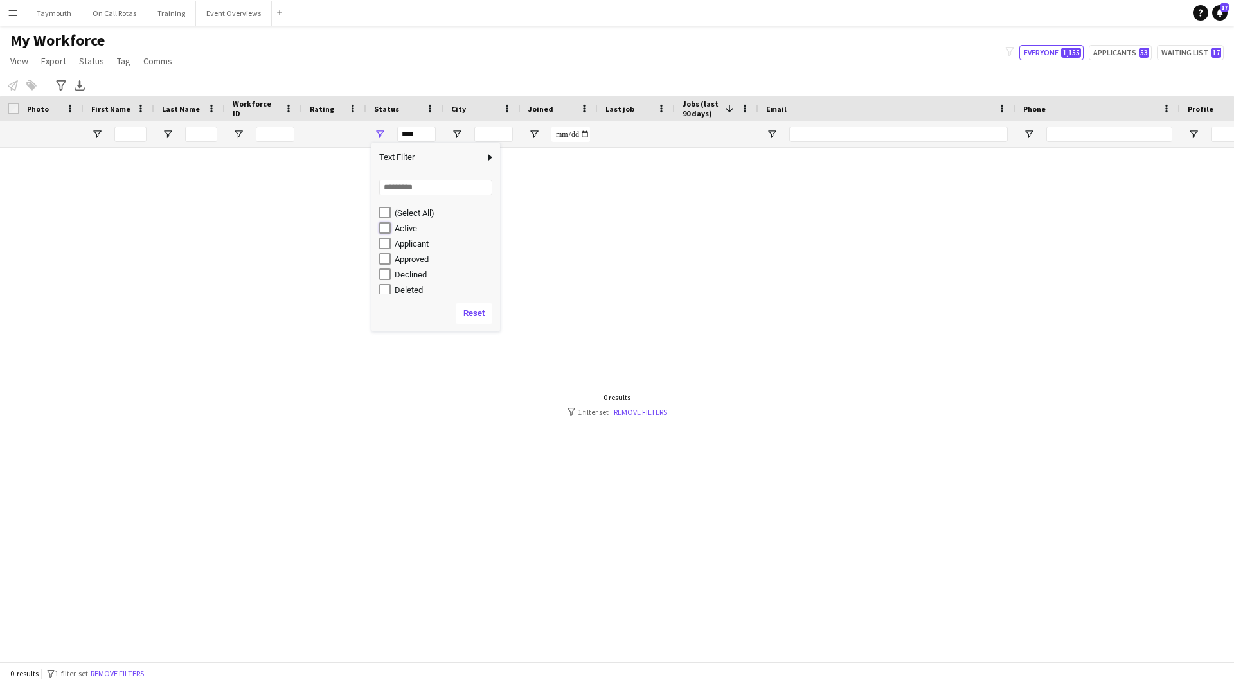
type input "**********"
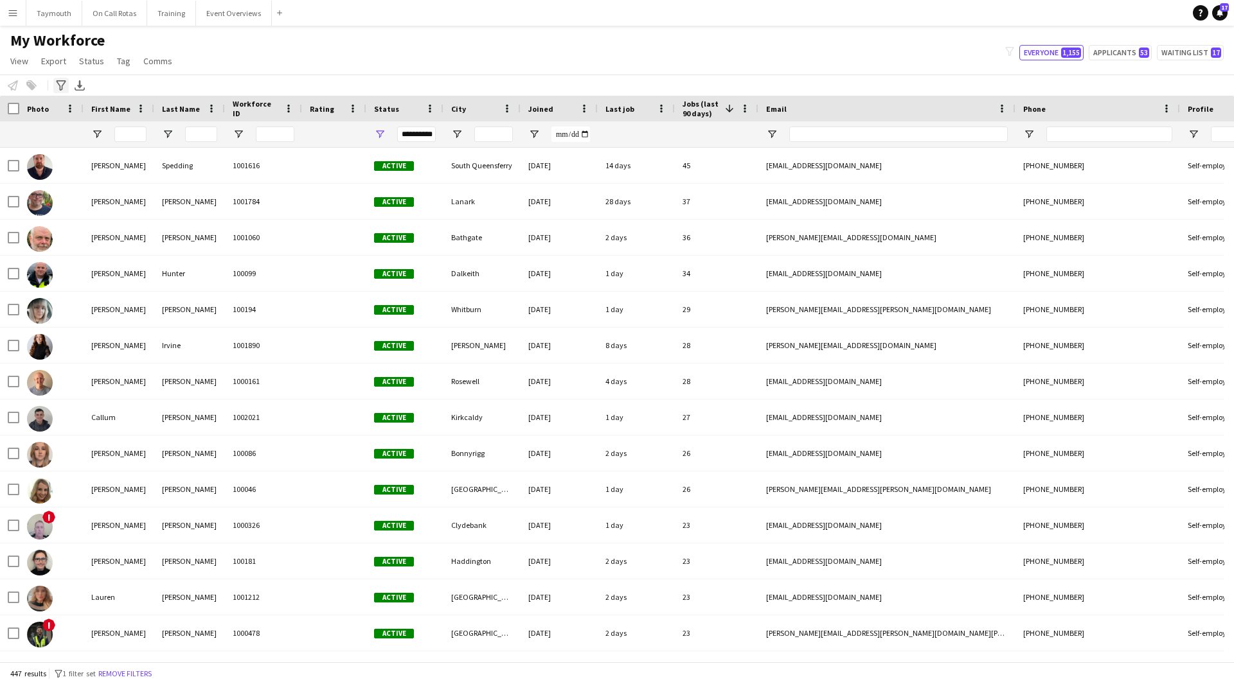
click at [66, 87] on div "Advanced filters" at bounding box center [60, 85] width 15 height 15
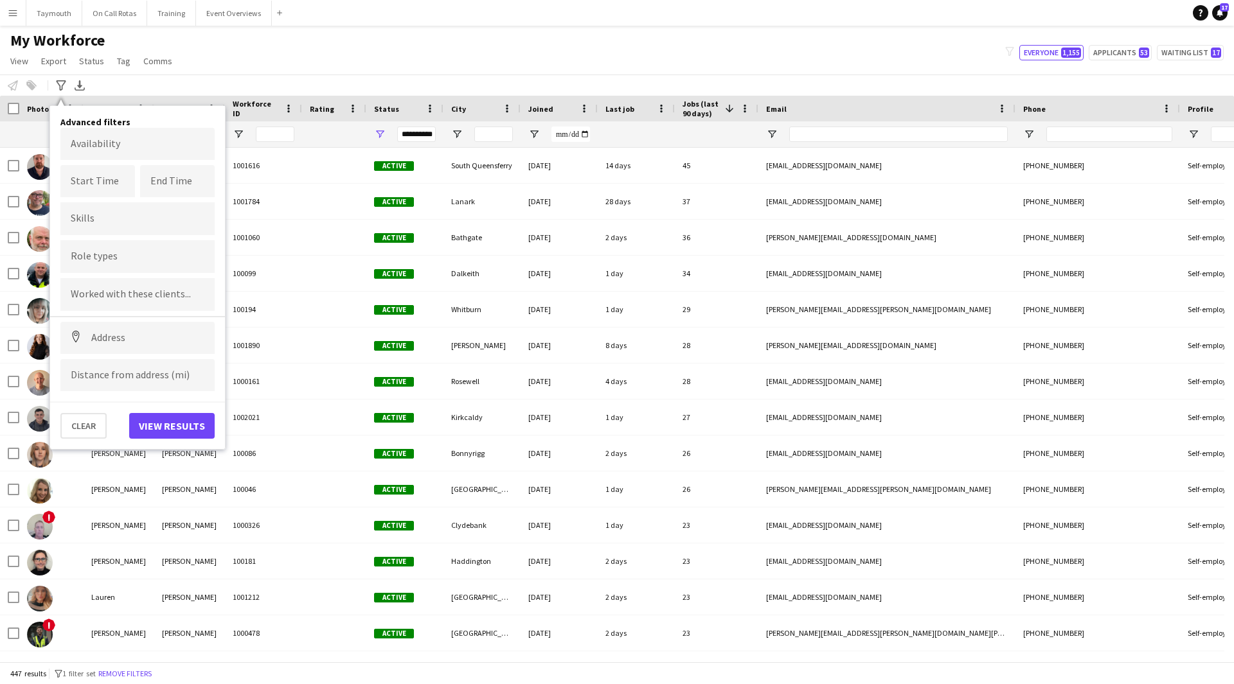
click at [111, 256] on input "Type to search role types..." at bounding box center [138, 257] width 134 height 12
type input "*******"
drag, startPoint x: 94, startPoint y: 284, endPoint x: 94, endPoint y: 308, distance: 23.8
click at [94, 285] on div "Control Officer" at bounding box center [137, 292] width 154 height 31
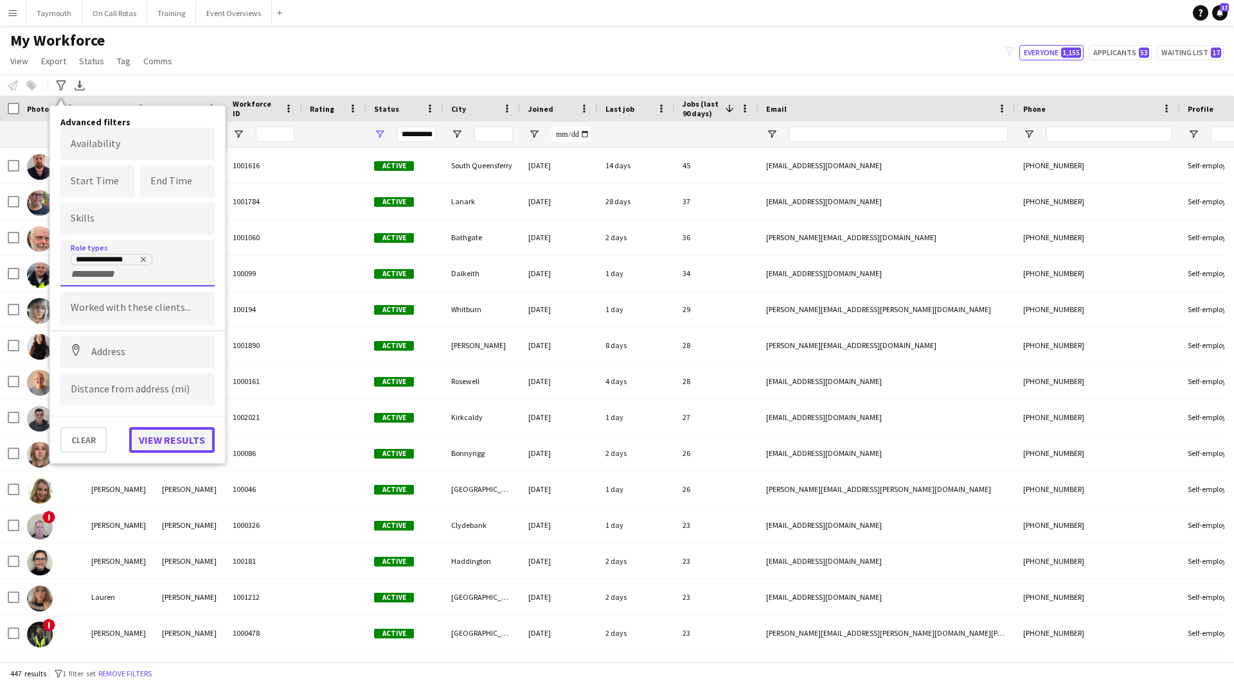
click at [167, 438] on button "View results" at bounding box center [171, 440] width 85 height 26
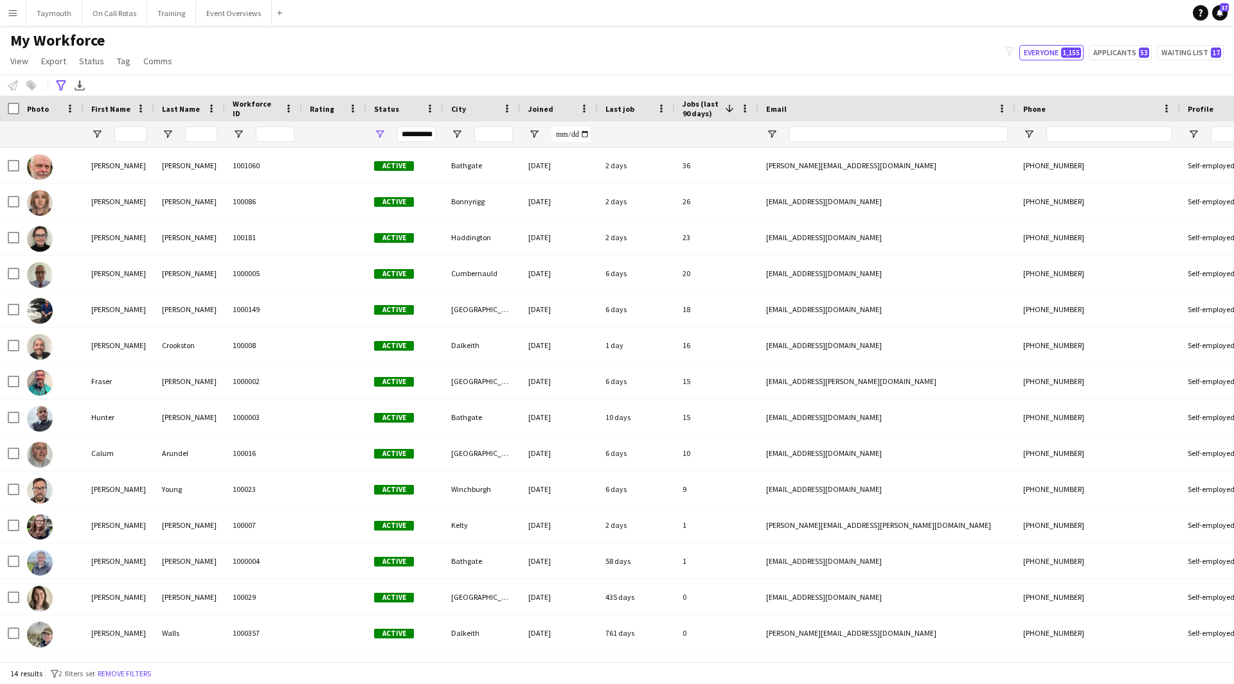
click at [20, 108] on div "Photo" at bounding box center [51, 109] width 64 height 26
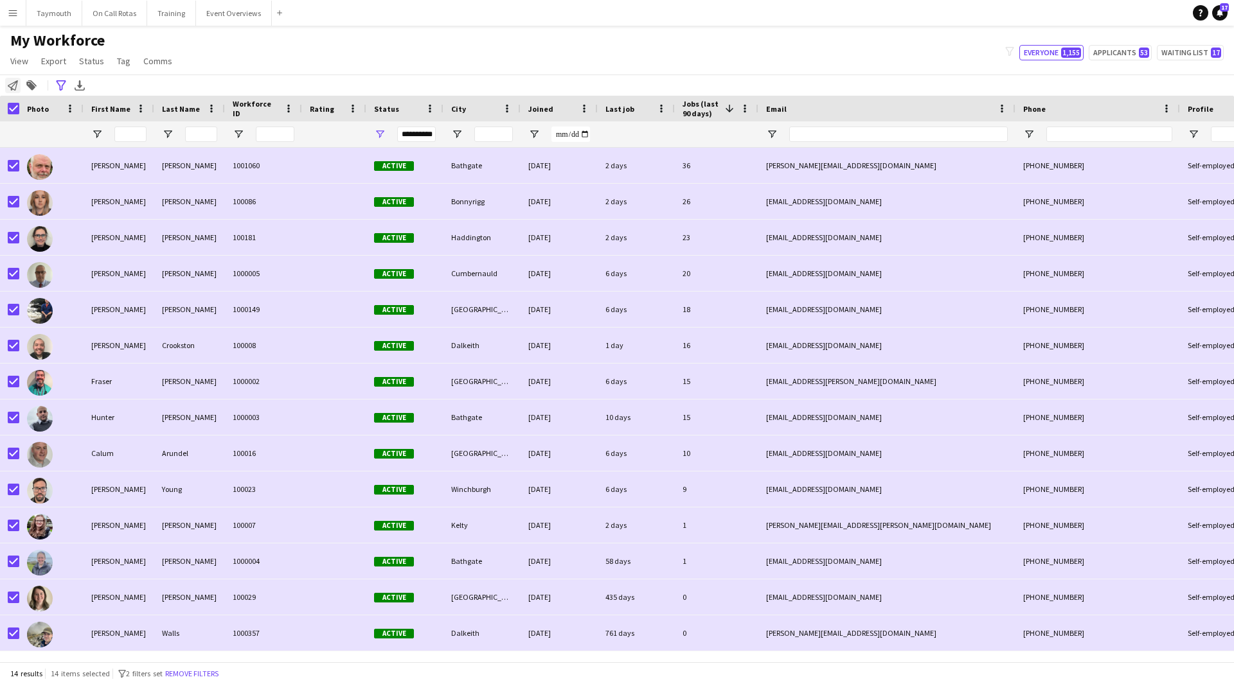
click at [11, 80] on div "Notify workforce" at bounding box center [12, 85] width 15 height 15
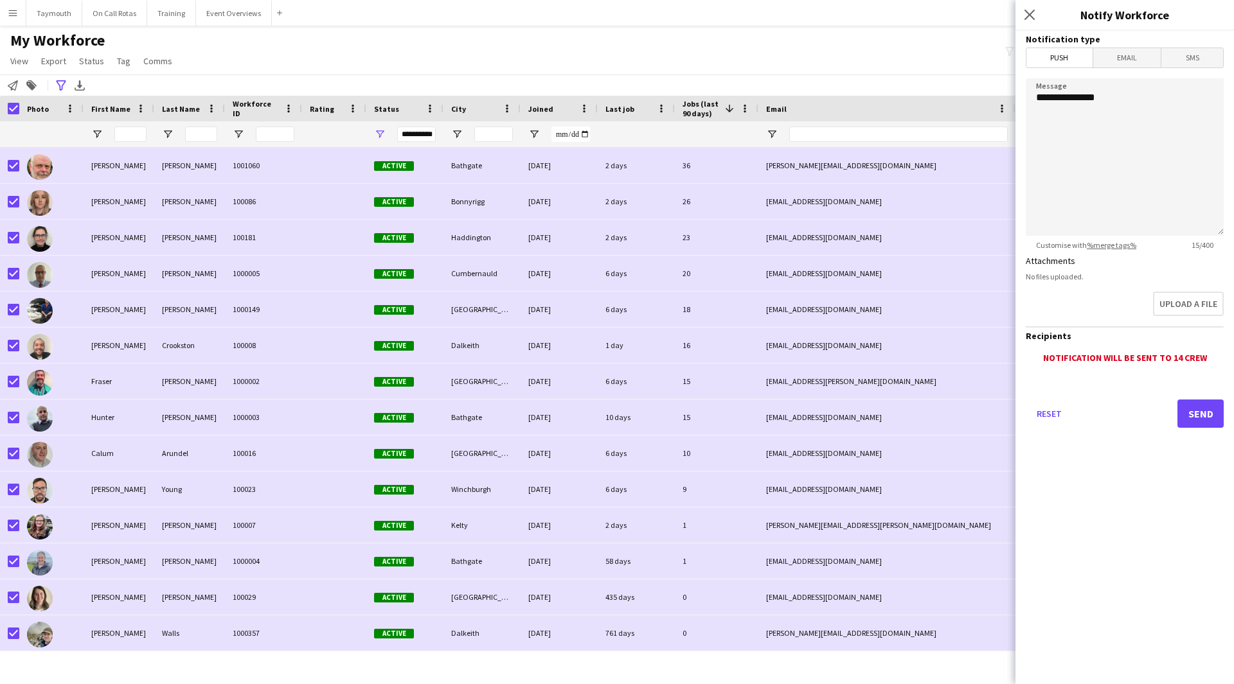
click at [1131, 59] on span "Email" at bounding box center [1127, 57] width 68 height 19
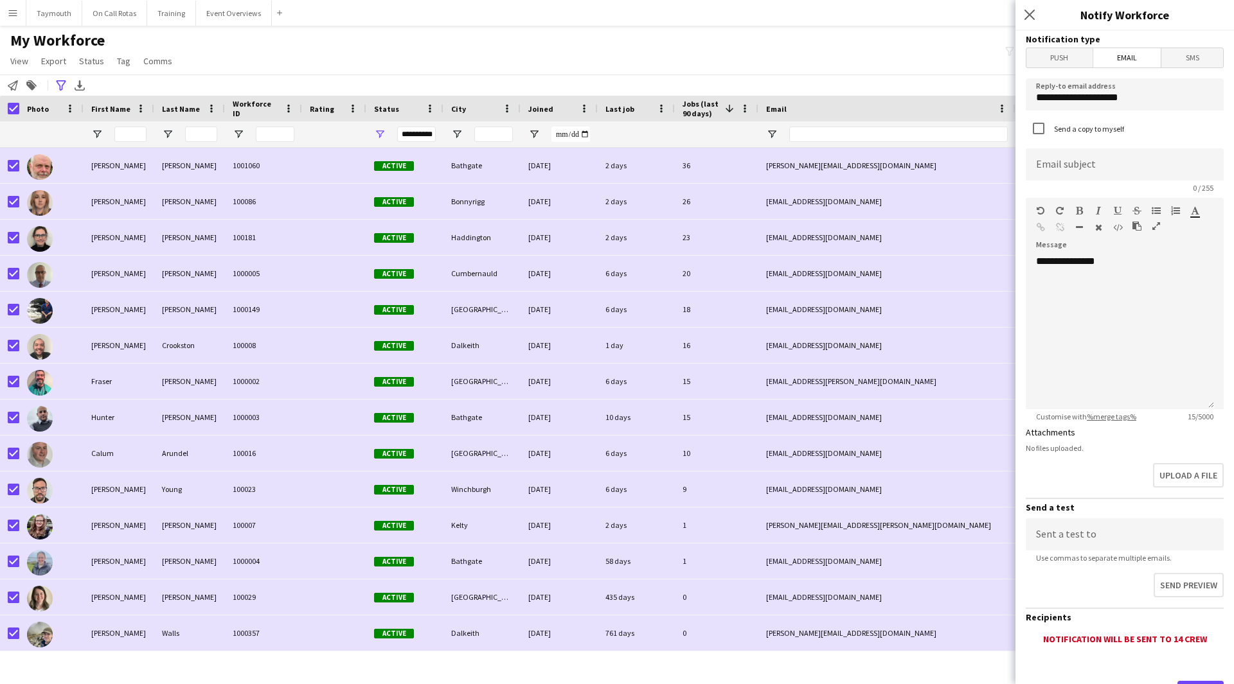
click at [1155, 228] on icon "button" at bounding box center [1156, 226] width 8 height 9
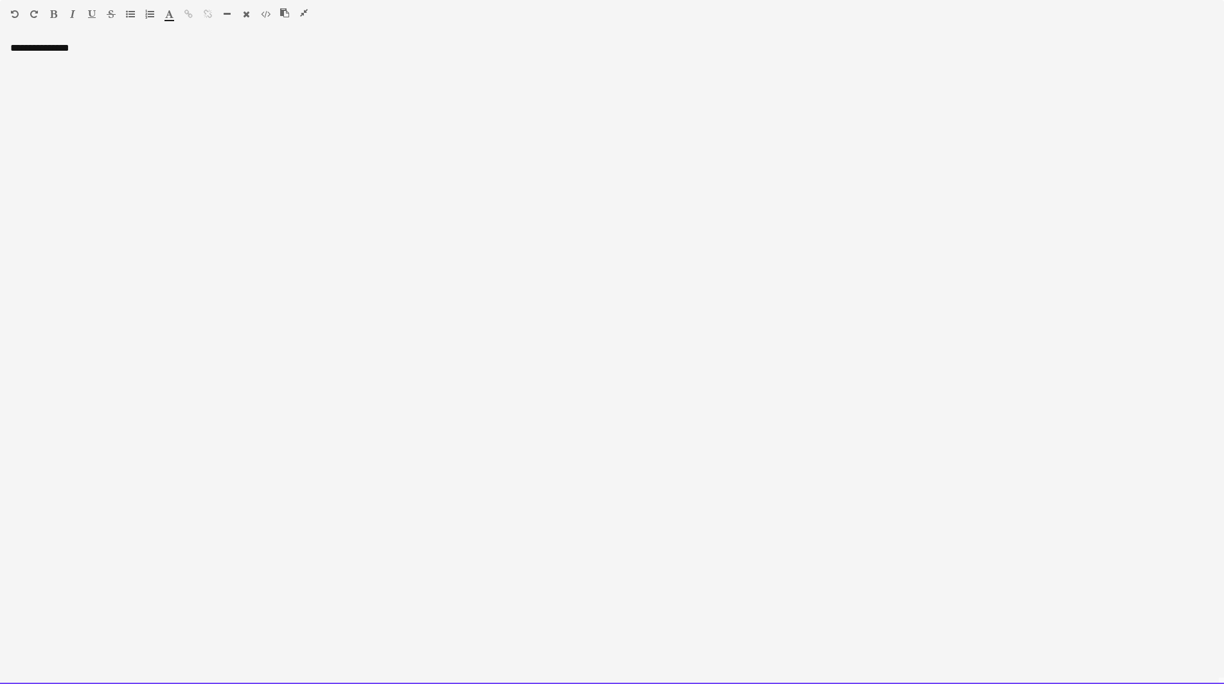
click at [139, 49] on div "**********" at bounding box center [612, 363] width 1224 height 643
click at [72, 97] on div "**********" at bounding box center [612, 363] width 1224 height 643
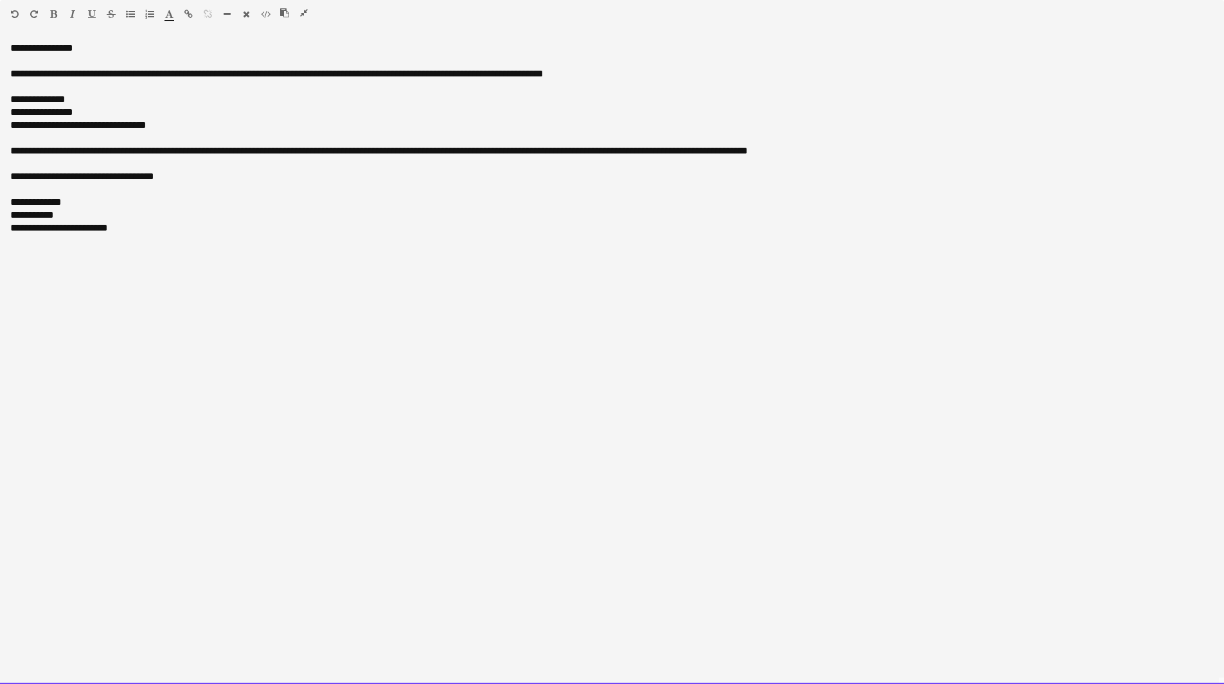
drag, startPoint x: 76, startPoint y: 102, endPoint x: 1, endPoint y: 102, distance: 74.6
click at [1, 102] on div "**********" at bounding box center [612, 363] width 1224 height 643
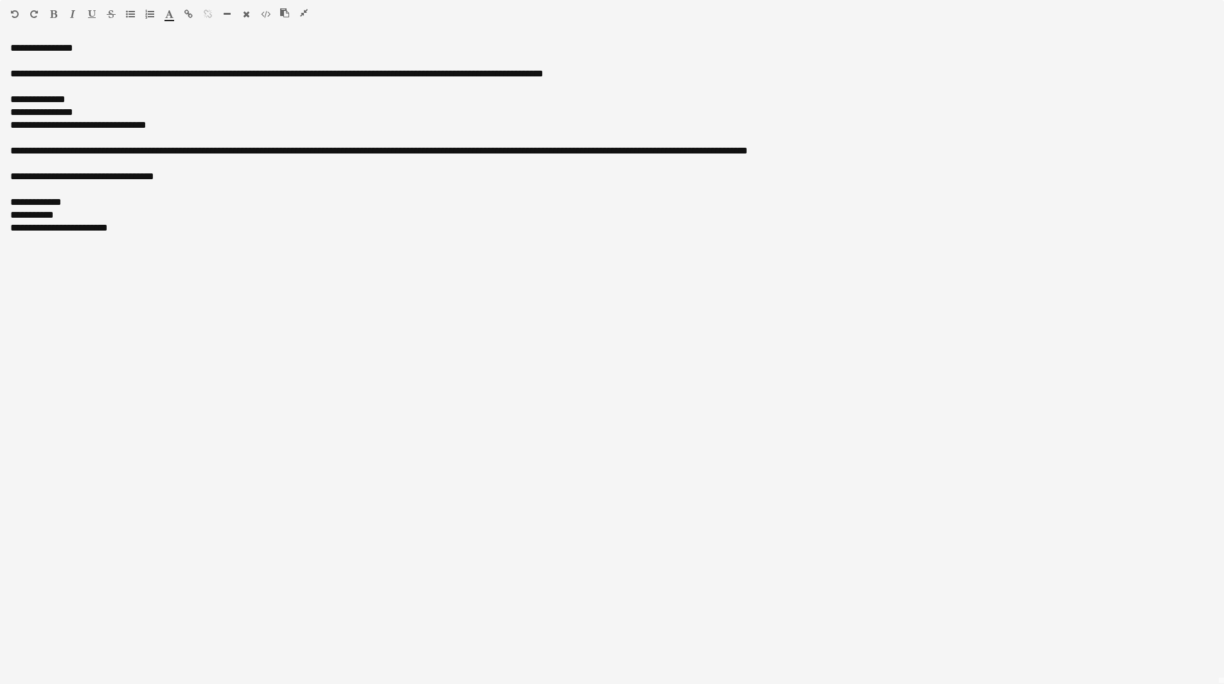
click at [57, 13] on icon "button" at bounding box center [53, 14] width 7 height 9
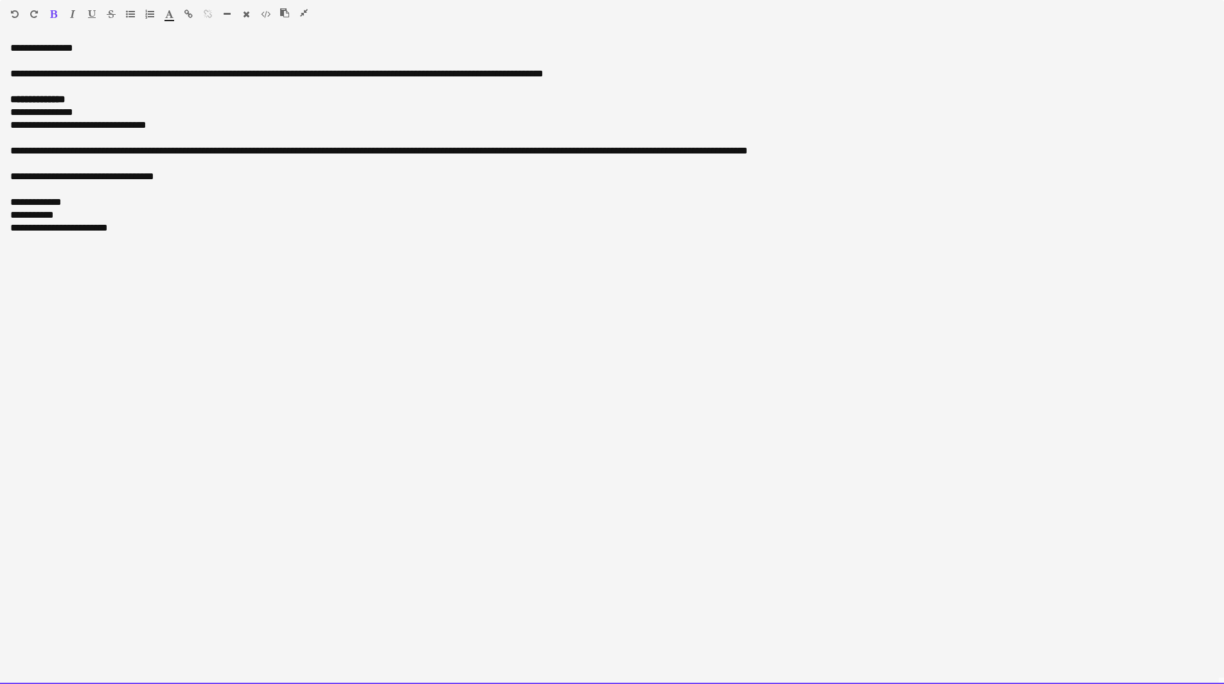
click at [184, 116] on div "**********" at bounding box center [612, 112] width 1204 height 13
drag, startPoint x: 154, startPoint y: 240, endPoint x: 11, endPoint y: 238, distance: 143.3
click at [11, 238] on div "**********" at bounding box center [612, 363] width 1224 height 643
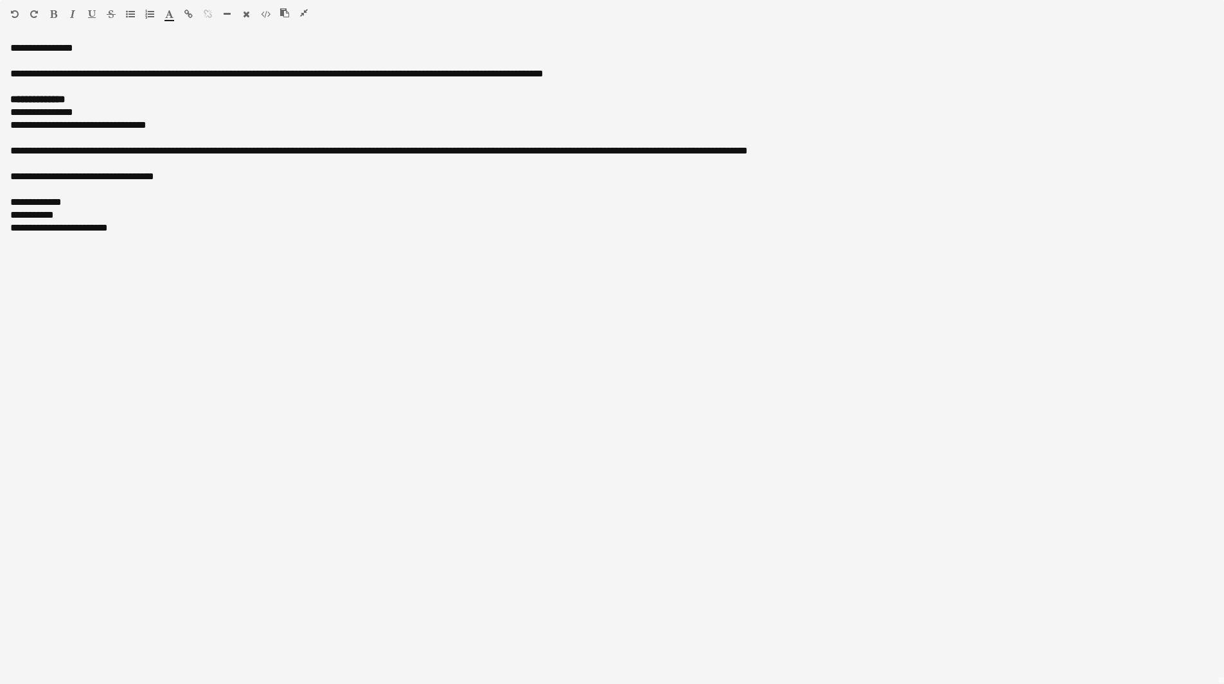
click at [68, 12] on button "button" at bounding box center [72, 14] width 9 height 10
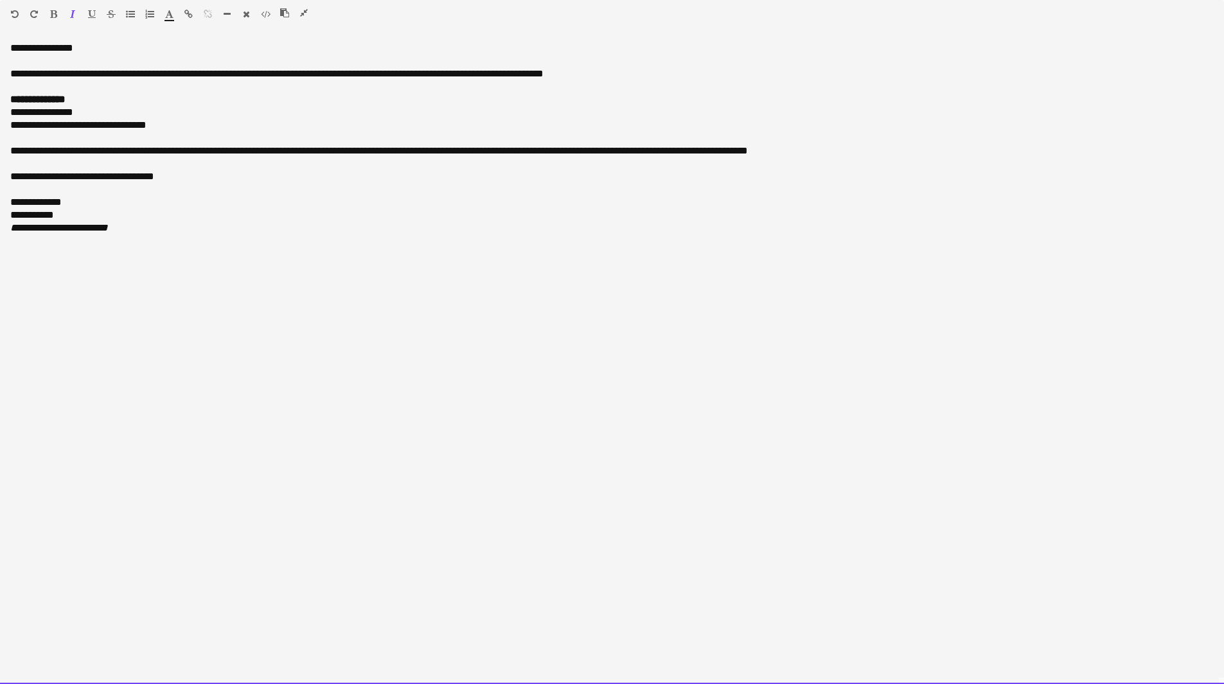
click at [228, 244] on div "**********" at bounding box center [612, 363] width 1224 height 643
drag, startPoint x: 58, startPoint y: 216, endPoint x: 1, endPoint y: 216, distance: 57.8
click at [2, 216] on div "**********" at bounding box center [612, 363] width 1224 height 643
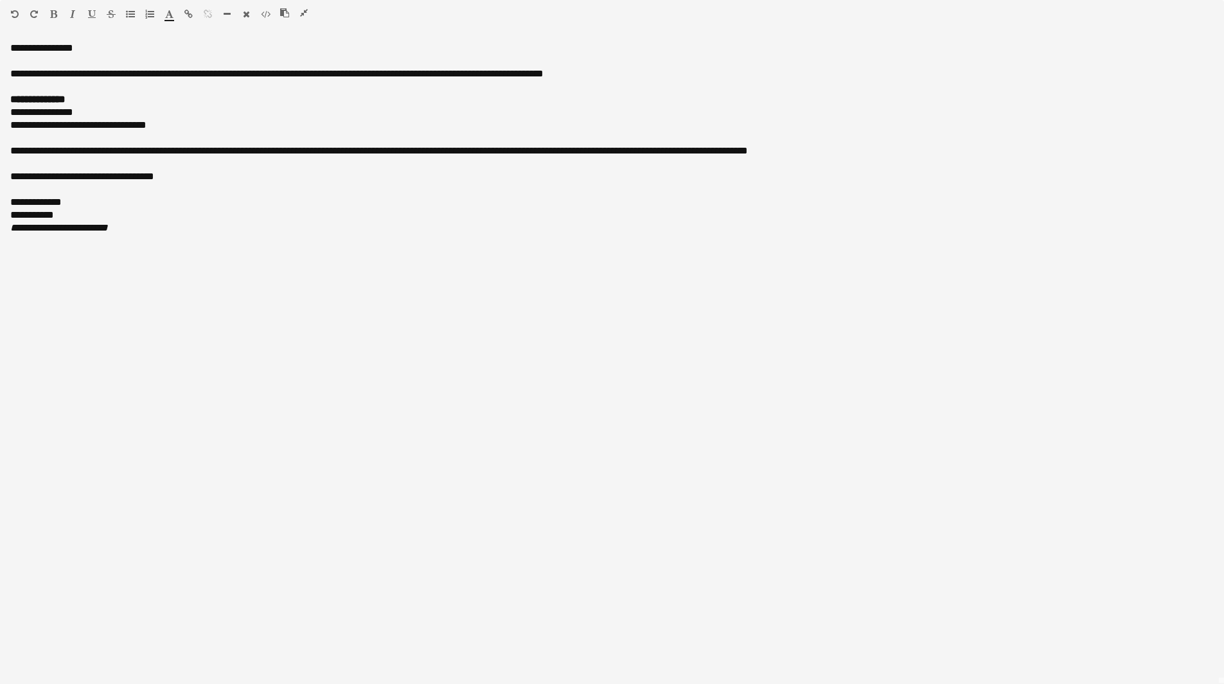
click at [51, 12] on icon "button" at bounding box center [53, 14] width 7 height 9
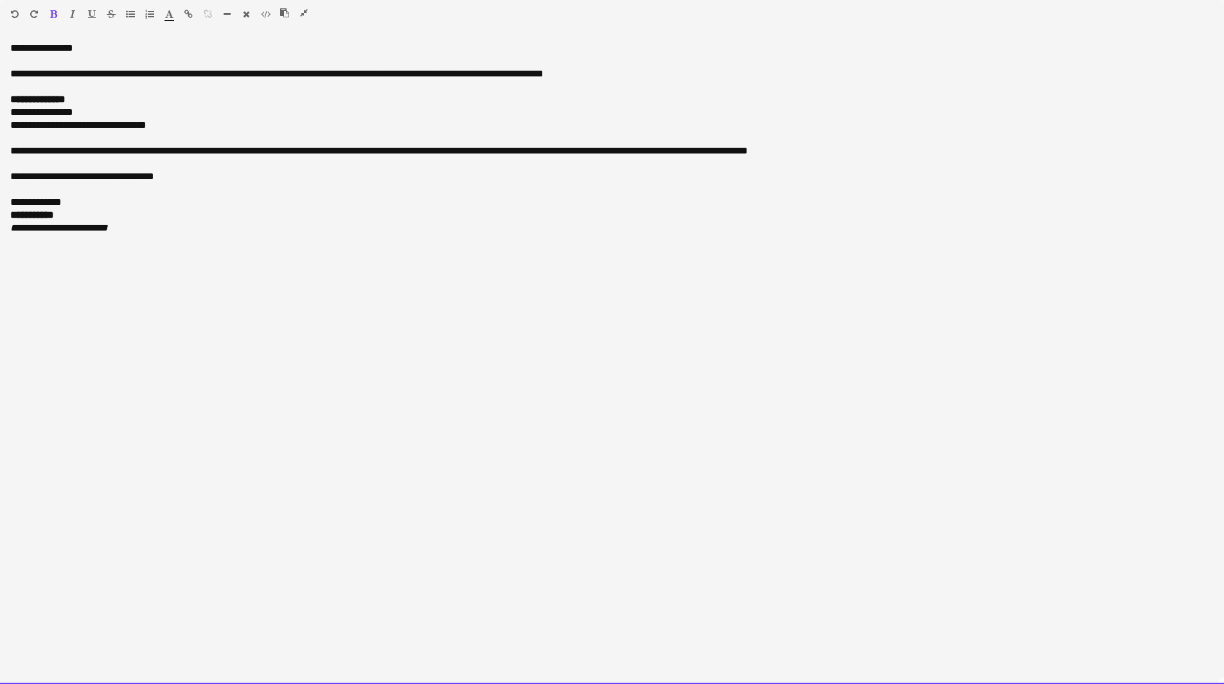
drag, startPoint x: 233, startPoint y: 76, endPoint x: 172, endPoint y: 71, distance: 61.9
click at [172, 71] on div "**********" at bounding box center [612, 73] width 1204 height 13
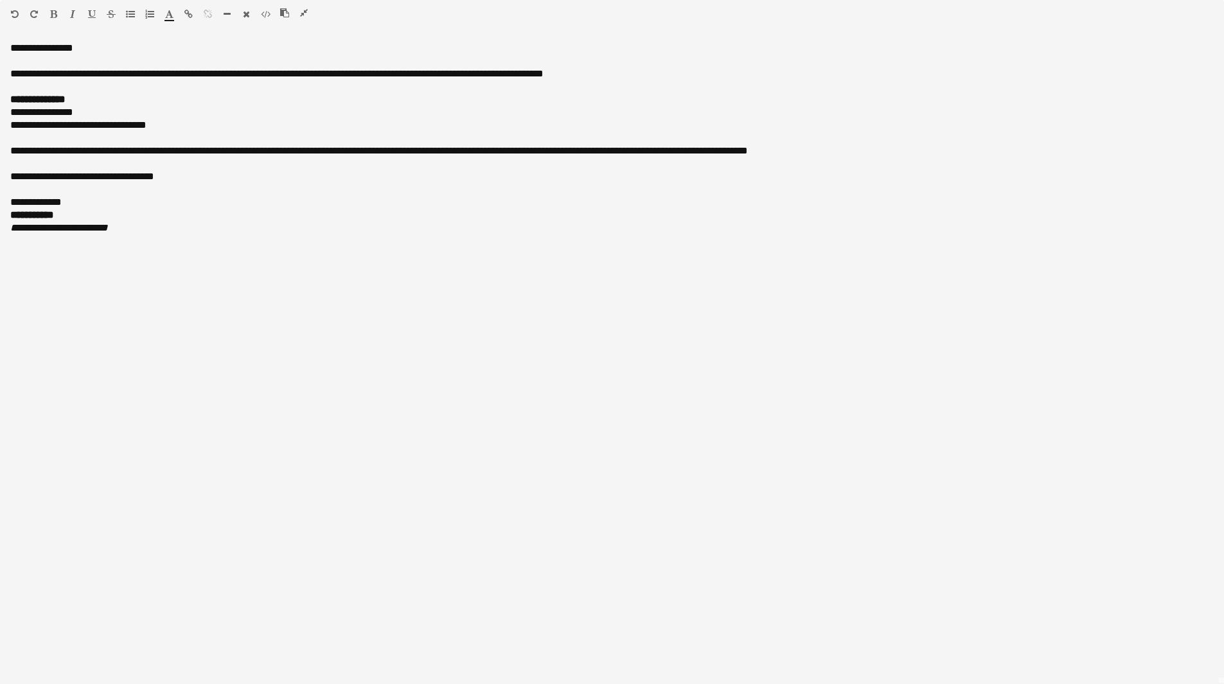
click at [51, 13] on icon "button" at bounding box center [53, 14] width 7 height 9
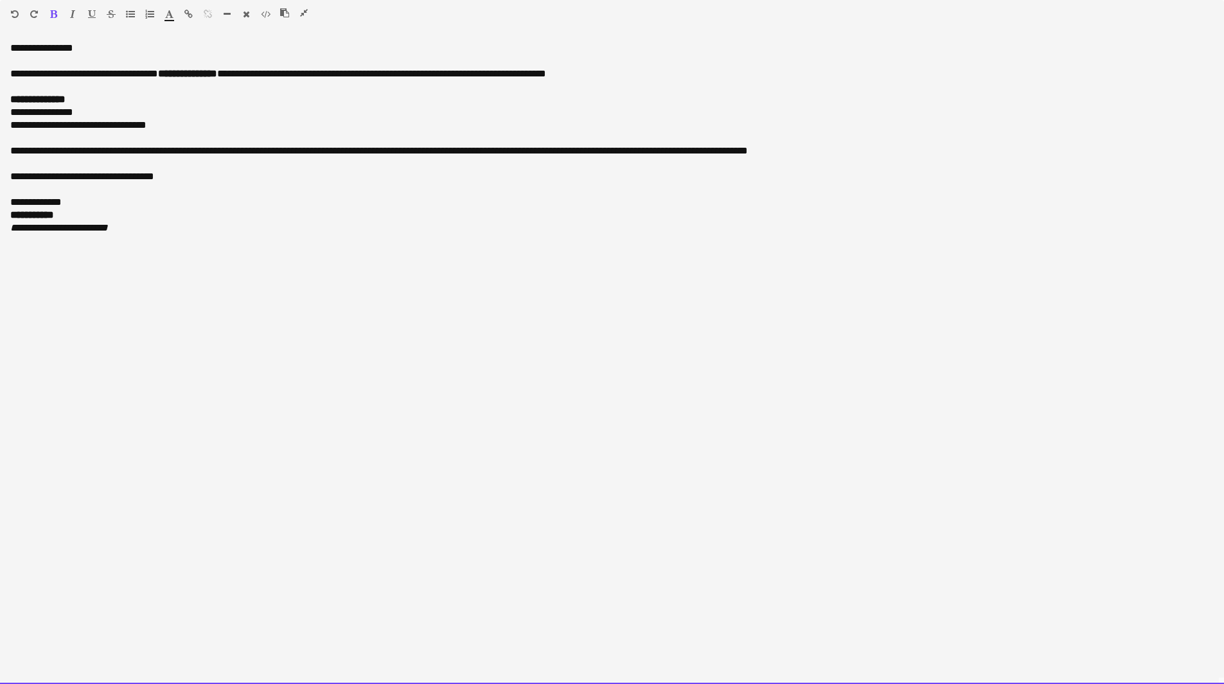
click at [309, 12] on div at bounding box center [299, 15] width 39 height 15
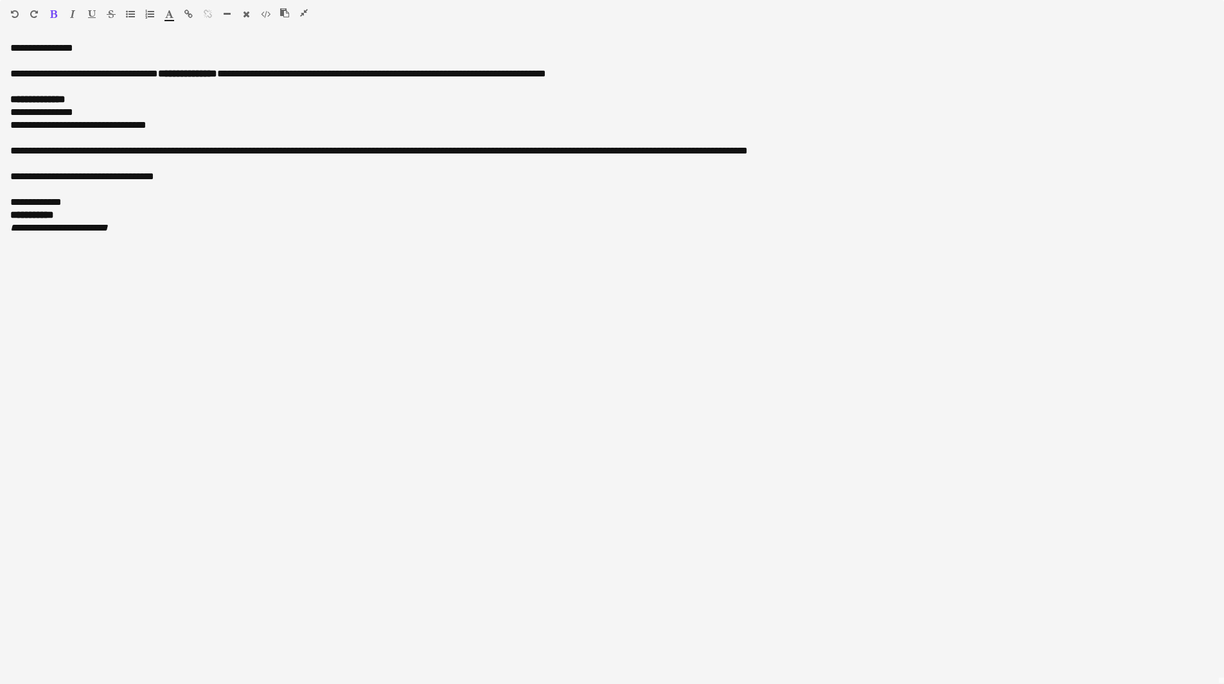
click at [301, 11] on icon "button" at bounding box center [304, 12] width 8 height 9
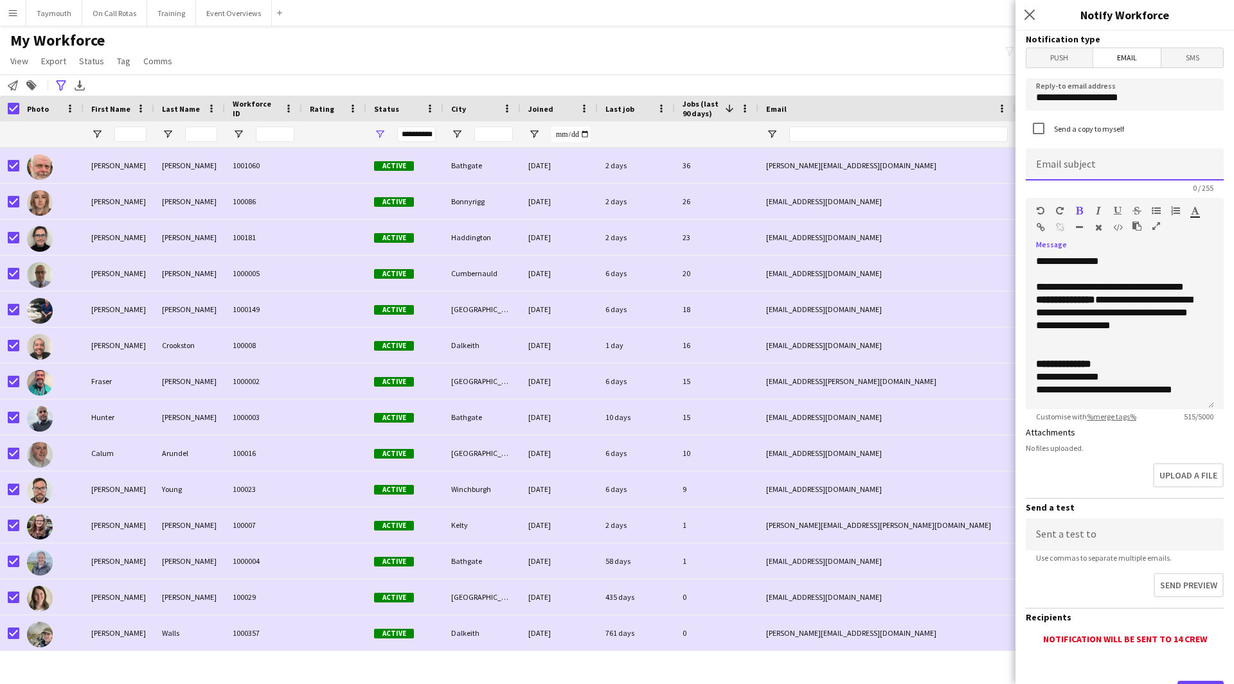
click at [1096, 160] on input at bounding box center [1125, 164] width 198 height 32
paste input "**********"
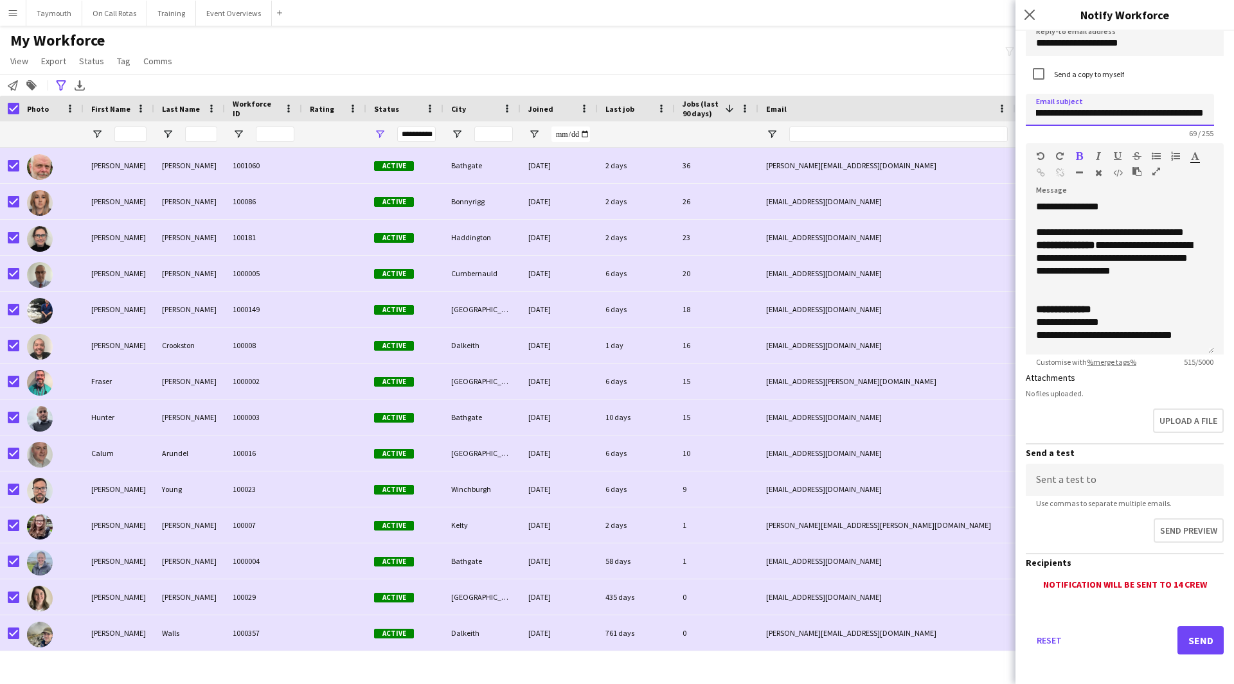
scroll to position [61, 0]
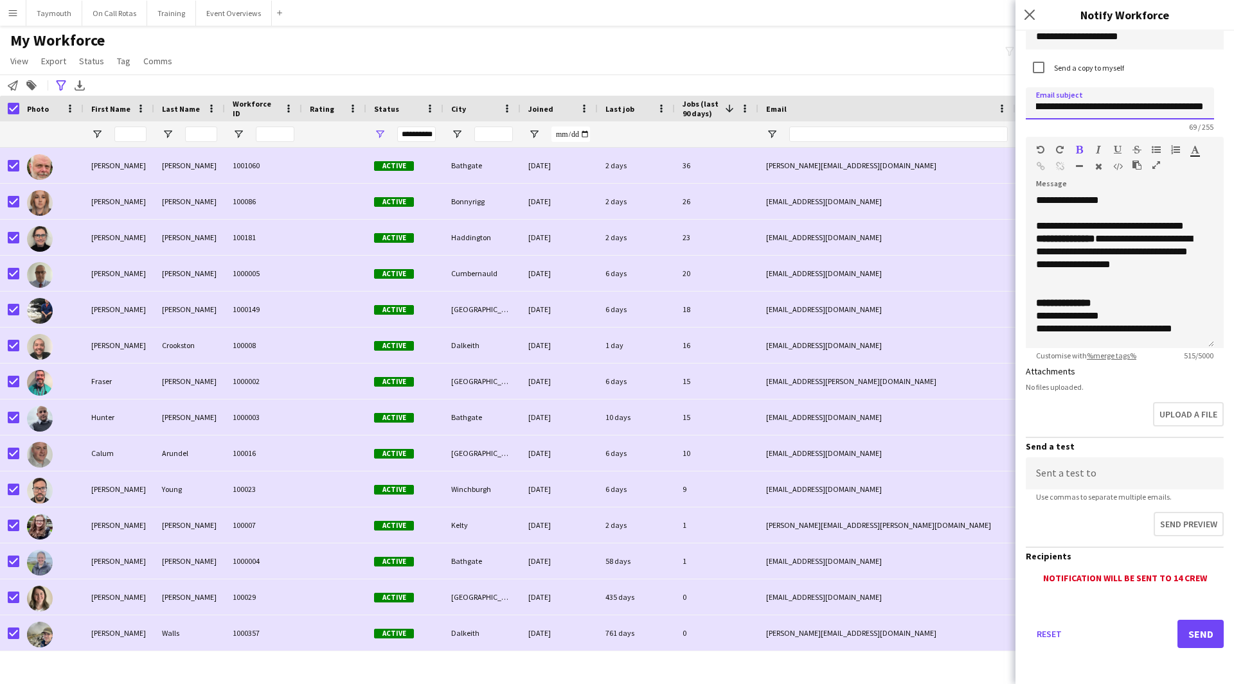
type input "**********"
click at [1204, 629] on button "Send" at bounding box center [1200, 634] width 46 height 28
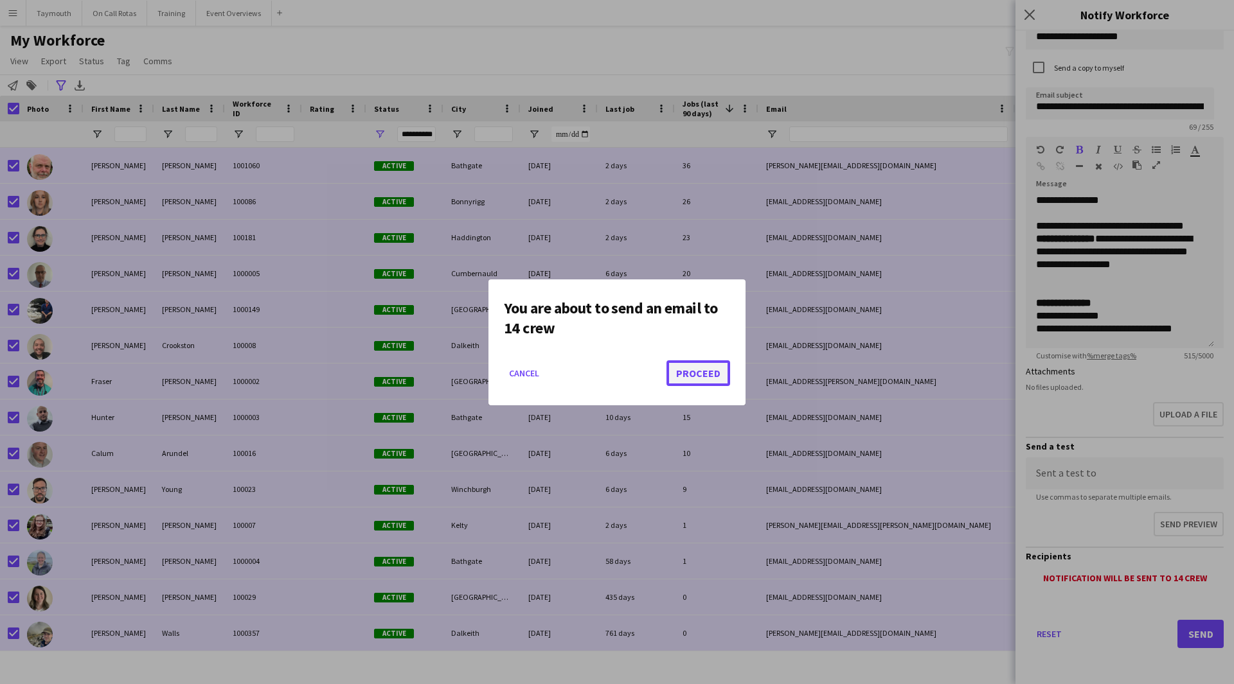
click at [718, 379] on button "Proceed" at bounding box center [698, 374] width 64 height 26
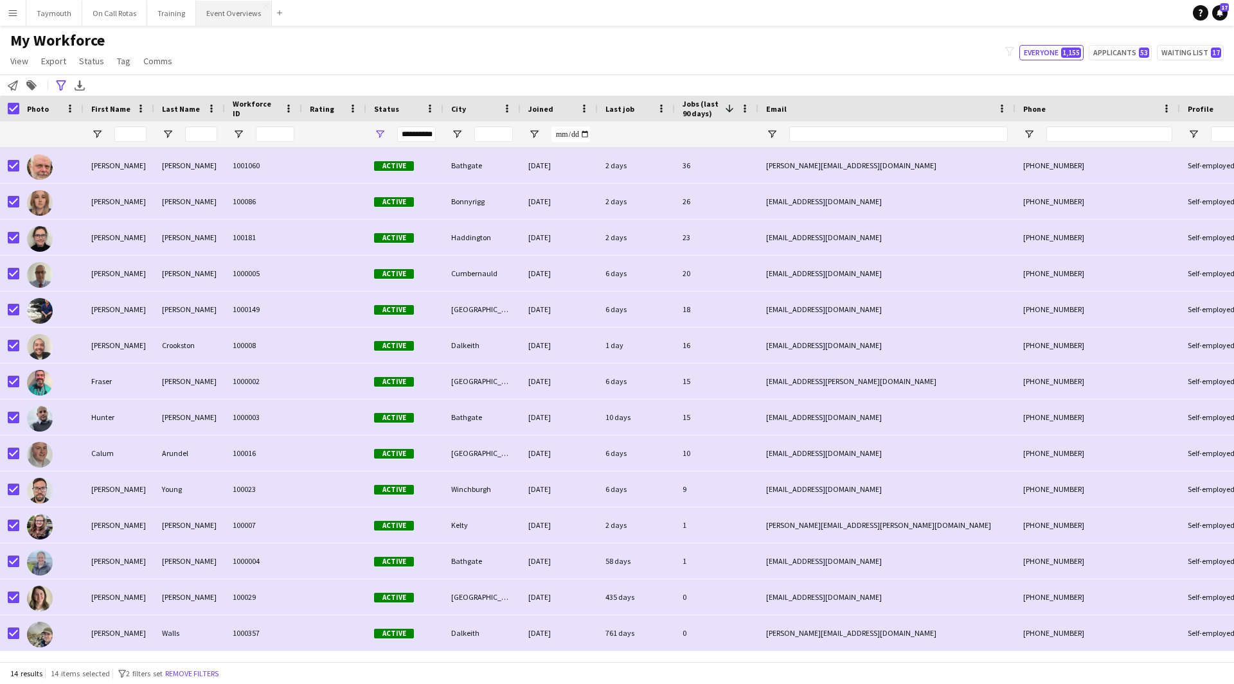
click at [228, 13] on button "Event Overviews Close" at bounding box center [234, 13] width 76 height 25
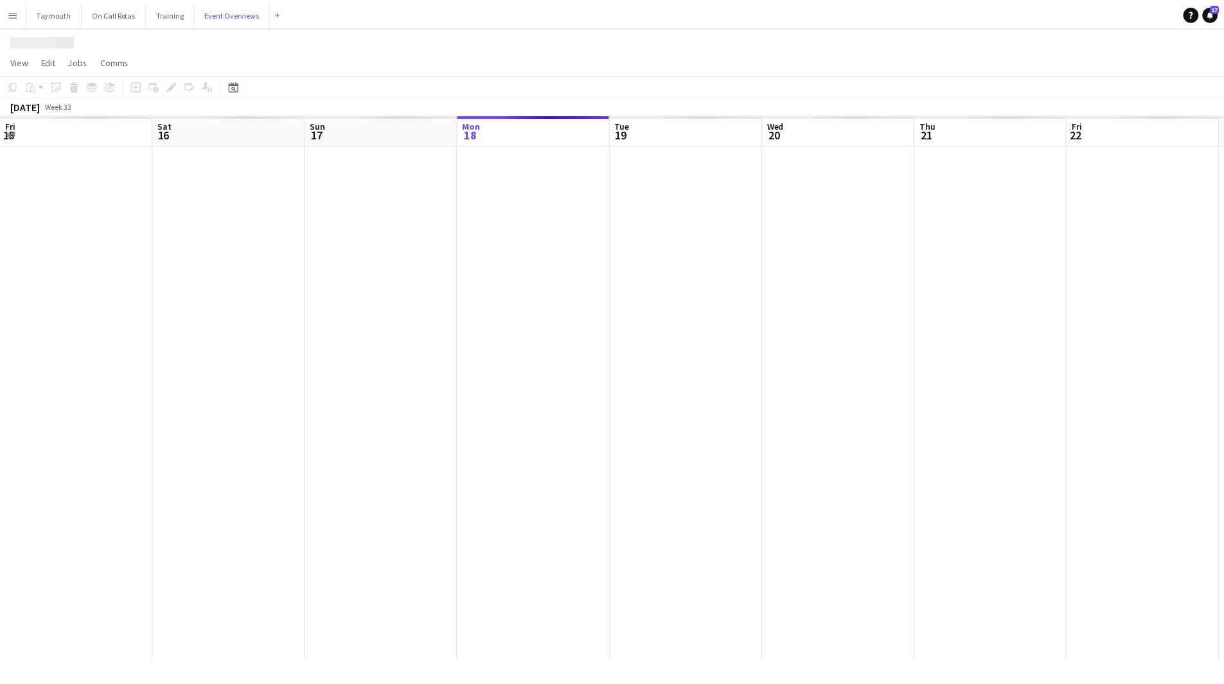
scroll to position [0, 307]
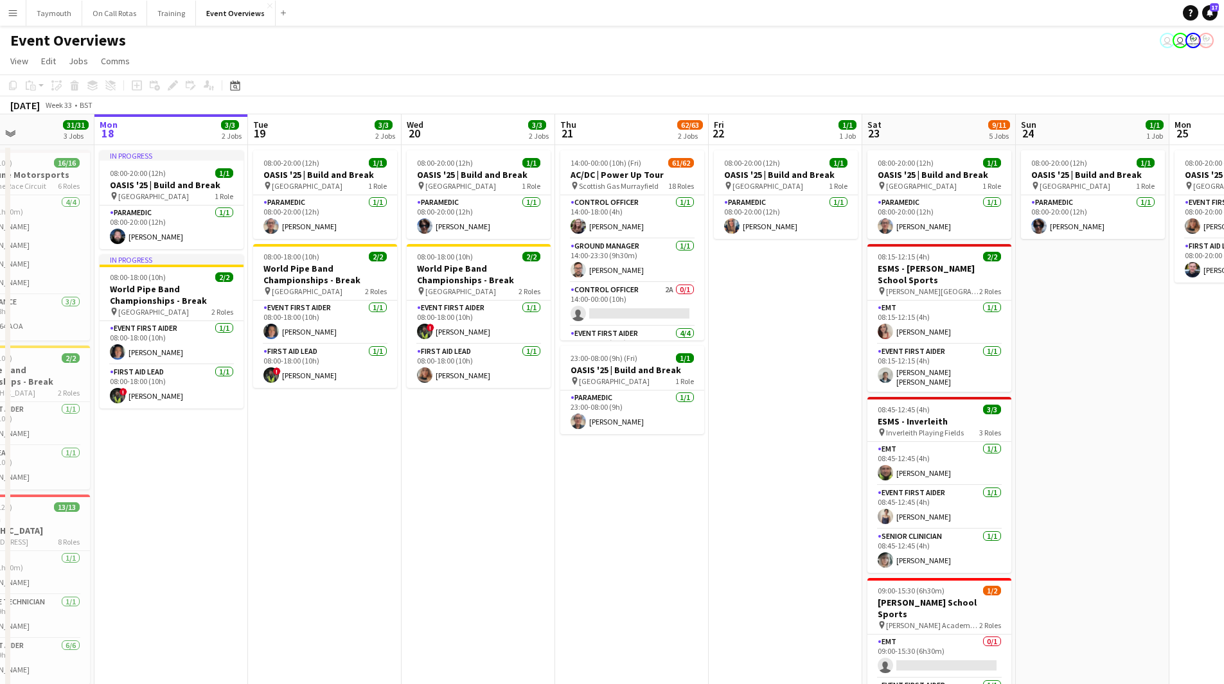
drag, startPoint x: 586, startPoint y: 524, endPoint x: 881, endPoint y: 524, distance: 295.0
click at [881, 524] on app-calendar-viewport "Fri 15 36/36 3 Jobs Sat 16 68/69 3 Jobs Sun 17 31/31 3 Jobs Mon 18 3/3 2 Jobs T…" at bounding box center [612, 521] width 1224 height 814
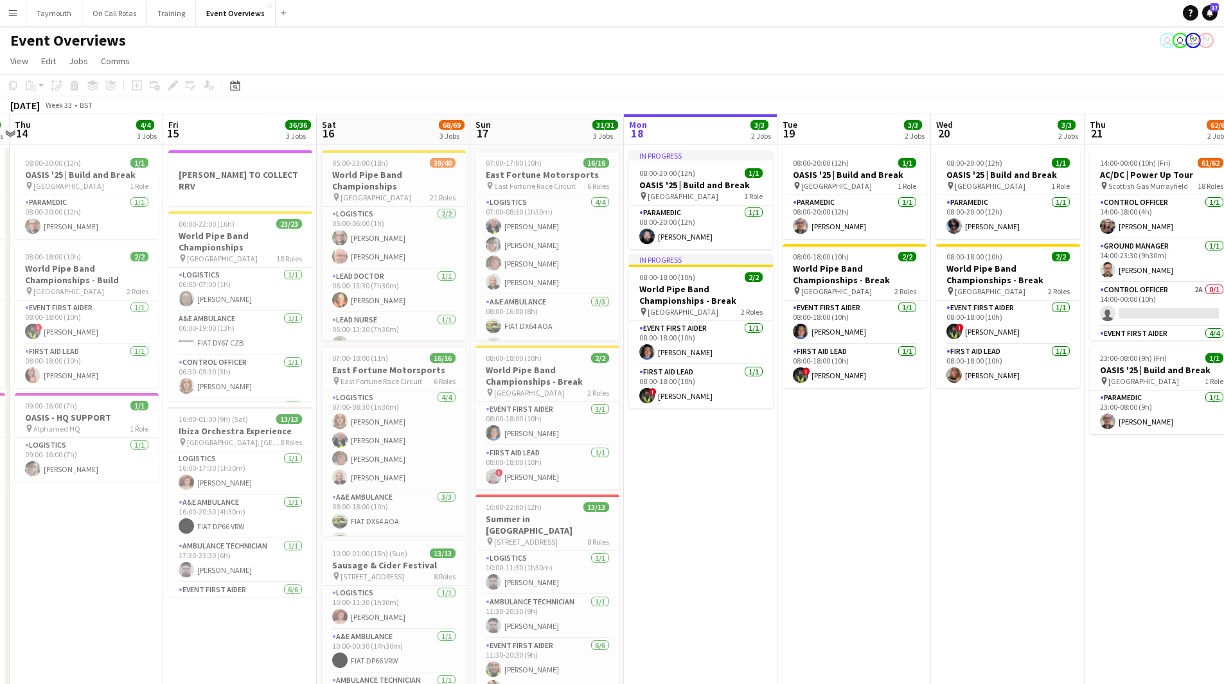
drag, startPoint x: 125, startPoint y: 618, endPoint x: 314, endPoint y: 616, distance: 188.3
click at [314, 616] on app-calendar-viewport "Tue 12 84/85 4 Jobs Wed 13 4/4 3 Jobs Thu 14 4/4 3 Jobs Fri 15 36/36 3 Jobs Sat…" at bounding box center [612, 521] width 1224 height 814
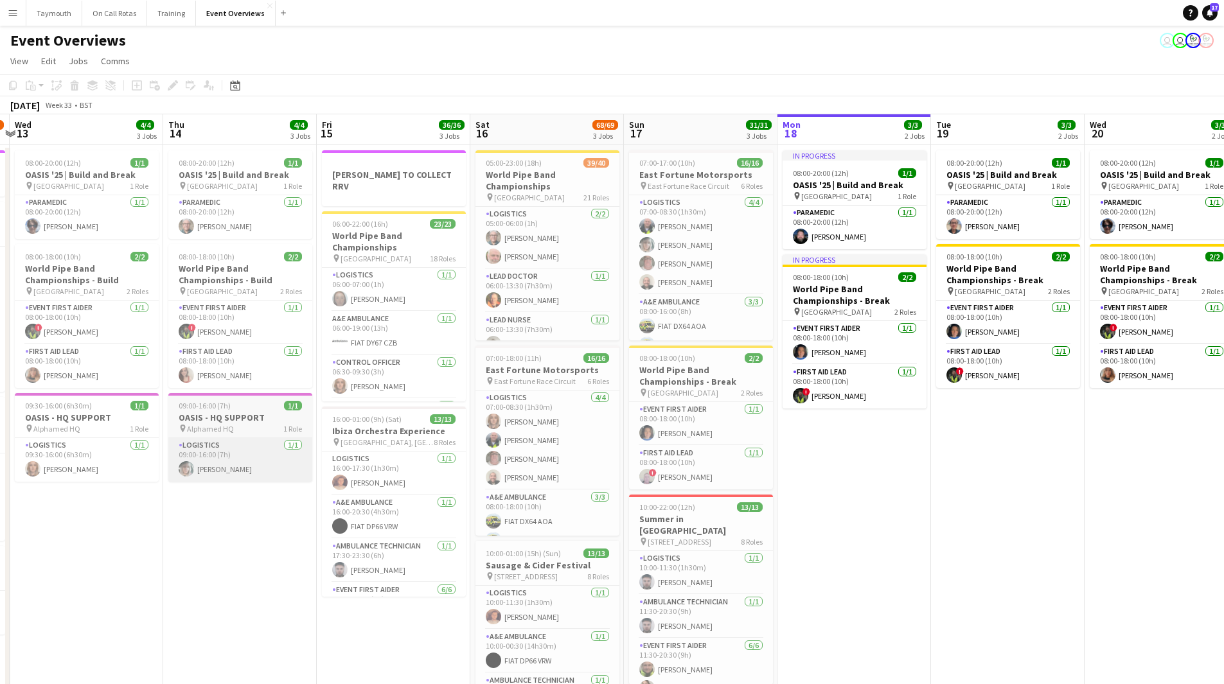
scroll to position [0, 284]
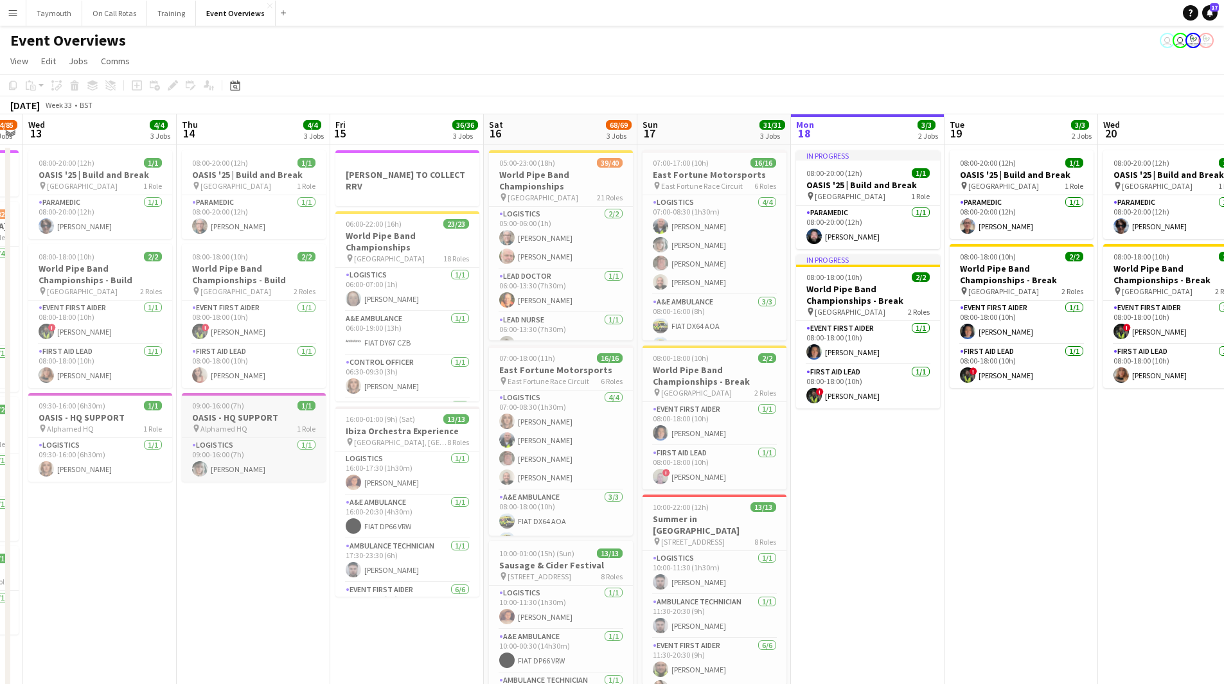
click at [227, 409] on span "09:00-16:00 (7h)" at bounding box center [218, 406] width 52 height 10
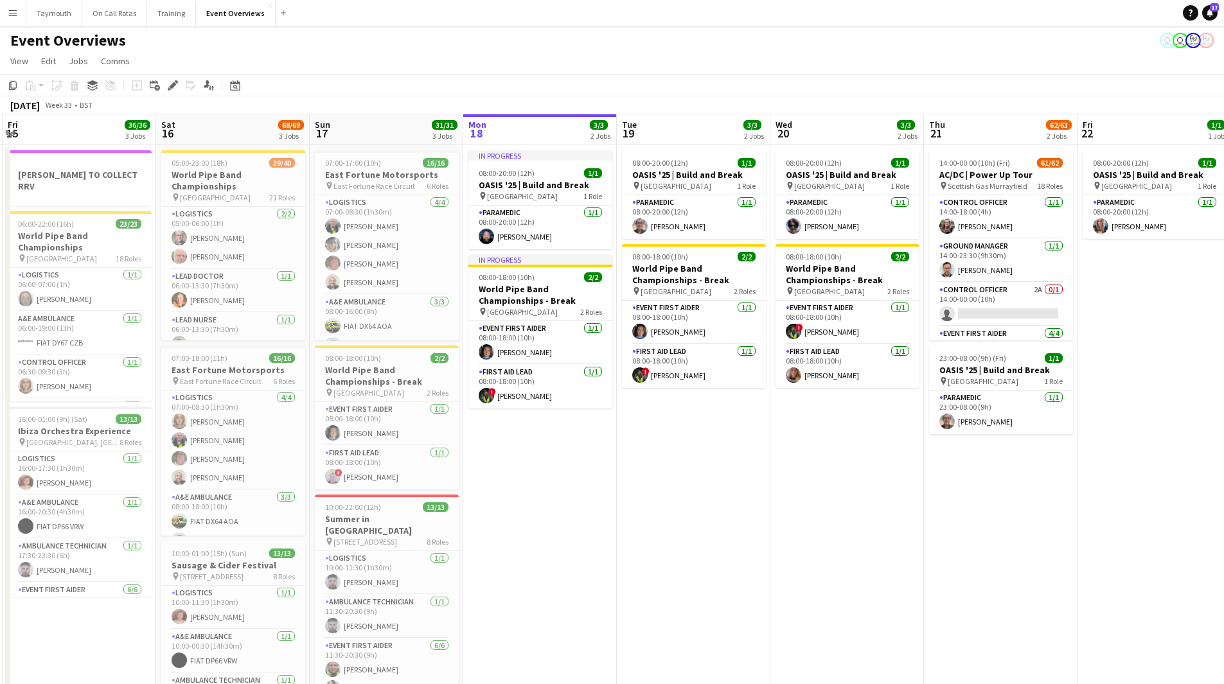
drag, startPoint x: 921, startPoint y: 506, endPoint x: 592, endPoint y: 516, distance: 329.2
click at [592, 516] on app-calendar-viewport "Tue 12 84/85 4 Jobs Wed 13 4/4 3 Jobs Thu 14 4/4 3 Jobs Fri 15 36/36 3 Jobs Sat…" at bounding box center [612, 521] width 1224 height 814
click at [691, 435] on app-date-cell "08:00-20:00 (12h) 1/1 OASIS '25 | Build and Break pin [GEOGRAPHIC_DATA] 1 Role …" at bounding box center [693, 536] width 154 height 783
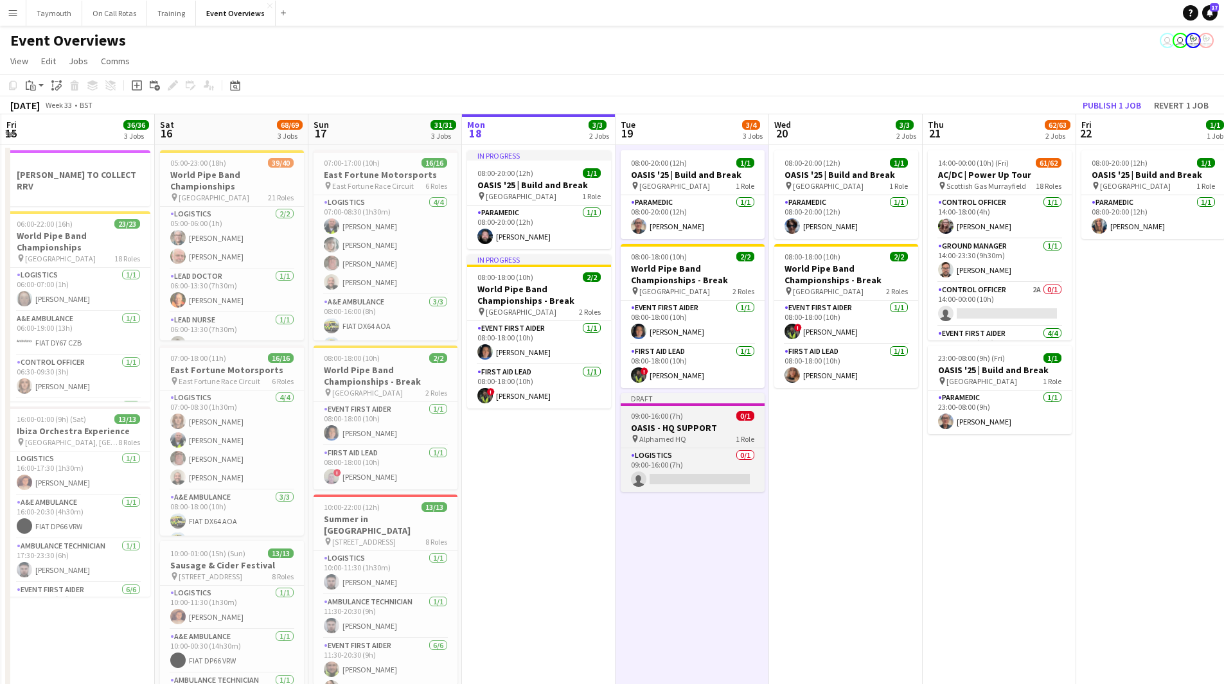
click at [692, 422] on h3 "OASIS - HQ SUPPORT" at bounding box center [693, 428] width 144 height 12
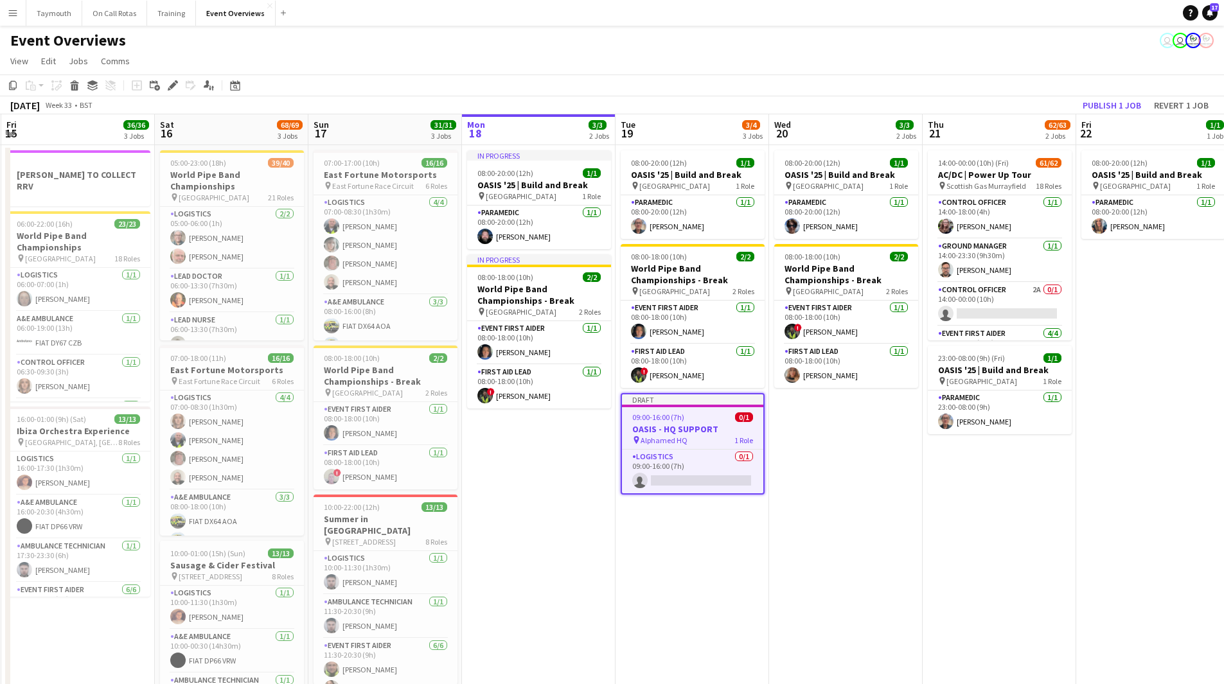
click at [169, 84] on icon "Edit" at bounding box center [173, 85] width 10 height 10
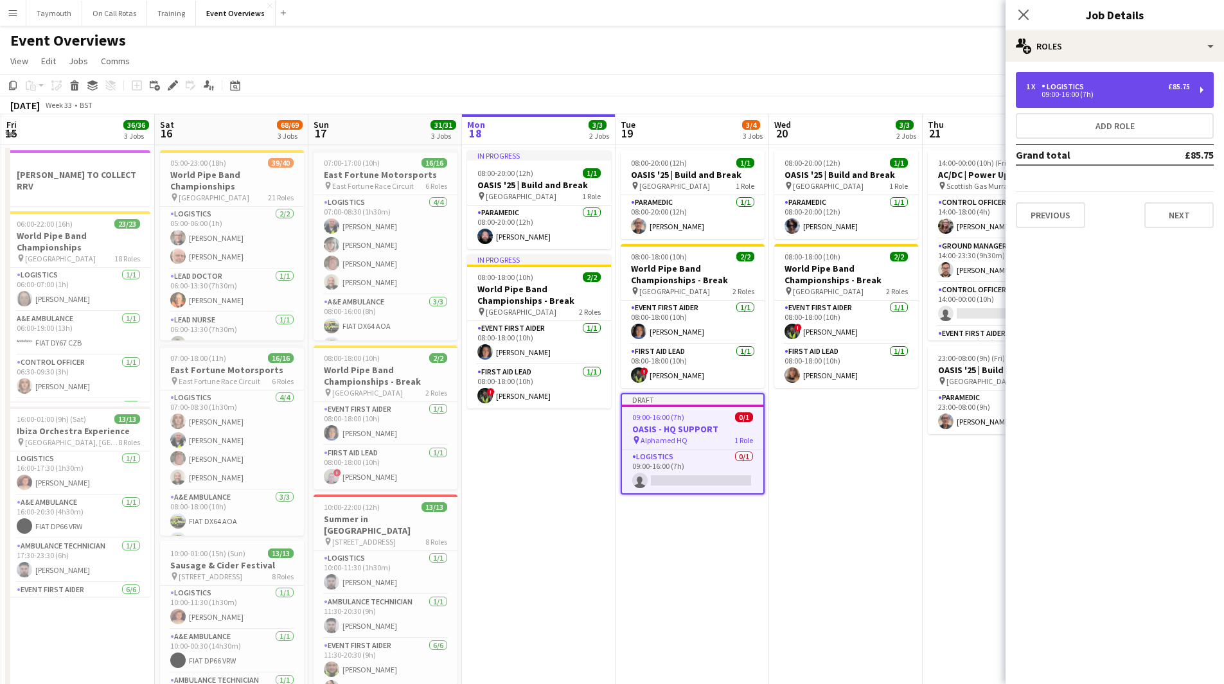
click at [1150, 96] on div "09:00-16:00 (7h)" at bounding box center [1108, 94] width 164 height 6
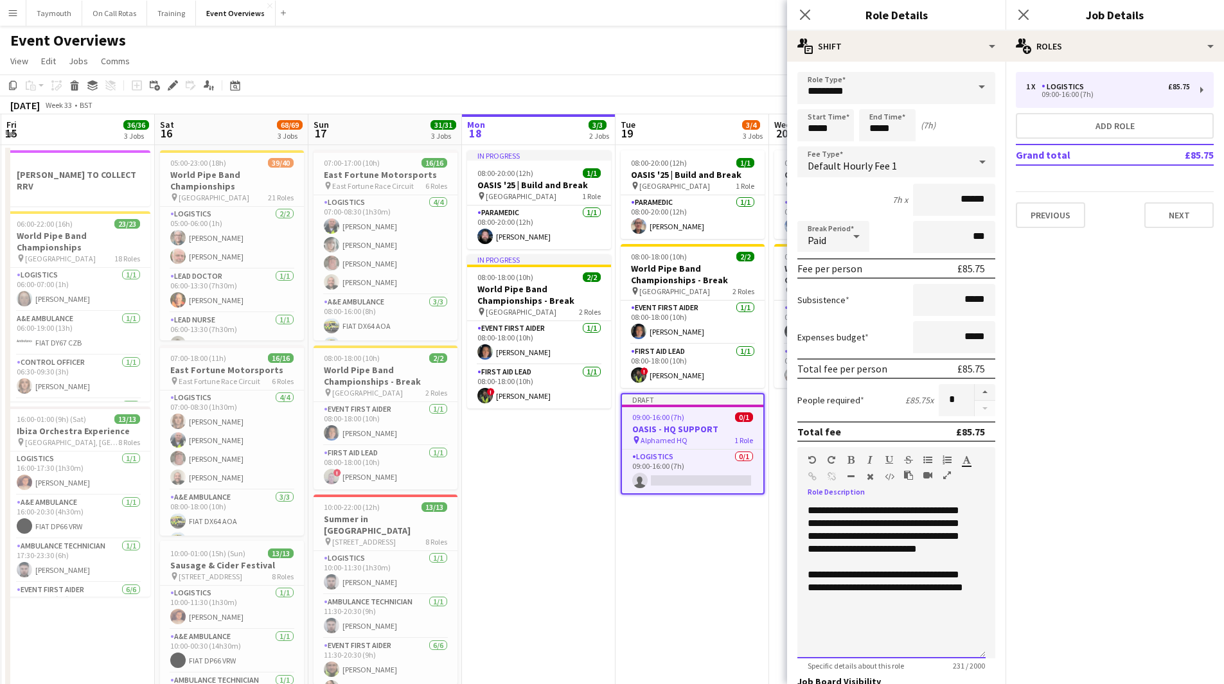
drag, startPoint x: 900, startPoint y: 535, endPoint x: 800, endPoint y: 542, distance: 99.8
click at [800, 542] on div "**********" at bounding box center [892, 582] width 188 height 154
click at [912, 131] on input "*****" at bounding box center [887, 125] width 57 height 32
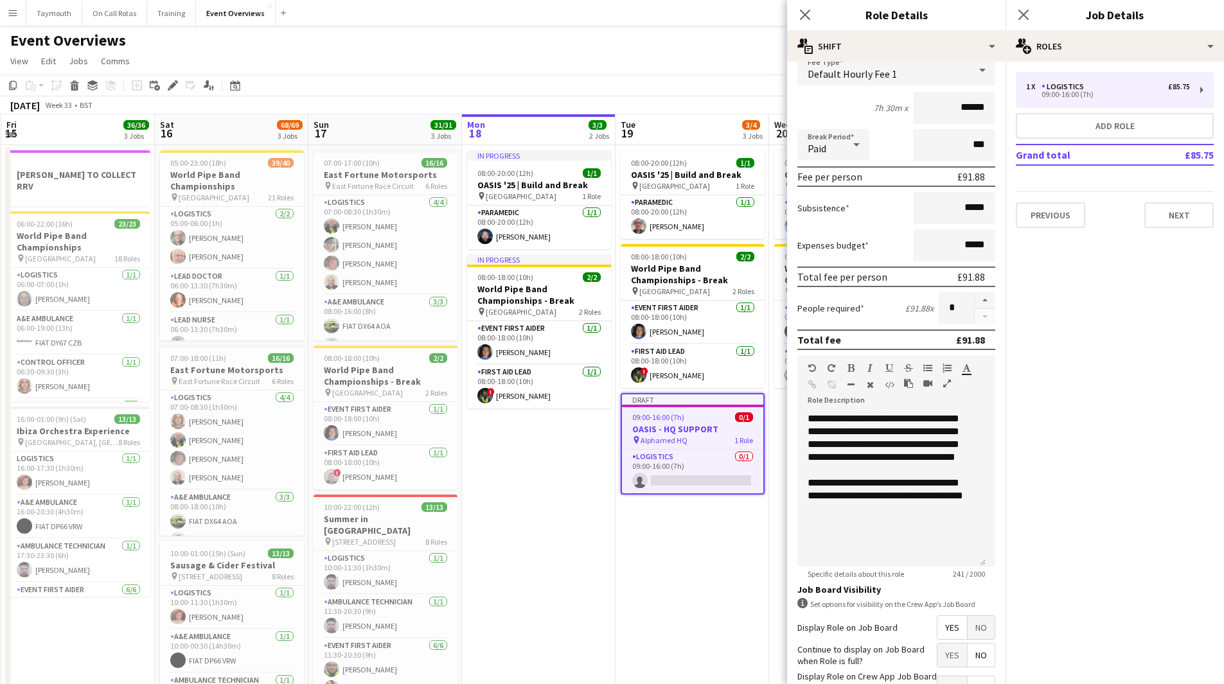
scroll to position [186, 0]
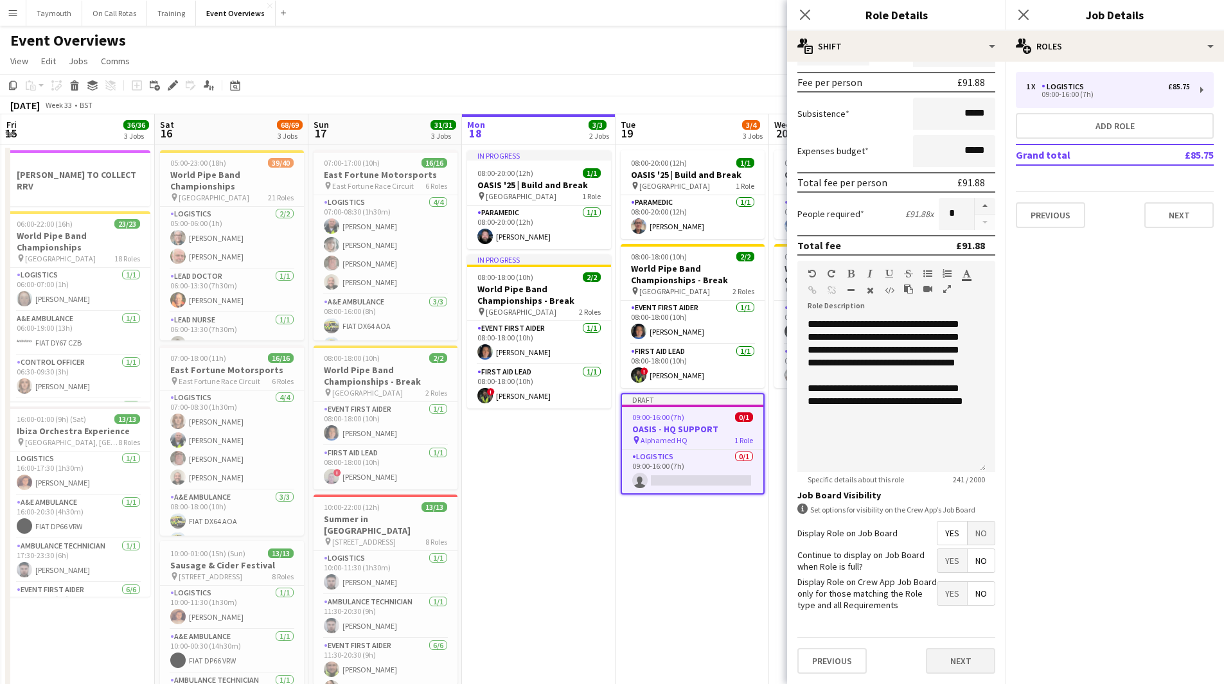
type input "*****"
click at [960, 654] on button "Next" at bounding box center [960, 661] width 69 height 26
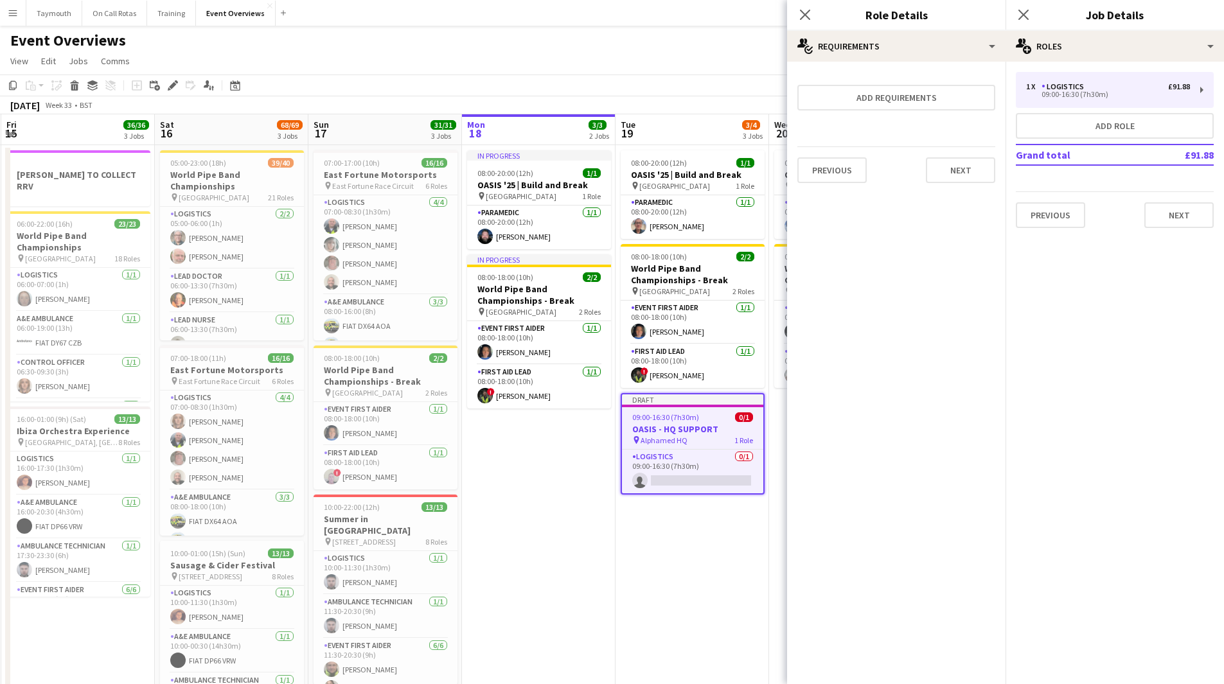
scroll to position [0, 0]
click at [691, 526] on app-date-cell "08:00-20:00 (12h) 1/1 OASIS '25 | Build and Break pin [GEOGRAPHIC_DATA] 1 Role …" at bounding box center [693, 536] width 154 height 783
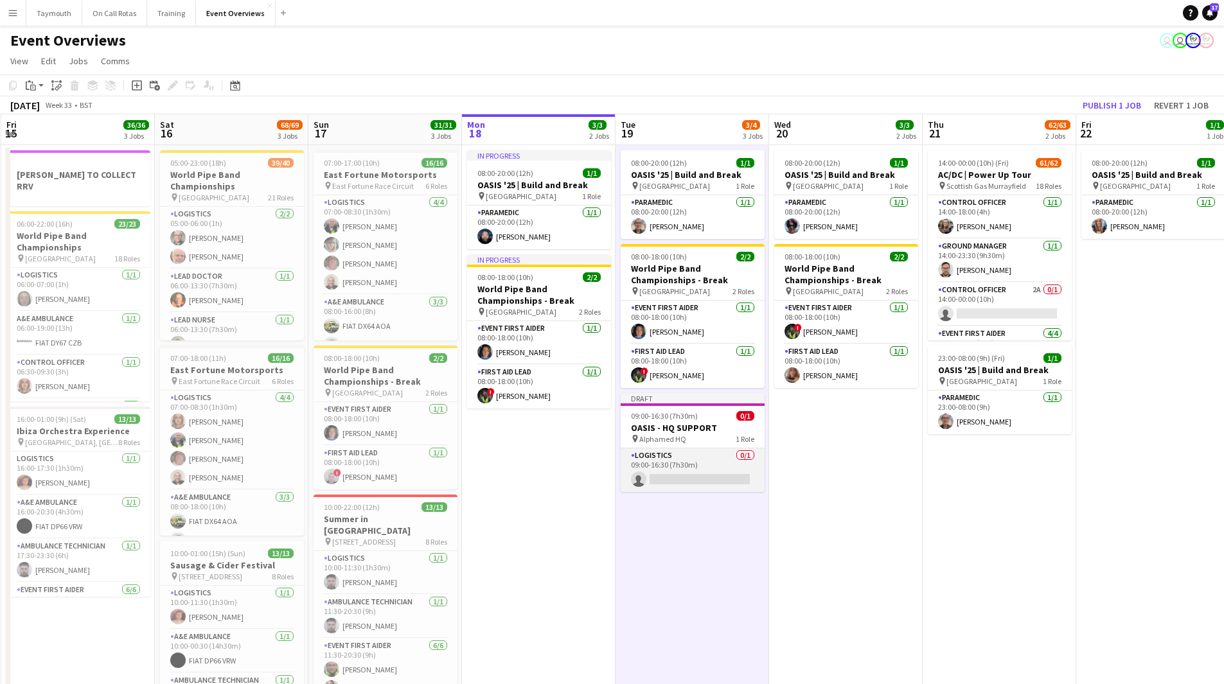
click at [695, 481] on app-card-role "Logistics 0/1 09:00-16:30 (7h30m) single-neutral-actions" at bounding box center [693, 471] width 144 height 44
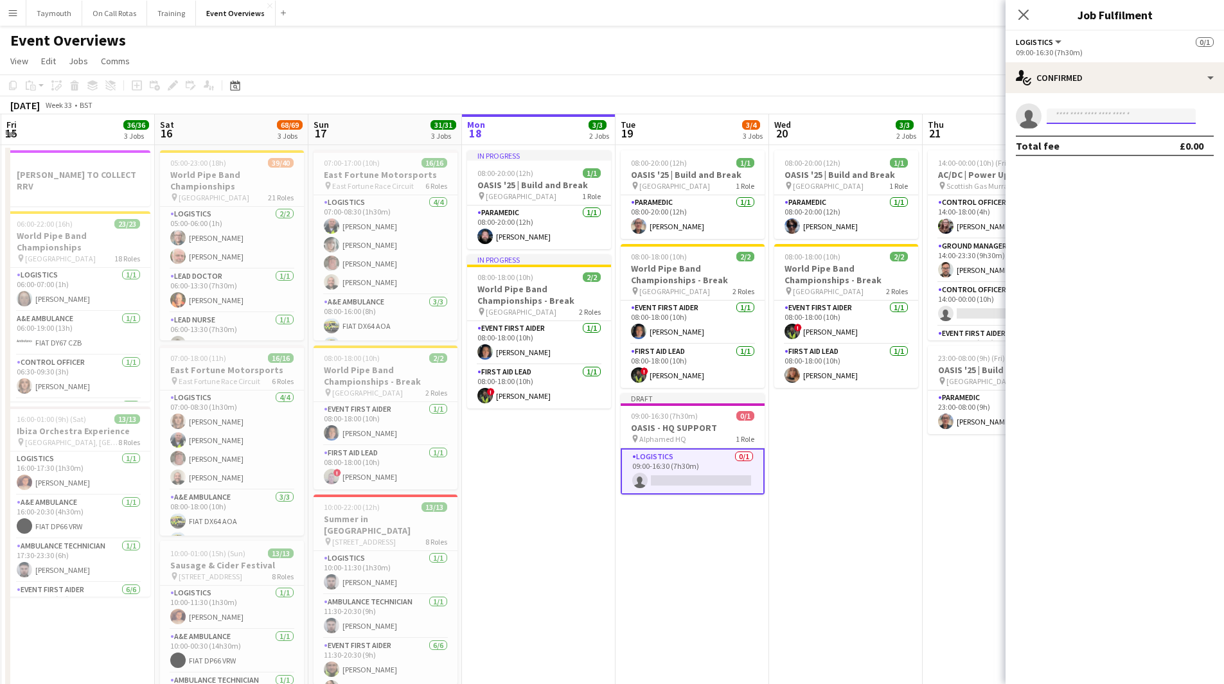
drag, startPoint x: 1104, startPoint y: 123, endPoint x: 1124, endPoint y: 190, distance: 69.7
click at [1107, 120] on input at bounding box center [1121, 116] width 149 height 15
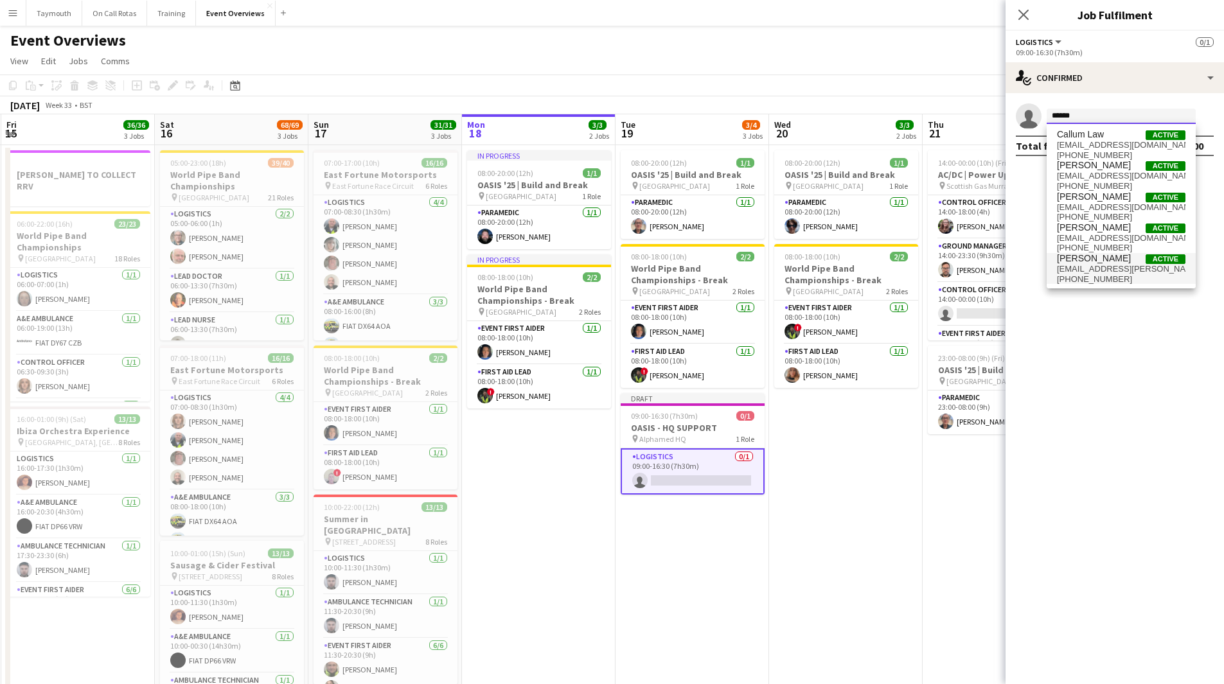
type input "******"
click at [1131, 265] on span "[EMAIL_ADDRESS][PERSON_NAME][DOMAIN_NAME]" at bounding box center [1121, 269] width 129 height 10
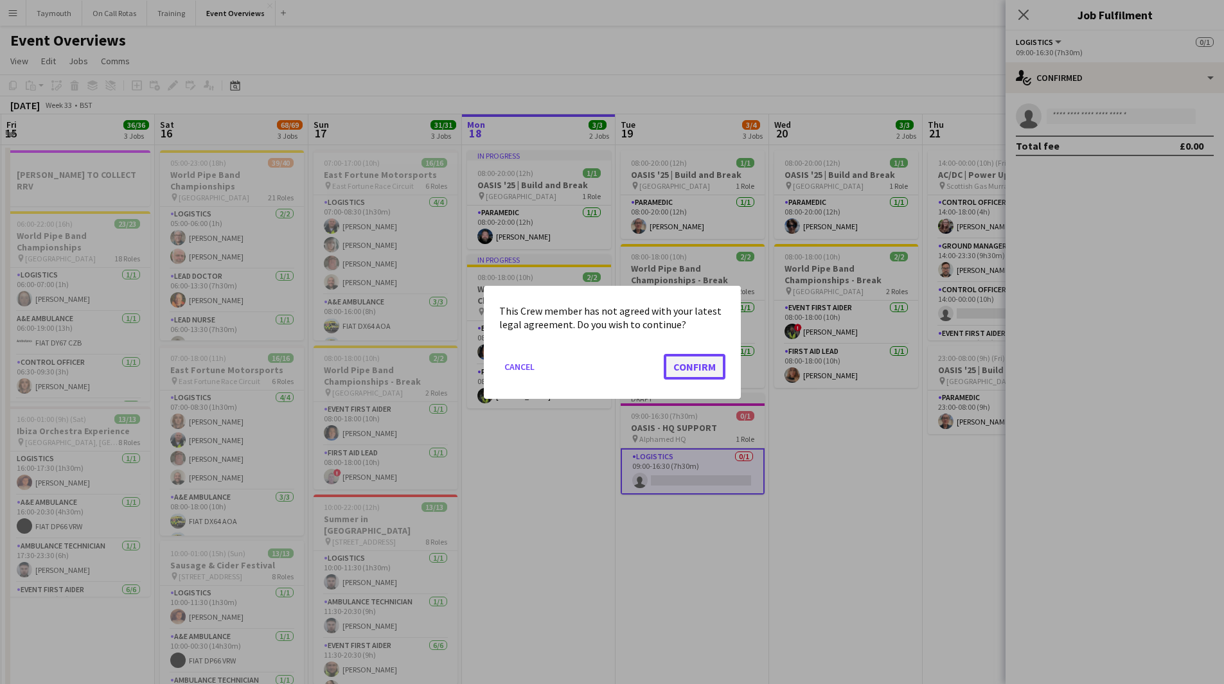
click at [699, 368] on button "Confirm" at bounding box center [695, 366] width 62 height 26
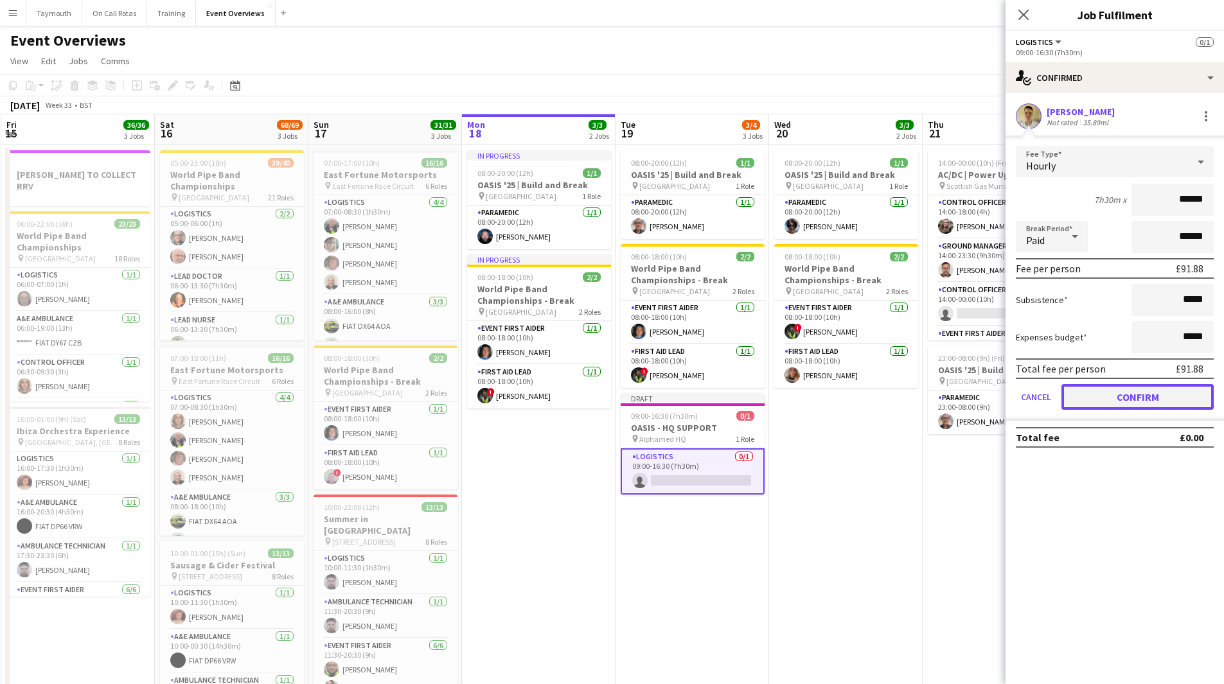
click at [1118, 401] on button "Confirm" at bounding box center [1138, 397] width 152 height 26
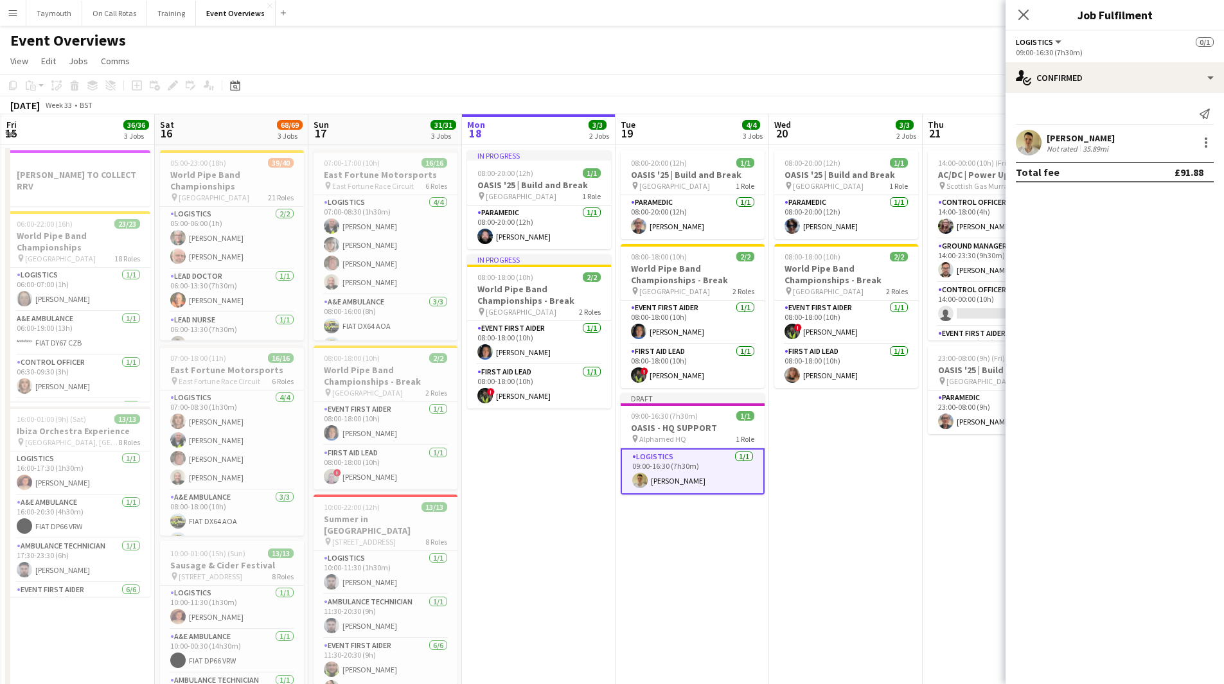
drag, startPoint x: 870, startPoint y: 492, endPoint x: 760, endPoint y: 497, distance: 109.4
click at [870, 492] on app-date-cell "08:00-20:00 (12h) 1/1 OASIS '25 | Build and Break pin [GEOGRAPHIC_DATA] 1 Role …" at bounding box center [846, 536] width 154 height 783
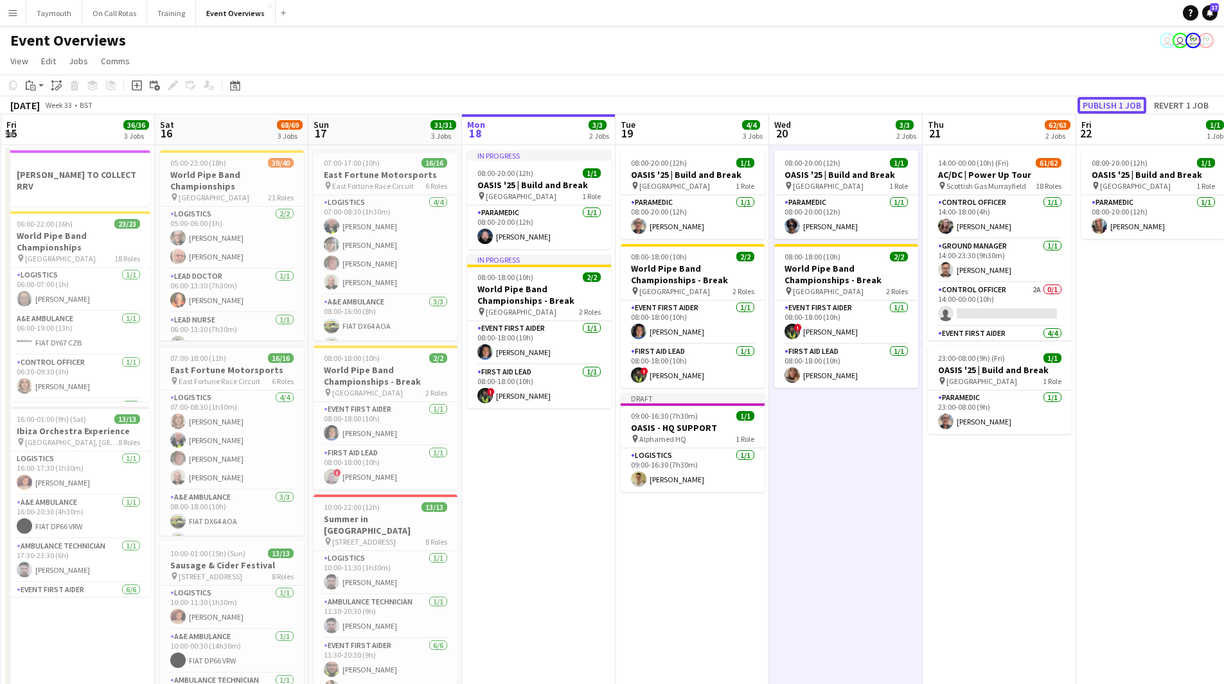
click at [1113, 100] on button "Publish 1 job" at bounding box center [1112, 105] width 69 height 17
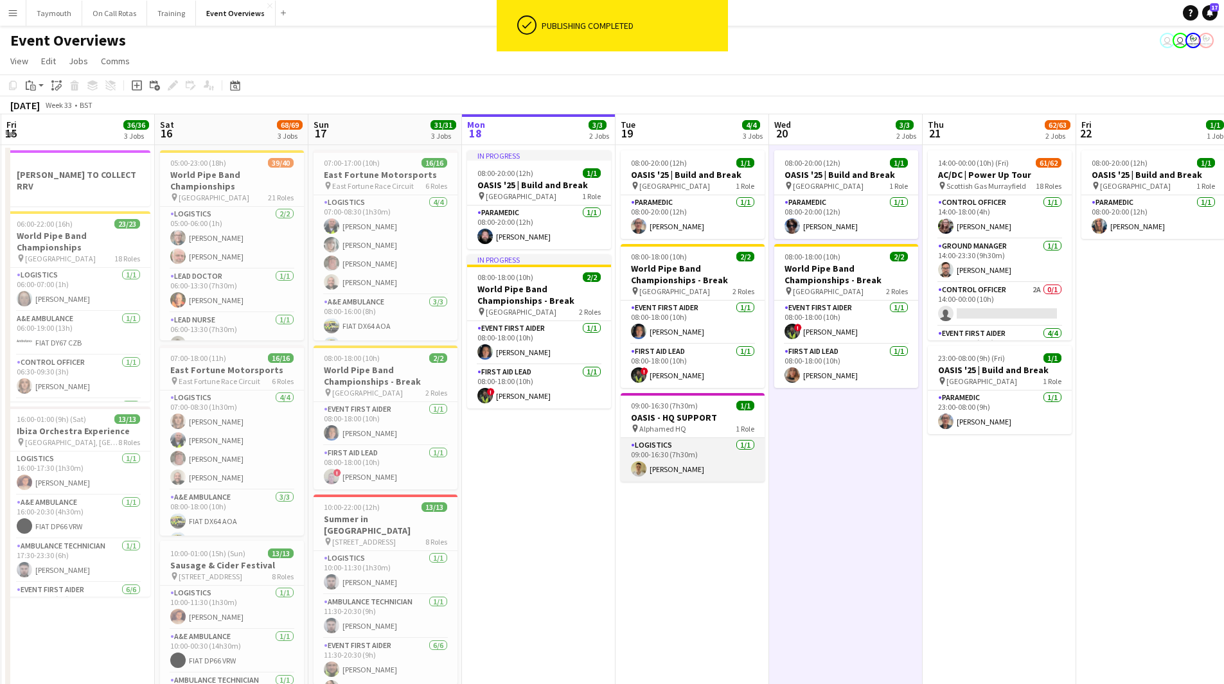
click at [712, 470] on app-card-role "Logistics [DATE] 09:00-16:30 (7h30m) [PERSON_NAME]" at bounding box center [693, 460] width 144 height 44
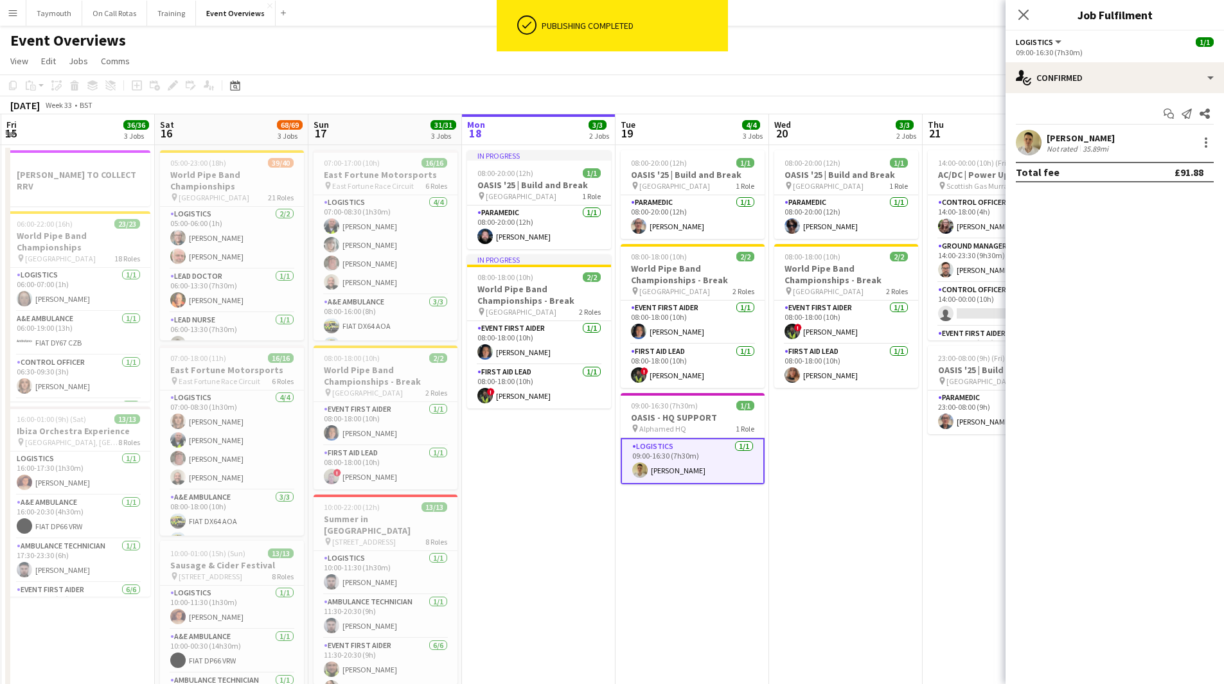
click at [1095, 138] on div "[PERSON_NAME]" at bounding box center [1081, 138] width 68 height 12
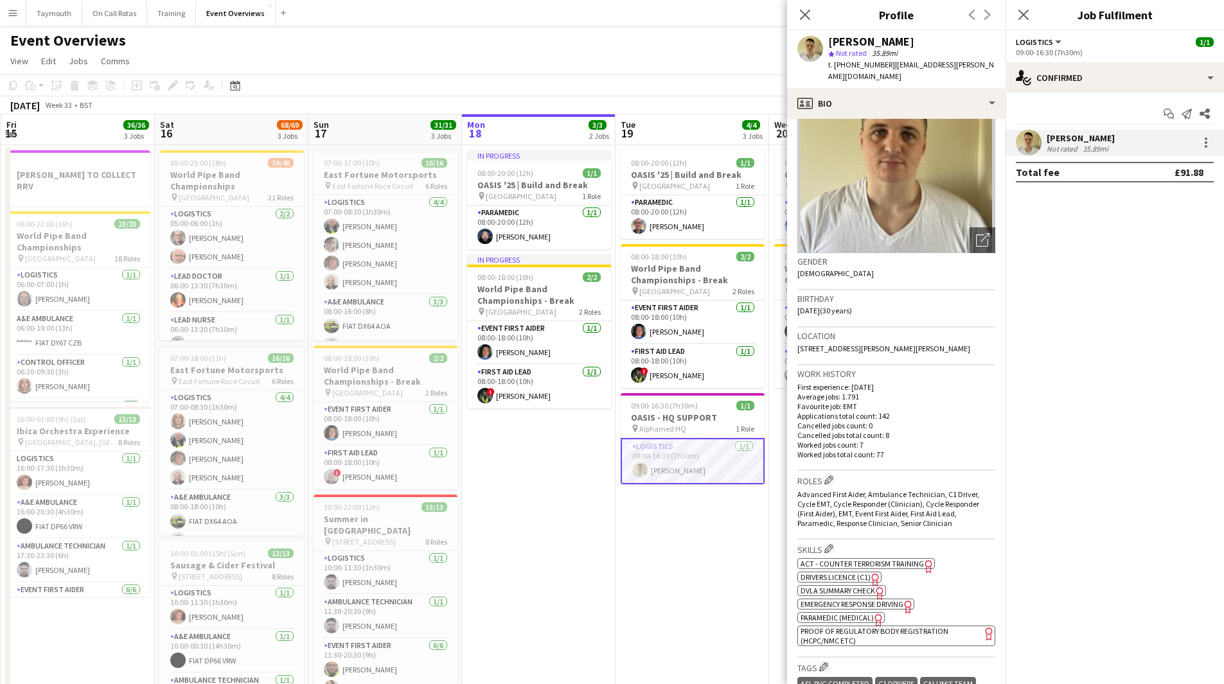
scroll to position [64, 0]
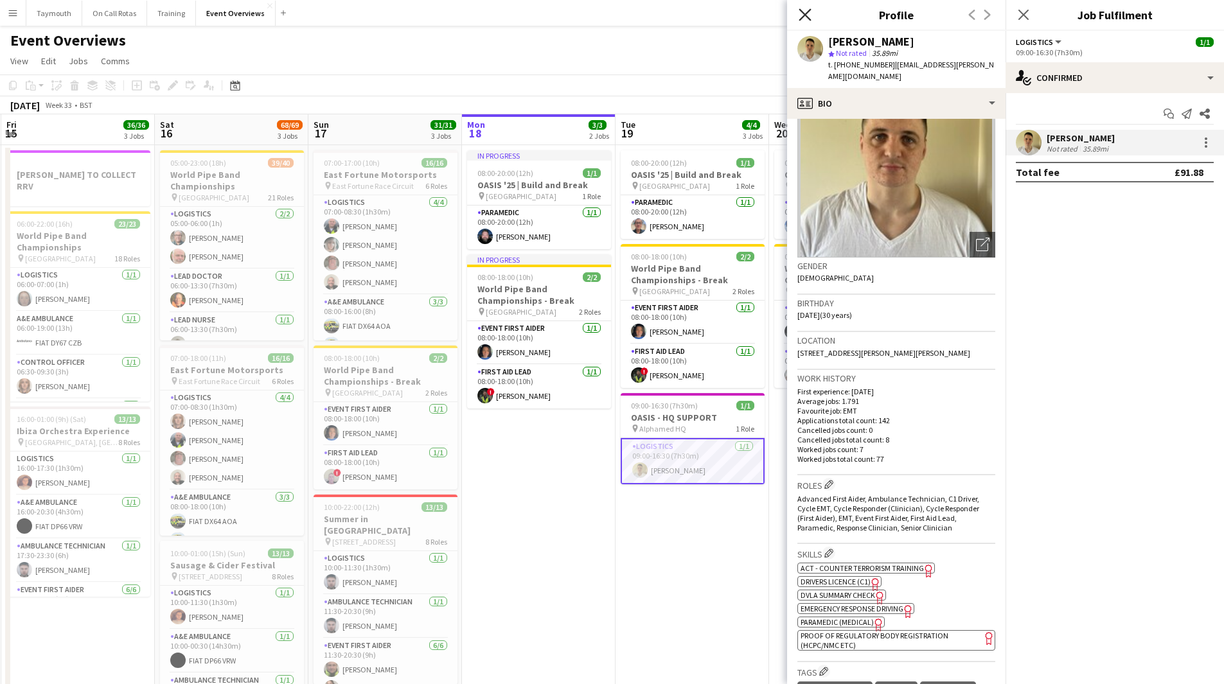
click at [803, 12] on icon "Close pop-in" at bounding box center [805, 14] width 12 height 12
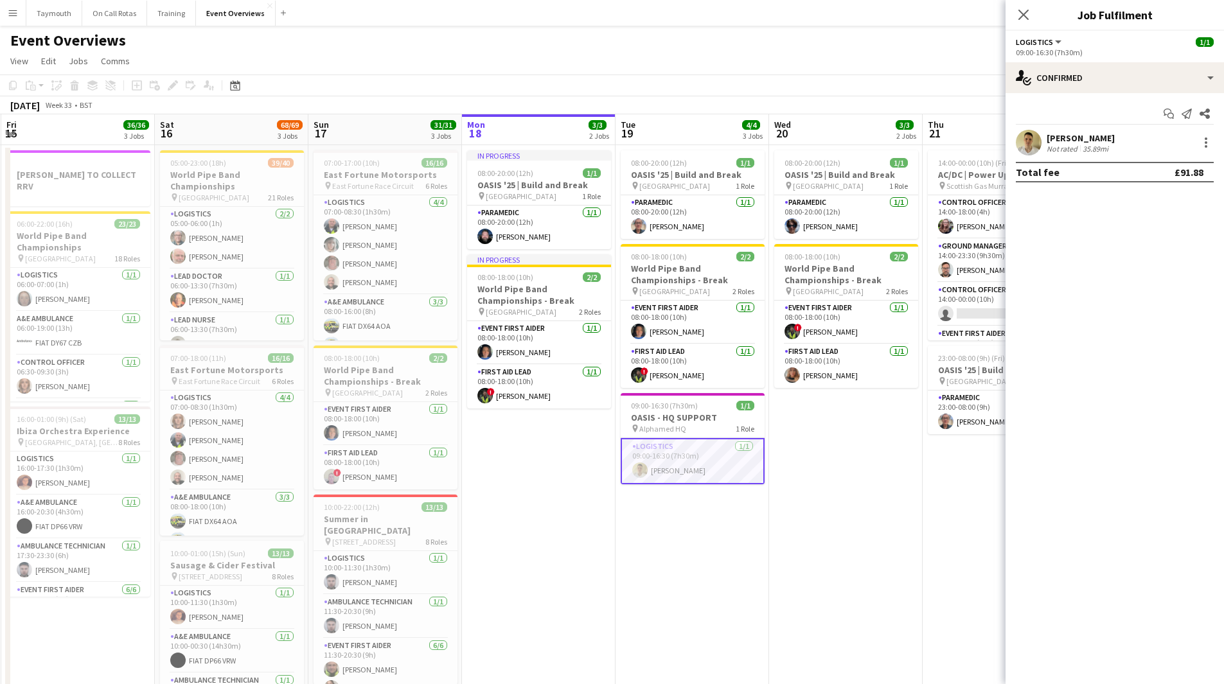
click at [643, 541] on app-date-cell "08:00-20:00 (12h) 1/1 OASIS '25 | Build and Break pin [GEOGRAPHIC_DATA] 1 Role …" at bounding box center [693, 536] width 154 height 783
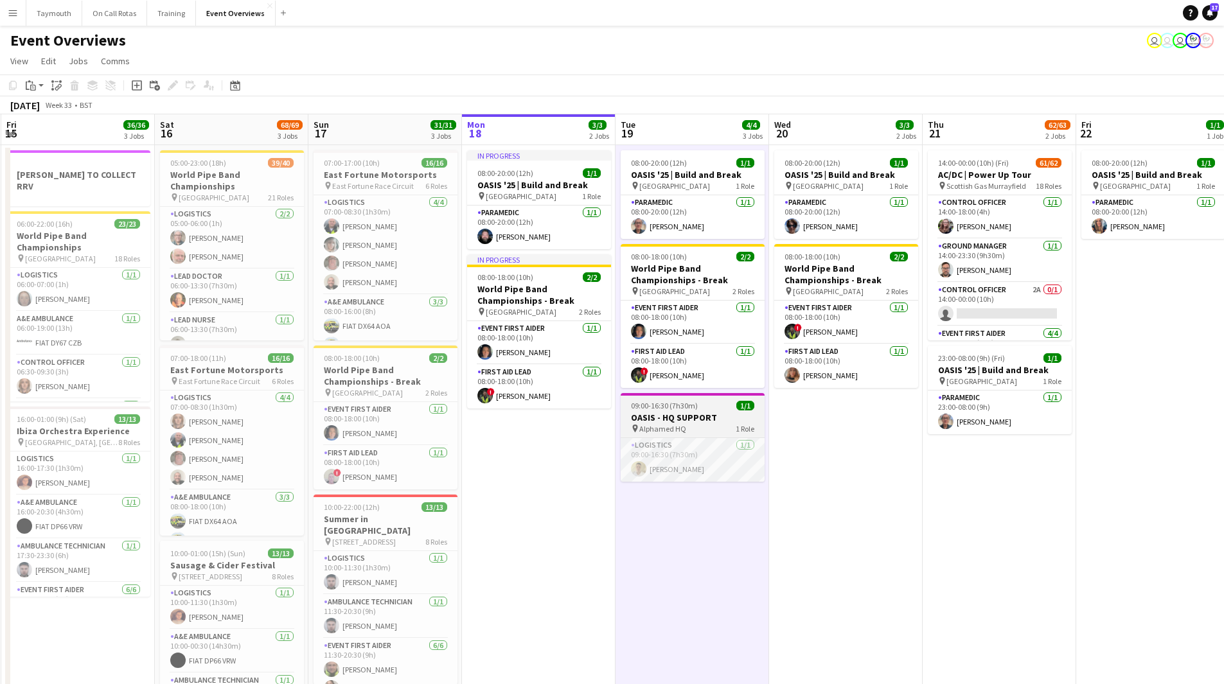
click at [704, 433] on div "pin Alphamed HQ 1 Role" at bounding box center [693, 429] width 144 height 10
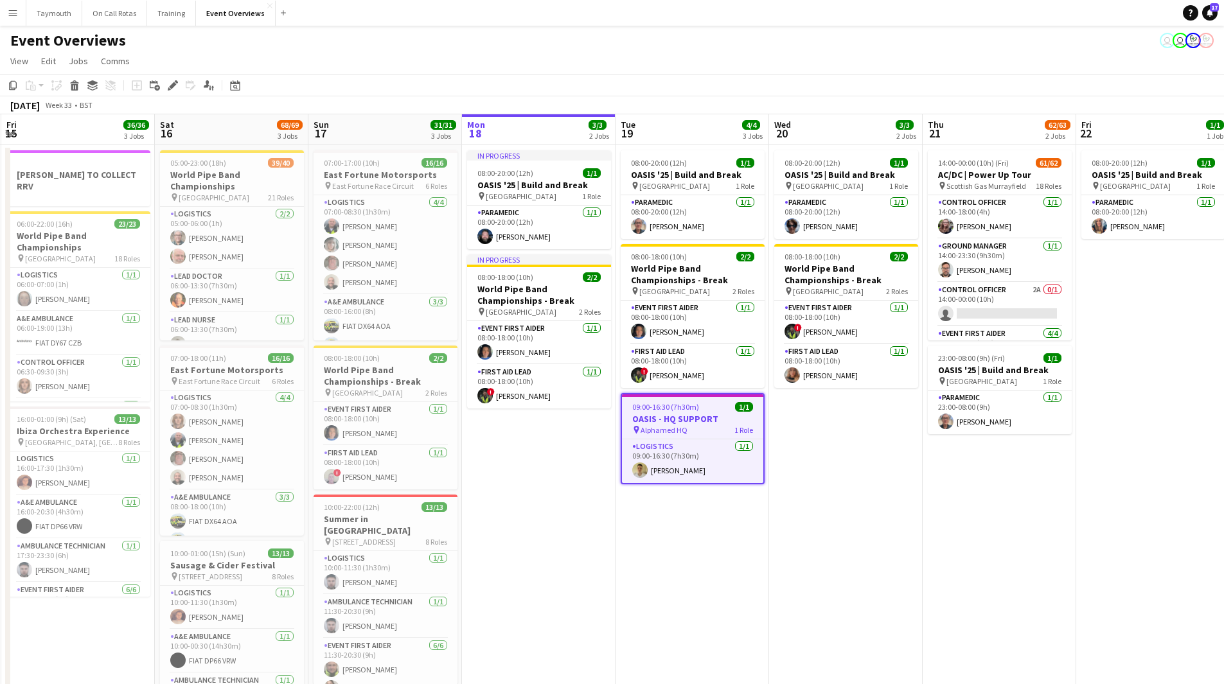
click at [1001, 519] on app-date-cell "14:00-00:00 (10h) (Fri) 61/62 AC/DC | Power Up Tour pin Scottish Gas Murrayfiel…" at bounding box center [1000, 536] width 154 height 783
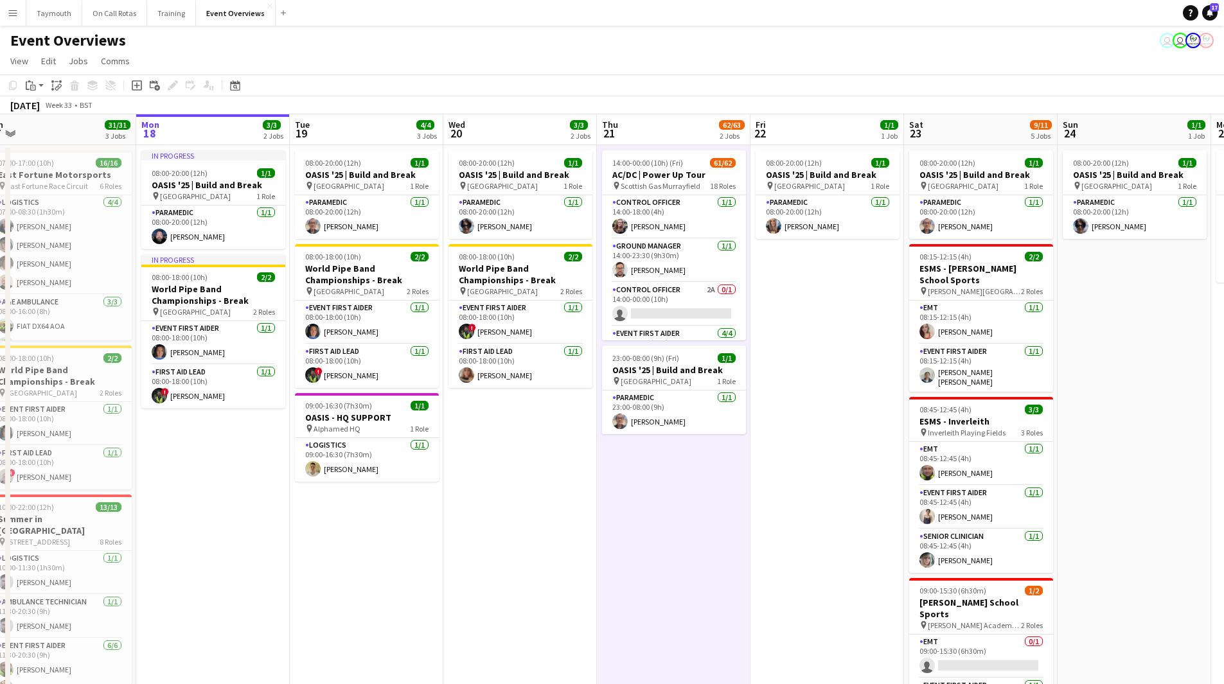
drag, startPoint x: 1072, startPoint y: 520, endPoint x: 688, endPoint y: 553, distance: 385.1
click at [719, 566] on app-calendar-viewport "Thu 14 4/4 3 Jobs Fri 15 36/36 3 Jobs Sat 16 68/69 3 Jobs Sun 17 31/31 3 Jobs M…" at bounding box center [612, 521] width 1224 height 814
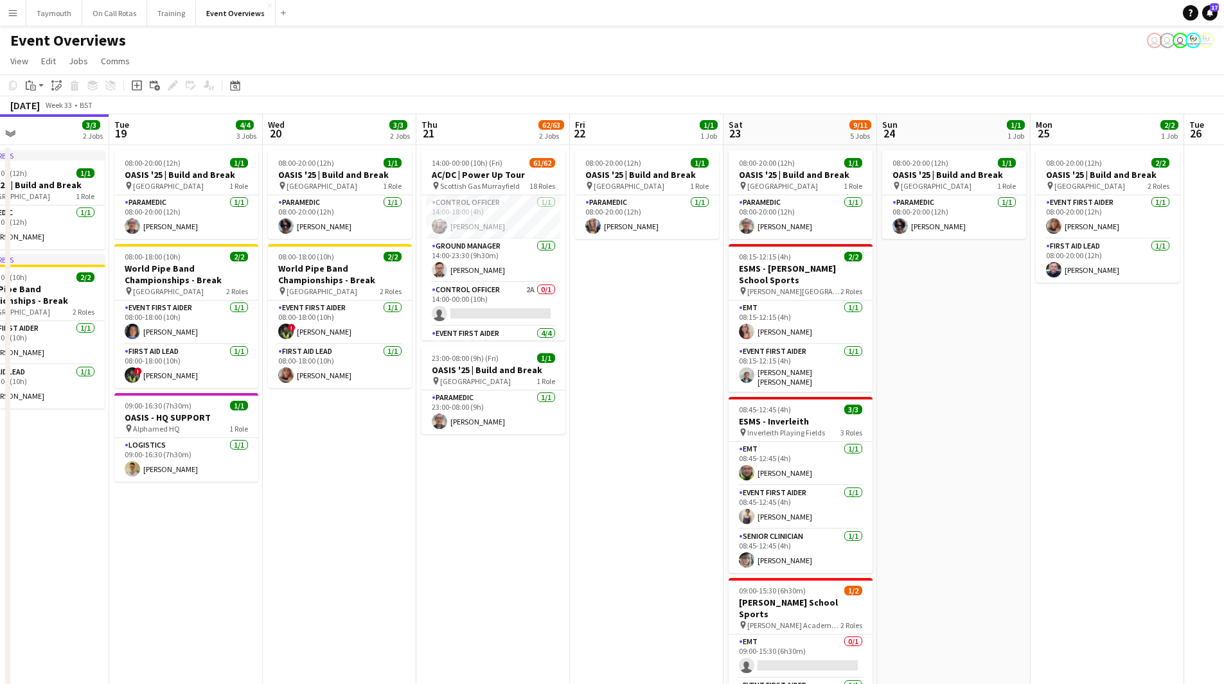
scroll to position [0, 505]
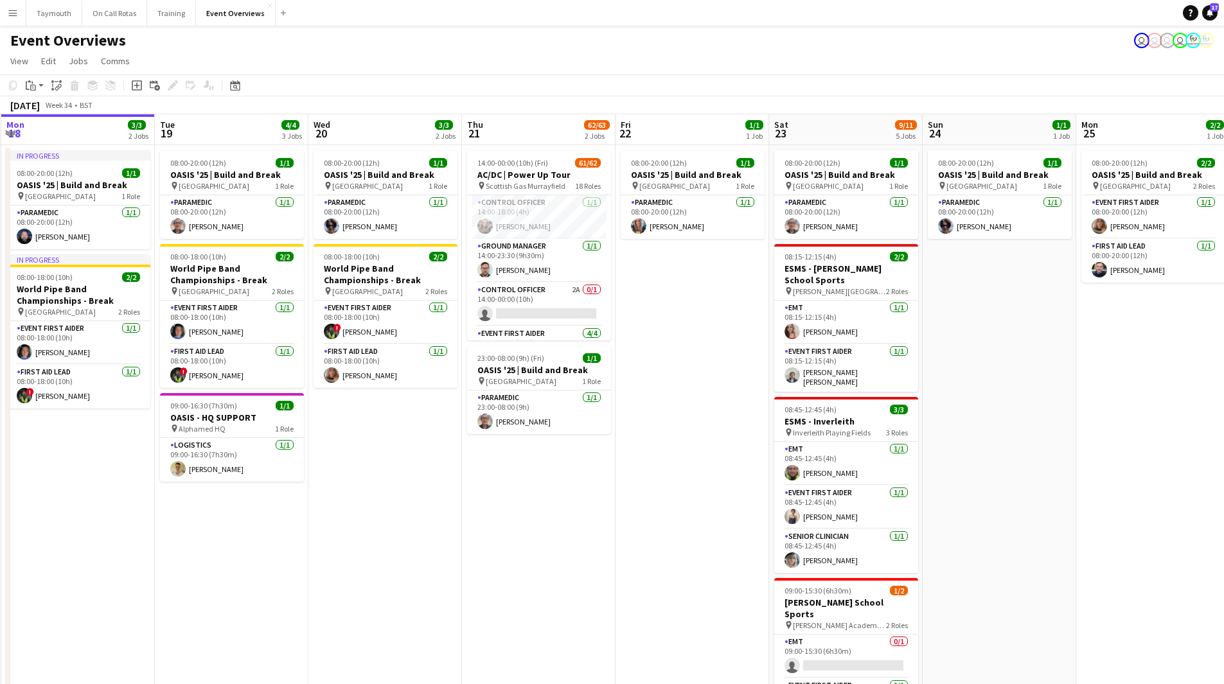
drag, startPoint x: 373, startPoint y: 566, endPoint x: 418, endPoint y: 565, distance: 45.6
click at [418, 565] on app-calendar-viewport "Fri 15 36/36 3 Jobs Sat 16 68/69 3 Jobs Sun 17 31/31 3 Jobs Mon 18 3/3 2 Jobs T…" at bounding box center [612, 521] width 1224 height 814
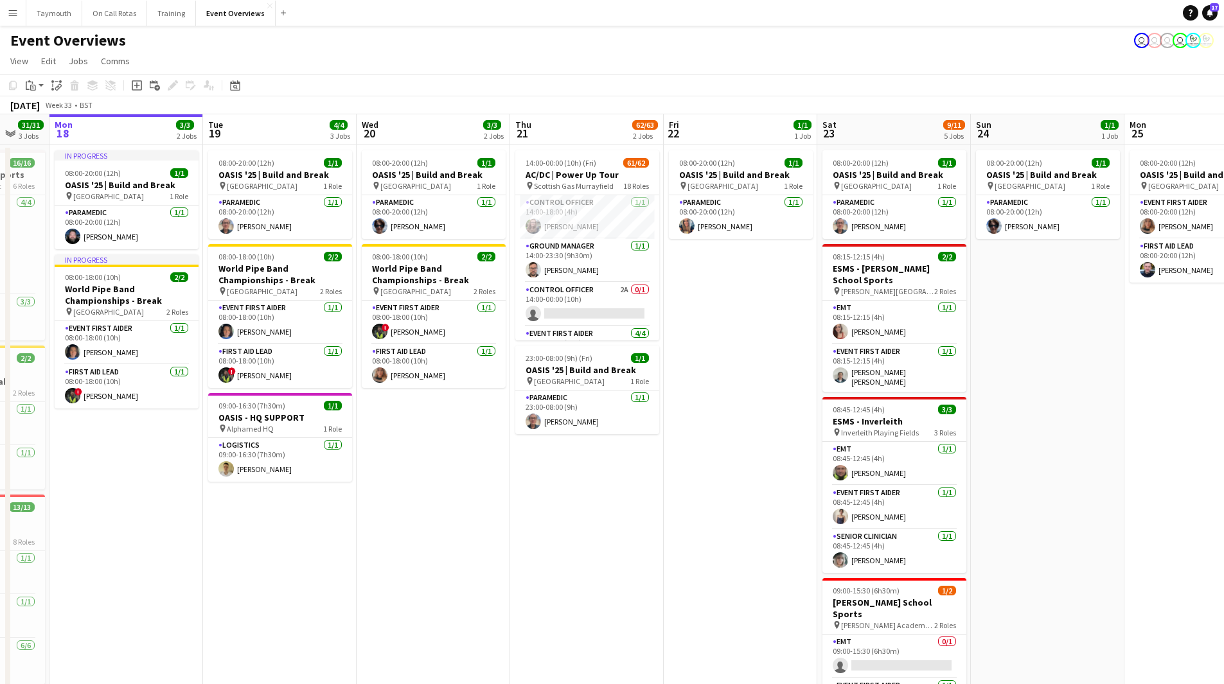
scroll to position [0, 447]
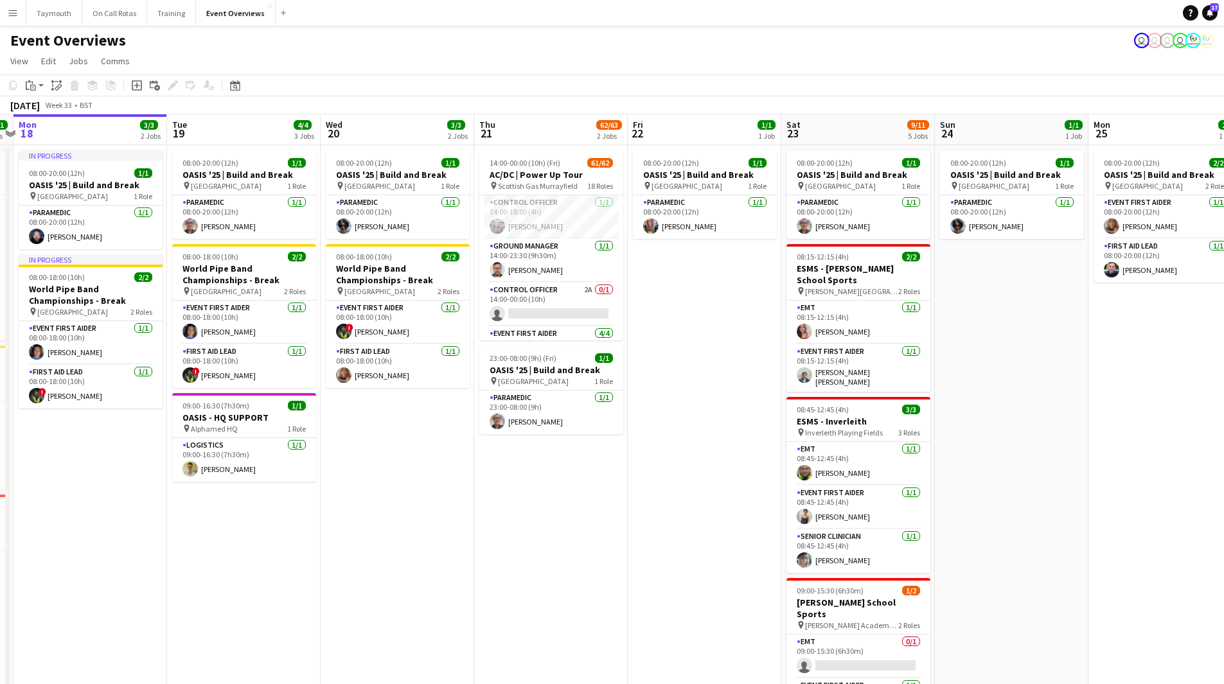
click at [535, 595] on app-calendar-viewport "Fri 15 36/36 3 Jobs Sat 16 68/69 3 Jobs Sun 17 31/31 3 Jobs Mon 18 3/3 2 Jobs T…" at bounding box center [612, 521] width 1224 height 814
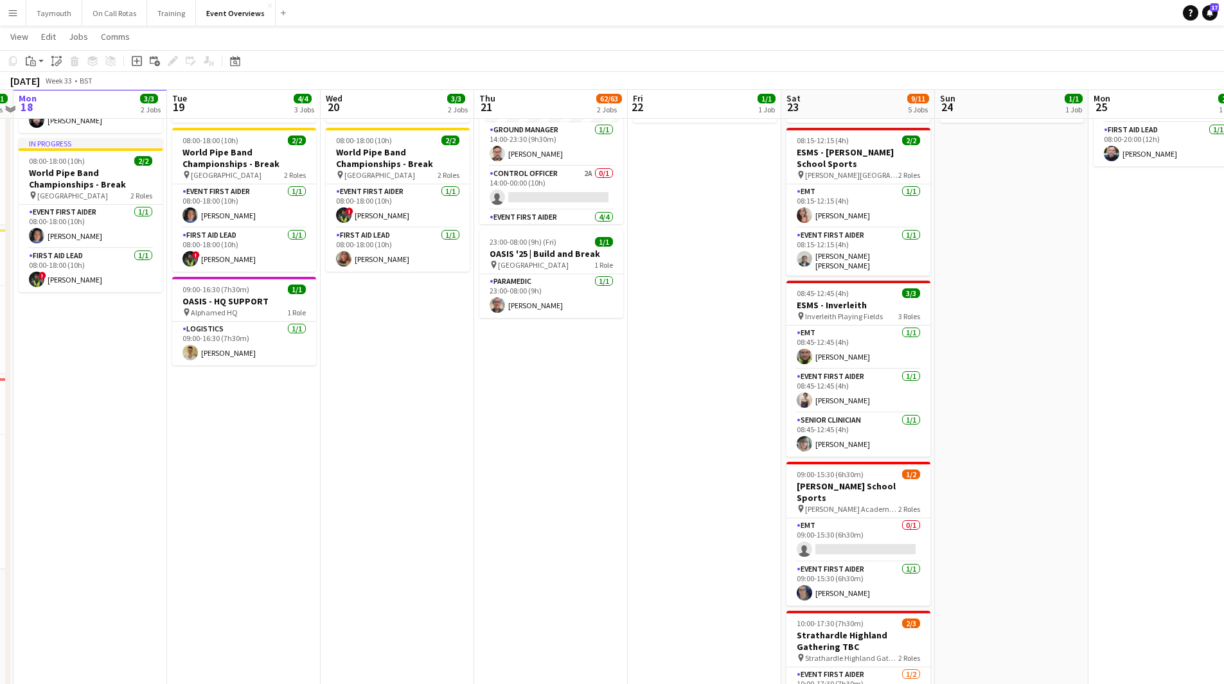
scroll to position [0, 0]
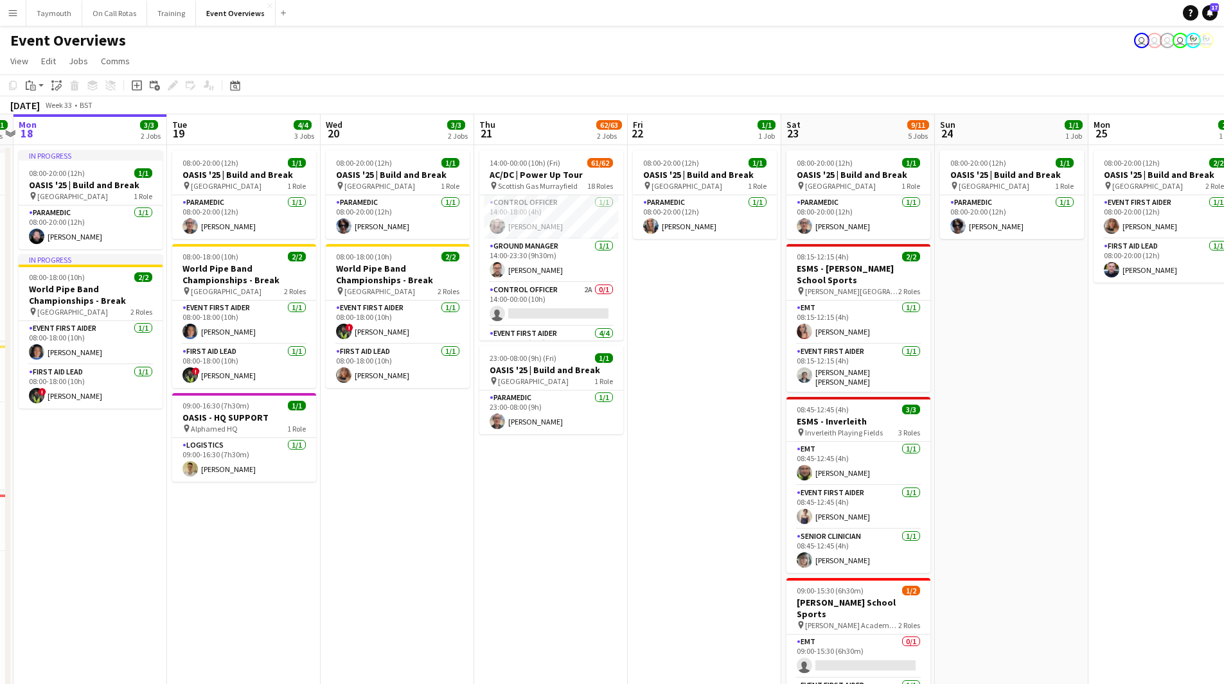
drag, startPoint x: 638, startPoint y: 548, endPoint x: 564, endPoint y: 559, distance: 74.7
click at [564, 559] on app-calendar-viewport "Fri 15 36/36 3 Jobs Sat 16 68/69 3 Jobs Sun 17 31/31 3 Jobs Mon 18 3/3 2 Jobs T…" at bounding box center [612, 521] width 1224 height 814
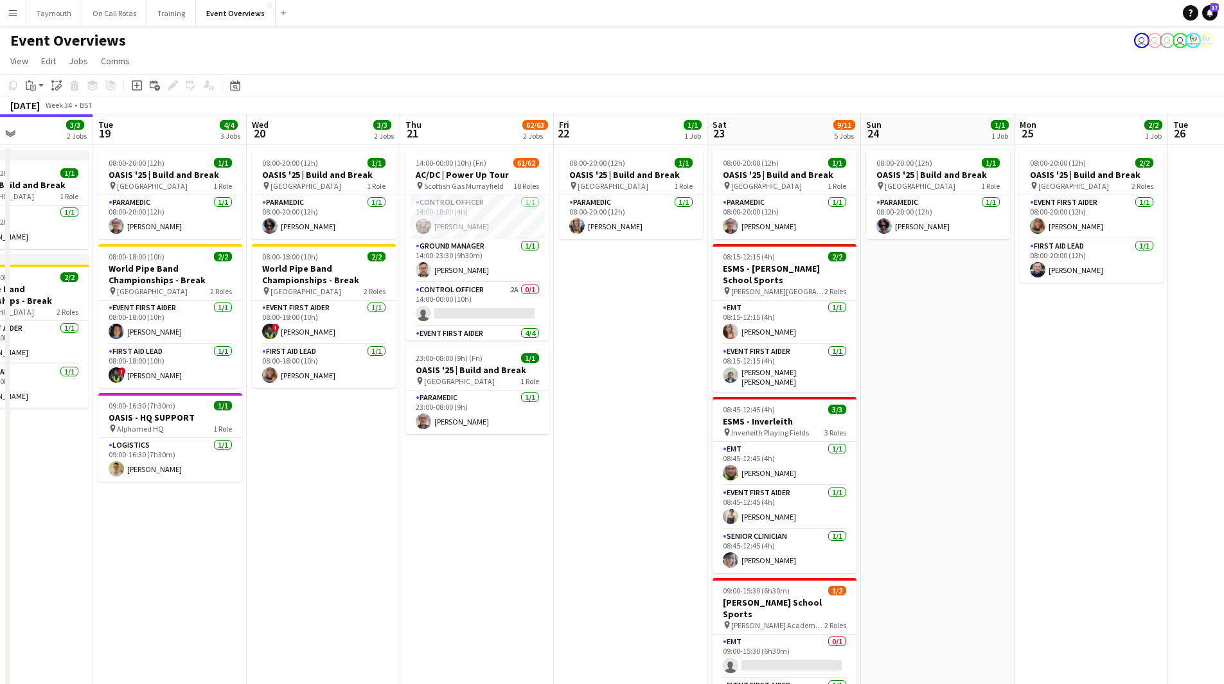
drag, startPoint x: 383, startPoint y: 534, endPoint x: 756, endPoint y: 534, distance: 372.8
click at [756, 534] on app-calendar-viewport "Sat 16 68/69 3 Jobs Sun 17 31/31 3 Jobs Mon 18 3/3 2 Jobs Tue 19 4/4 3 Jobs Wed…" at bounding box center [612, 521] width 1224 height 814
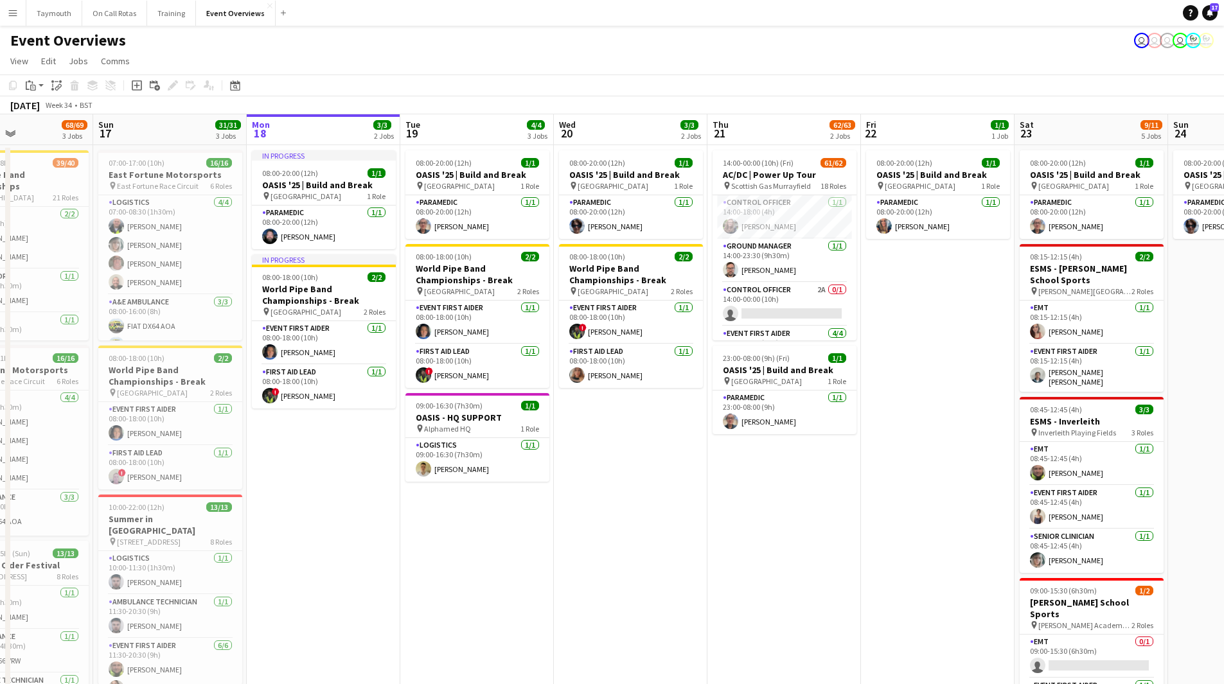
scroll to position [0, 302]
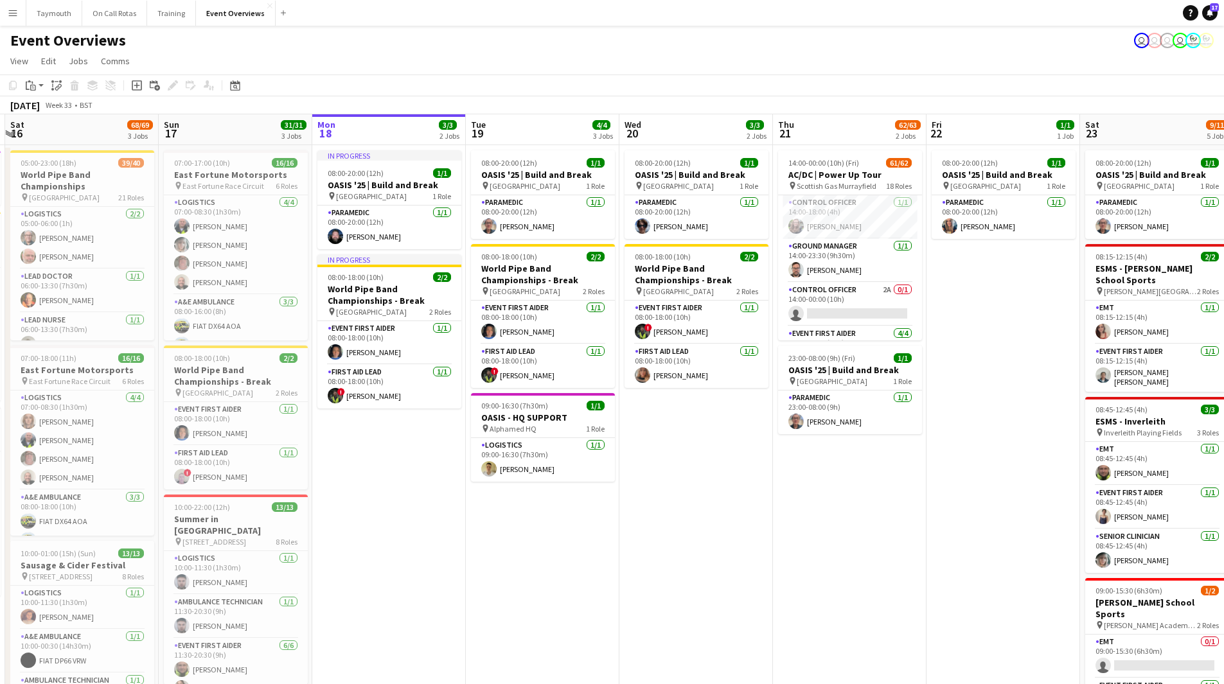
drag, startPoint x: 437, startPoint y: 541, endPoint x: 616, endPoint y: 550, distance: 179.5
click at [616, 550] on app-calendar-viewport "Thu 14 4/4 3 Jobs Fri 15 36/36 3 Jobs Sat 16 68/69 3 Jobs Sun 17 31/31 3 Jobs M…" at bounding box center [612, 521] width 1224 height 814
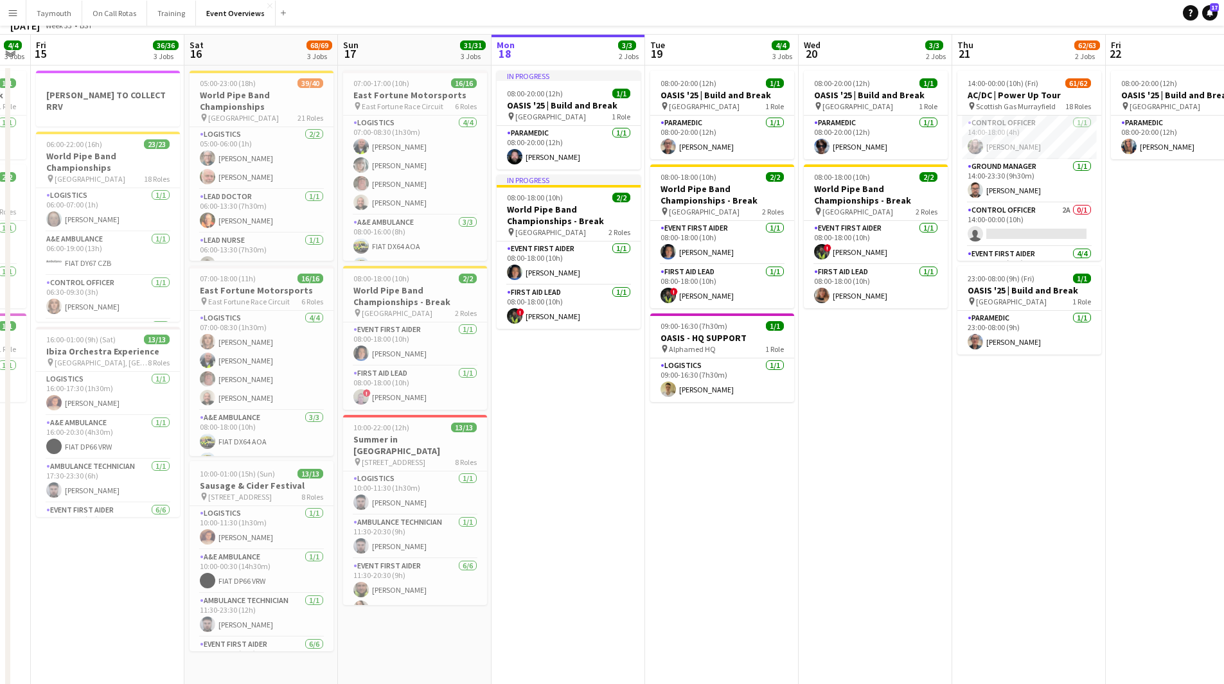
scroll to position [0, 0]
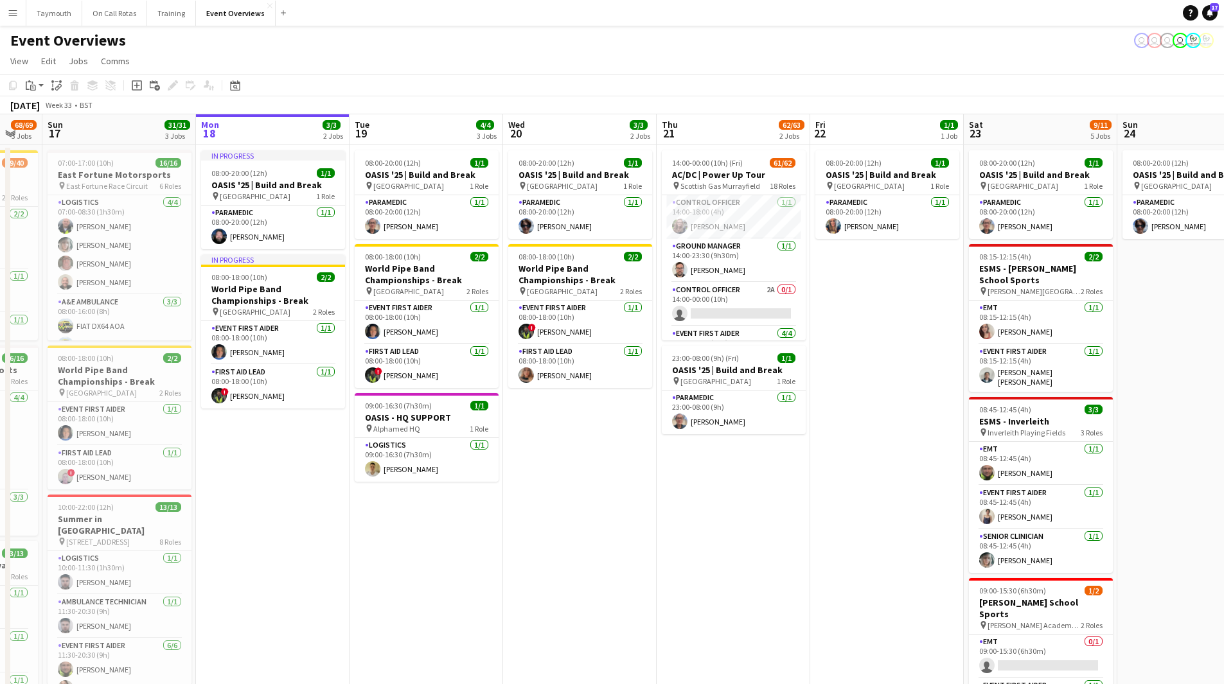
drag, startPoint x: 804, startPoint y: 555, endPoint x: 506, endPoint y: 562, distance: 298.3
click at [506, 562] on app-calendar-viewport "Thu 14 4/4 3 Jobs Fri 15 36/36 3 Jobs Sat 16 68/69 3 Jobs Sun 17 31/31 3 Jobs M…" at bounding box center [612, 521] width 1224 height 814
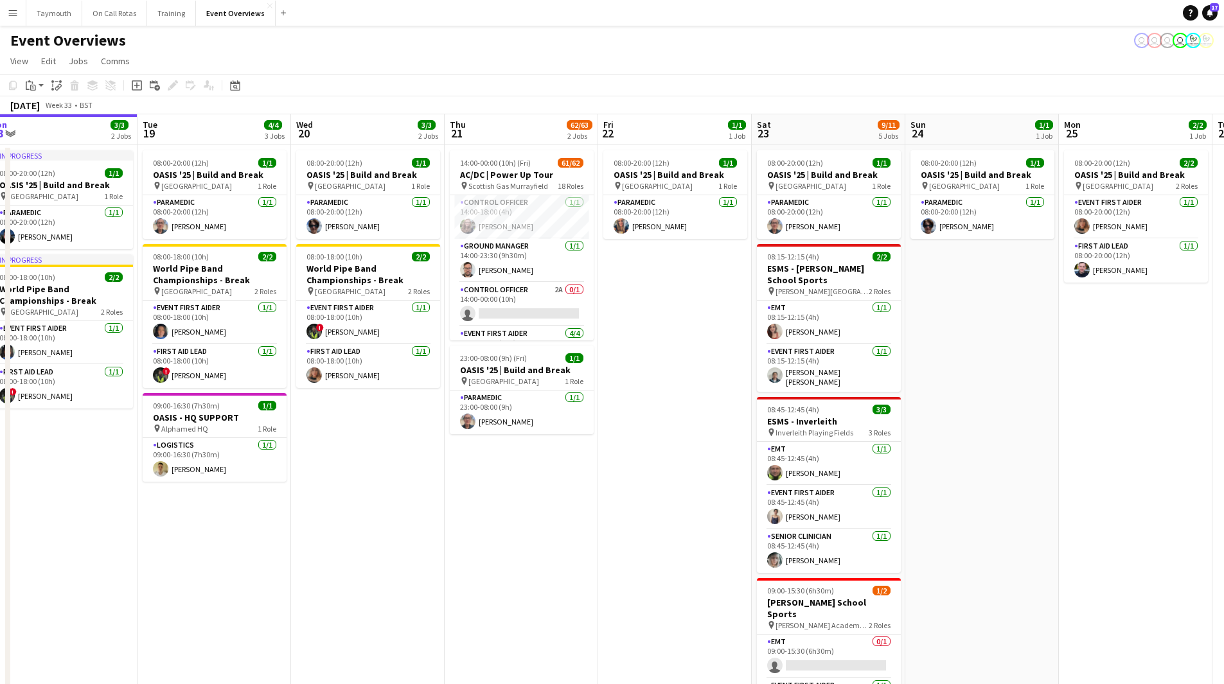
drag, startPoint x: 505, startPoint y: 531, endPoint x: 295, endPoint y: 536, distance: 209.6
click at [295, 536] on app-calendar-viewport "Fri 15 36/36 3 Jobs Sat 16 68/69 3 Jobs Sun 17 31/31 3 Jobs Mon 18 3/3 2 Jobs T…" at bounding box center [612, 521] width 1224 height 814
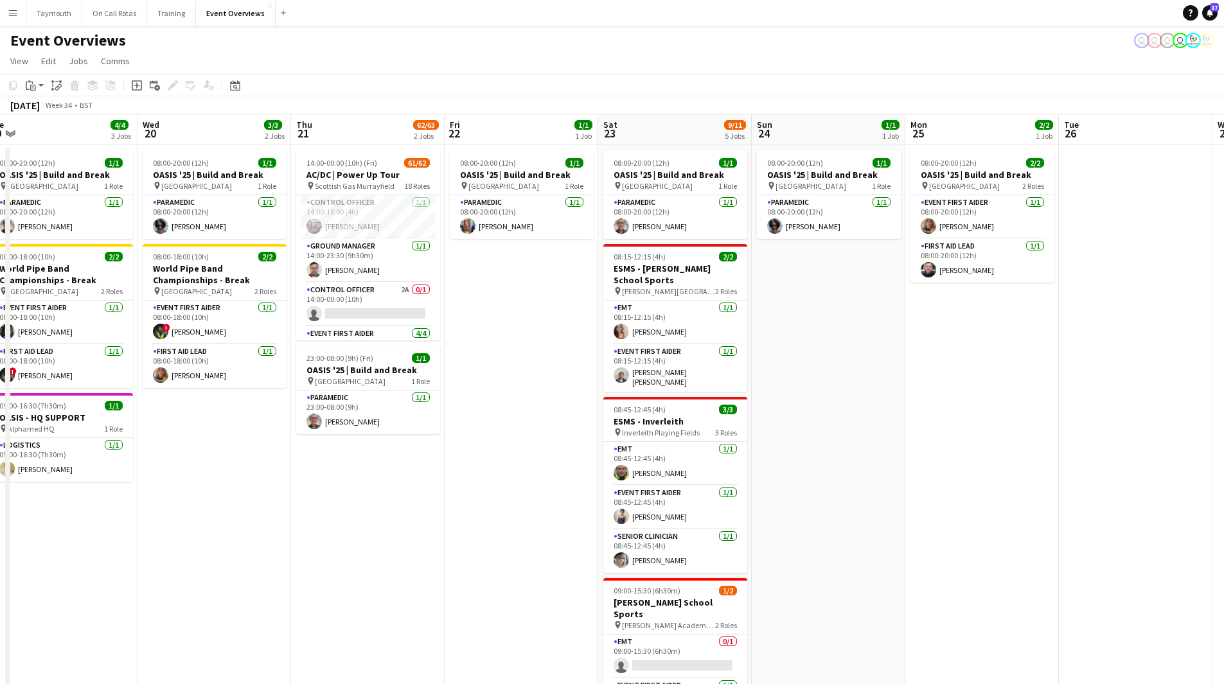
scroll to position [0, 350]
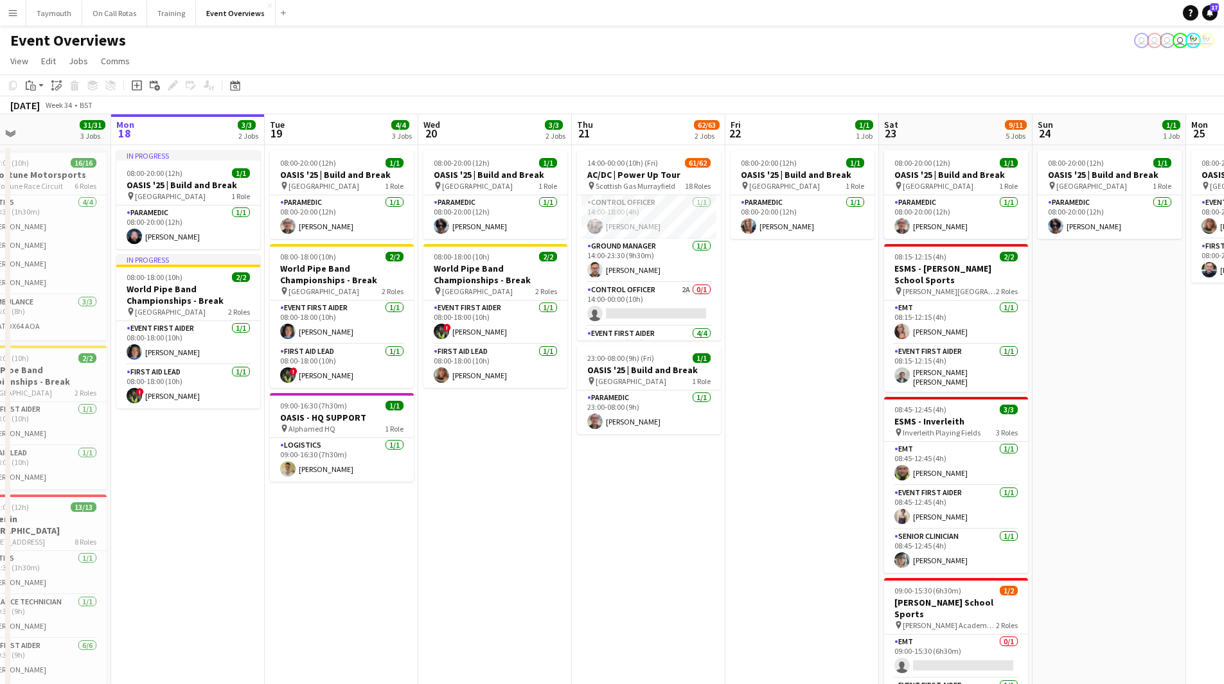
drag, startPoint x: 295, startPoint y: 536, endPoint x: 576, endPoint y: 533, distance: 280.9
click at [576, 533] on app-calendar-viewport "Fri 15 36/36 3 Jobs Sat 16 68/69 3 Jobs Sun 17 31/31 3 Jobs Mon 18 3/3 2 Jobs T…" at bounding box center [612, 521] width 1224 height 814
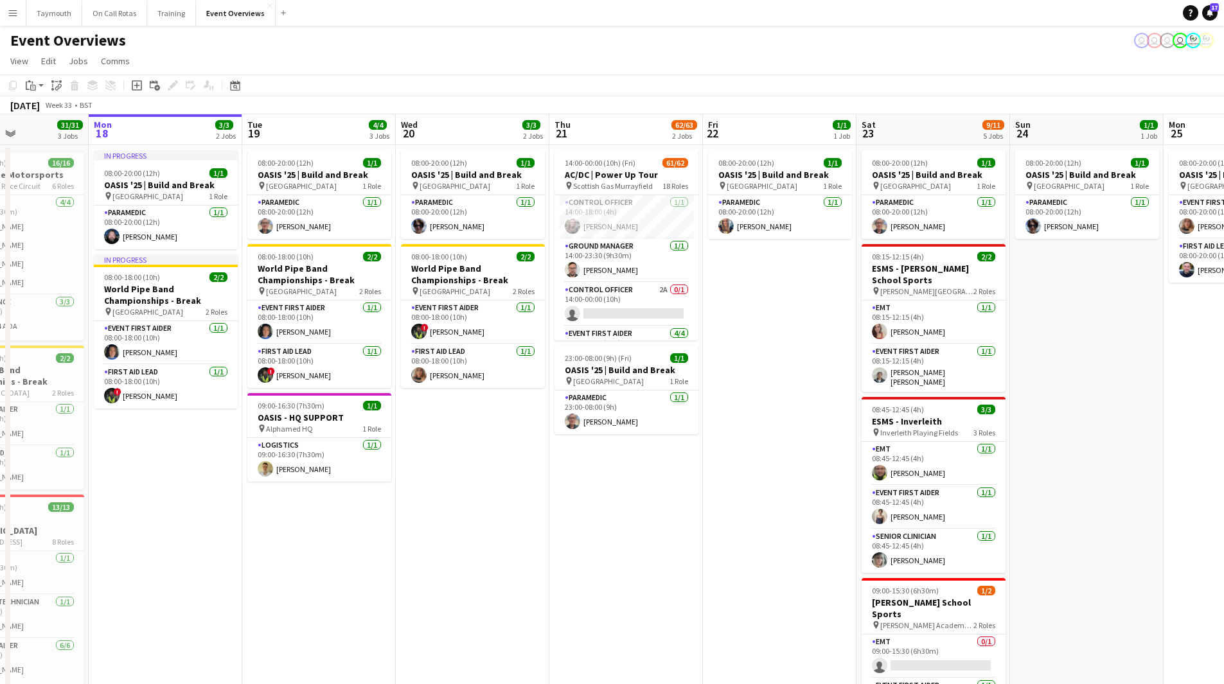
drag, startPoint x: 669, startPoint y: 533, endPoint x: 186, endPoint y: 538, distance: 483.3
click at [186, 538] on app-calendar-viewport "Fri 15 36/36 3 Jobs Sat 16 68/69 3 Jobs Sun 17 31/31 3 Jobs Mon 18 3/3 2 Jobs T…" at bounding box center [612, 521] width 1224 height 814
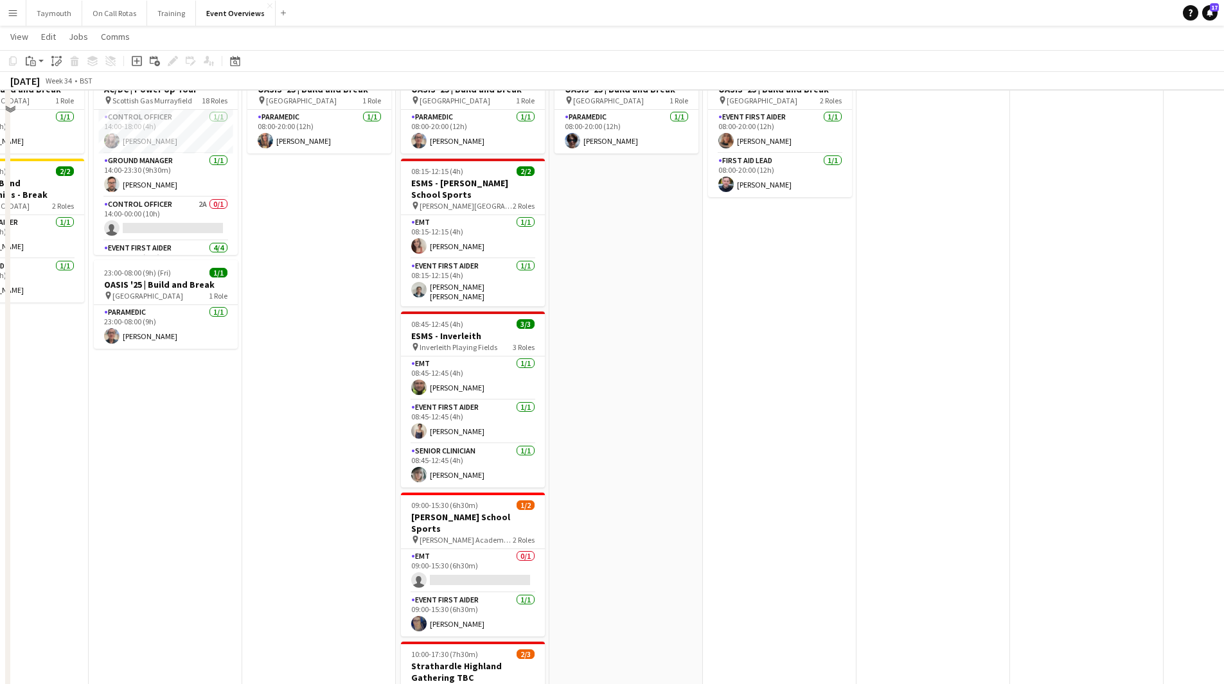
scroll to position [0, 0]
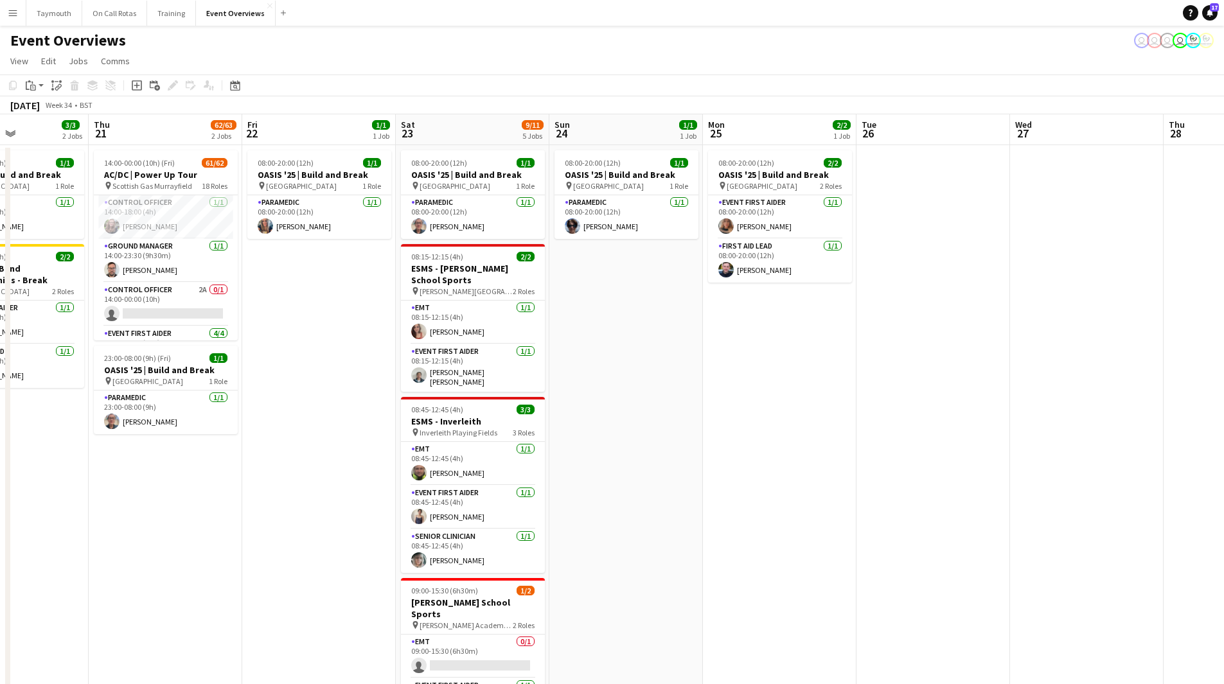
drag, startPoint x: 335, startPoint y: 523, endPoint x: 521, endPoint y: 479, distance: 190.7
click at [521, 479] on app-calendar-viewport "Mon 18 3/3 2 Jobs Tue 19 4/4 3 Jobs Wed 20 3/3 2 Jobs Thu 21 62/63 2 Jobs Fri 2…" at bounding box center [612, 550] width 1224 height 873
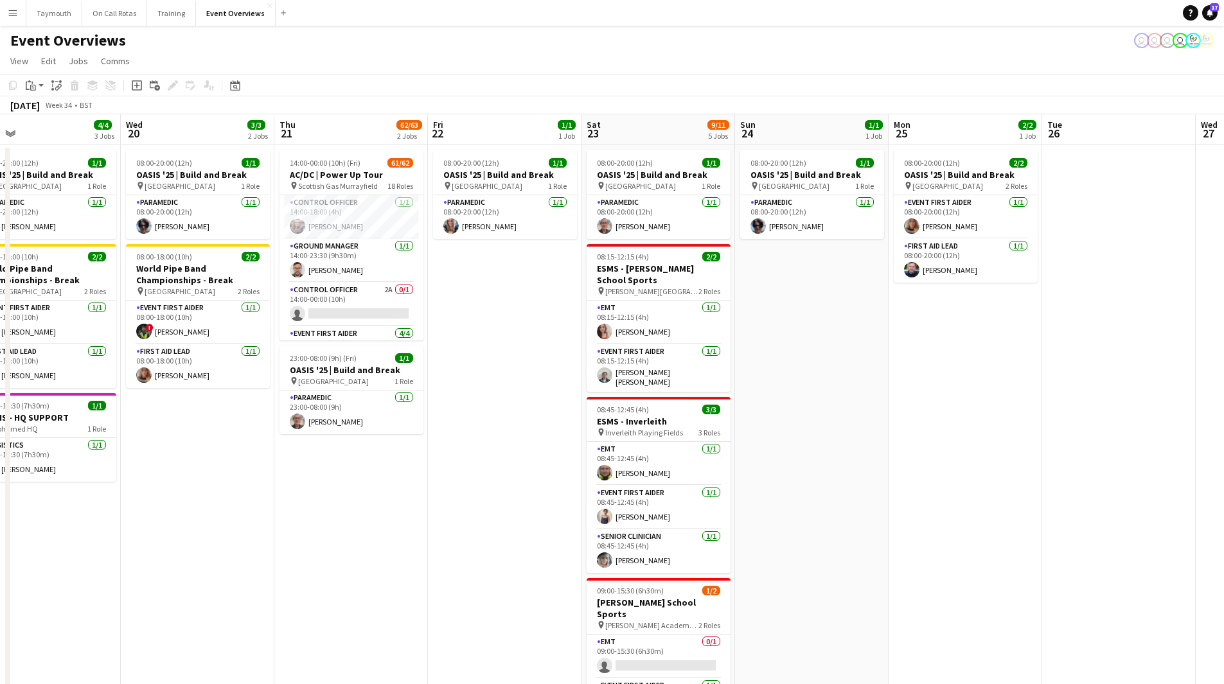
drag, startPoint x: 470, startPoint y: 568, endPoint x: -87, endPoint y: 586, distance: 558.2
click at [0, 586] on html "Menu Boards Boards Boards All jobs Status Workforce Workforce My Workforce Recr…" at bounding box center [612, 493] width 1224 height 987
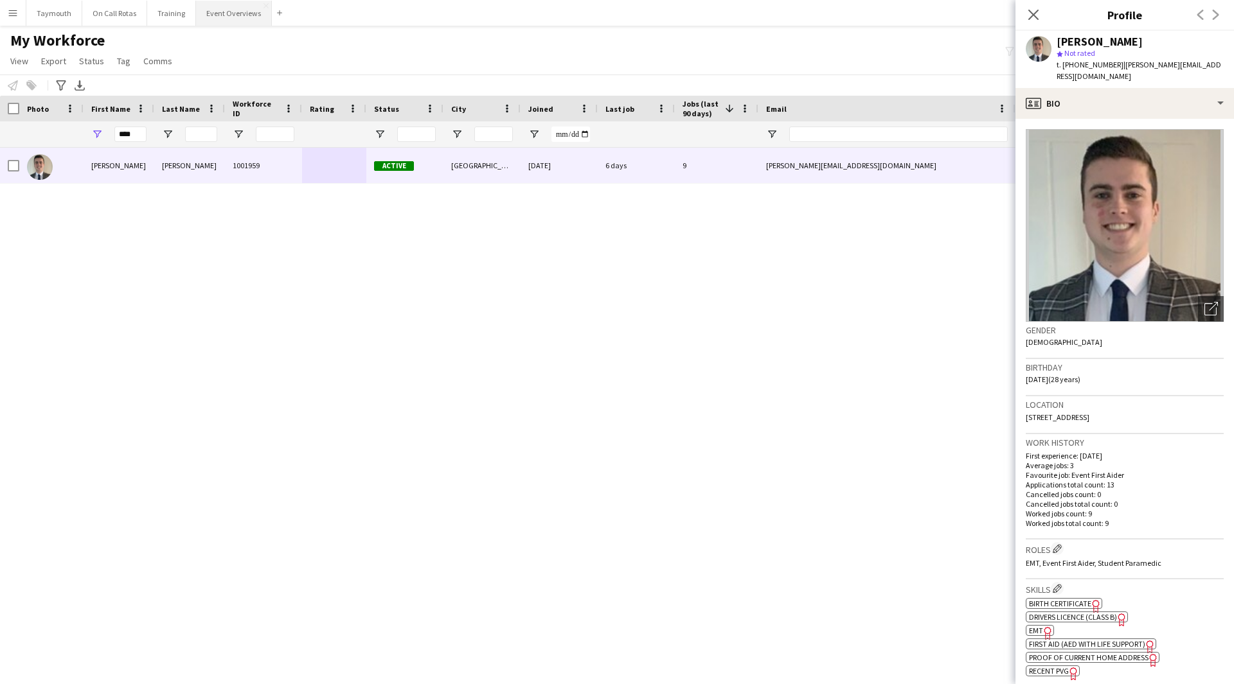
click at [206, 8] on button "Event Overviews Close" at bounding box center [234, 13] width 76 height 25
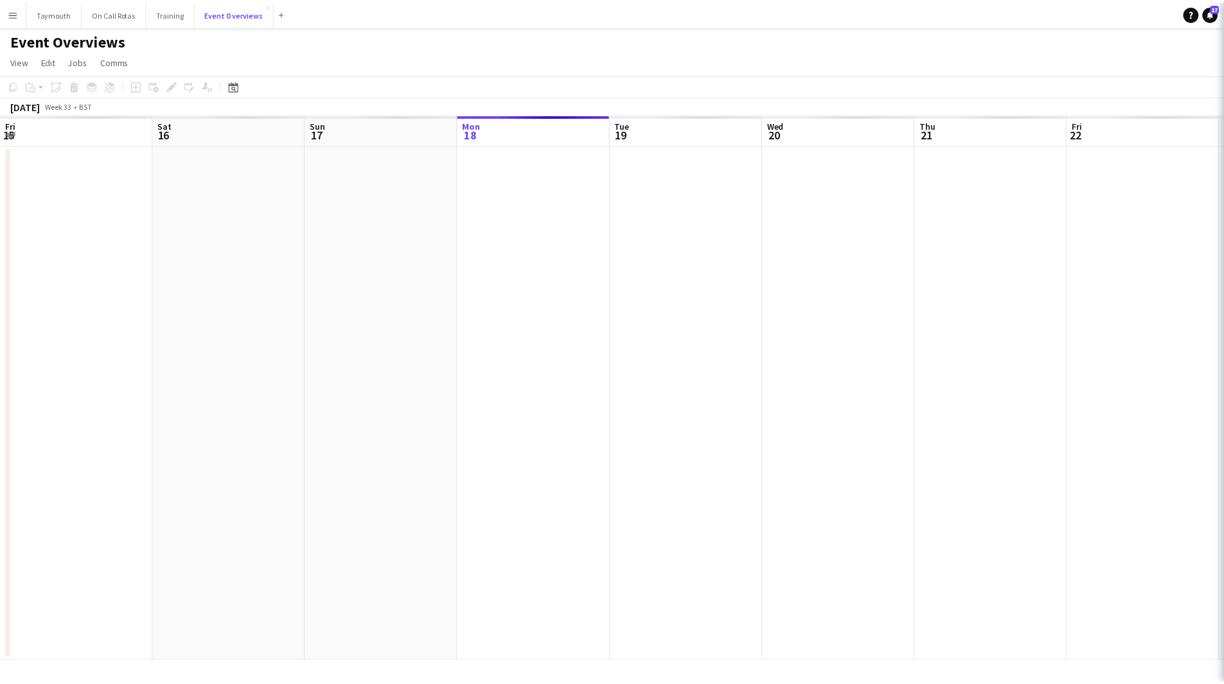
scroll to position [0, 307]
